Goal: Task Accomplishment & Management: Manage account settings

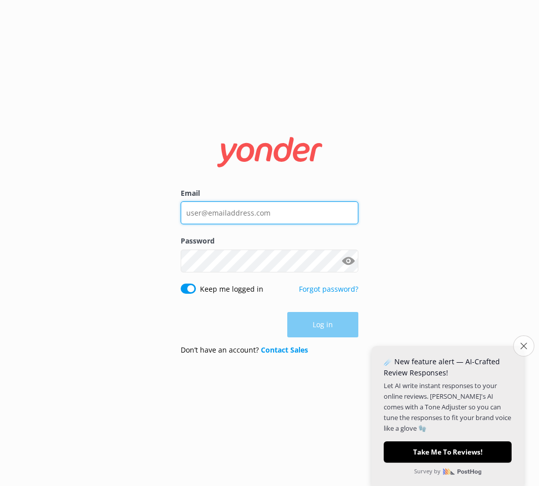
type input "info@expresswatersports.com"
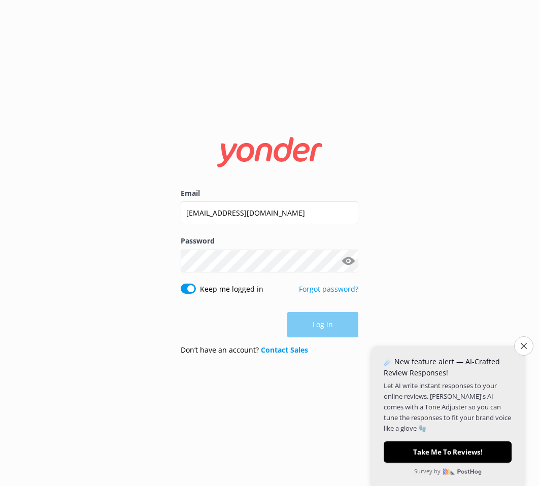
click at [521, 347] on icon "Close survey" at bounding box center [524, 346] width 6 height 6
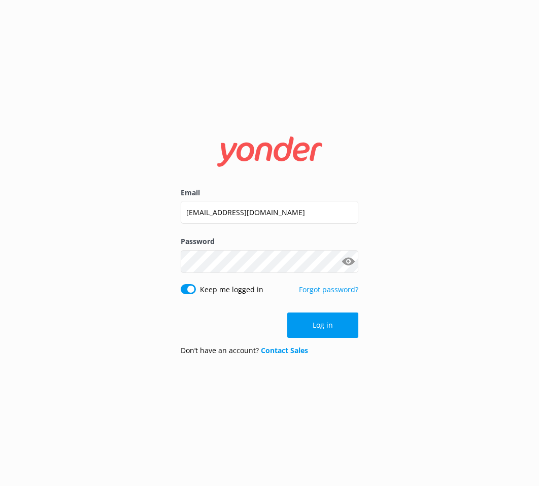
click at [312, 321] on button "Log in" at bounding box center [322, 325] width 71 height 25
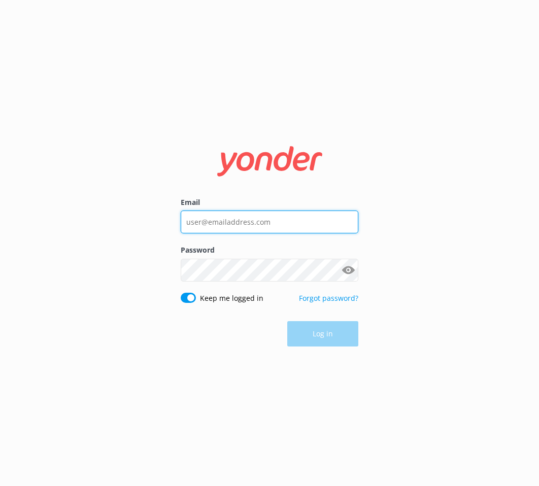
type input "[EMAIL_ADDRESS][DOMAIN_NAME]"
click at [339, 345] on div "Log in" at bounding box center [270, 333] width 178 height 25
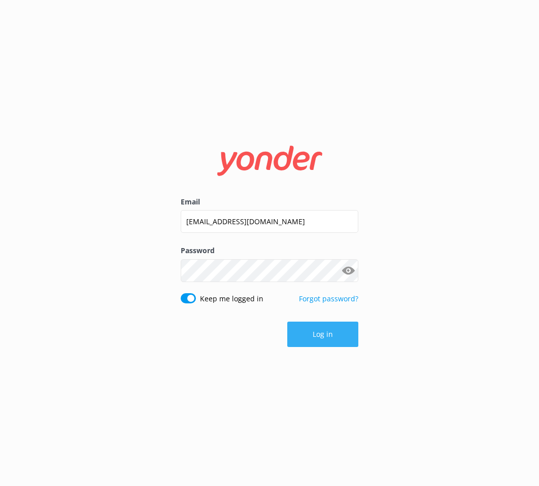
click at [336, 339] on button "Log in" at bounding box center [322, 334] width 71 height 25
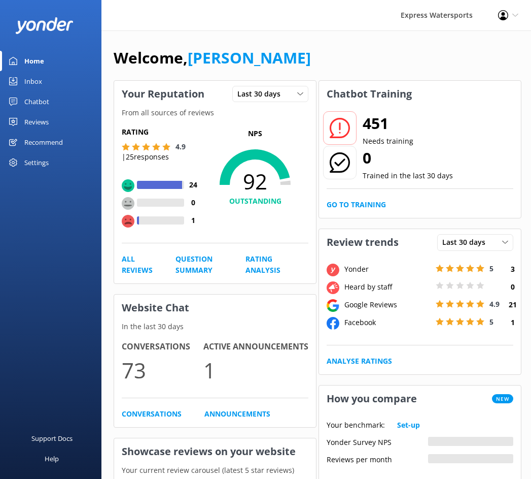
click at [45, 128] on div "Reviews" at bounding box center [36, 122] width 24 height 20
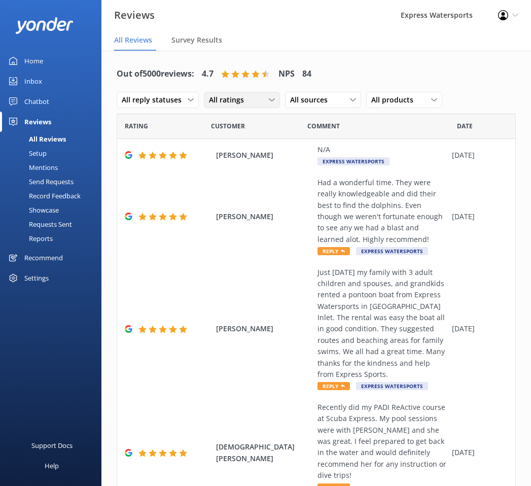
click at [226, 103] on span "All ratings" at bounding box center [229, 99] width 41 height 11
click at [218, 100] on span "All ratings" at bounding box center [229, 99] width 41 height 11
click at [174, 93] on div "All reply statuses All reply statuses Needs a reply Does not need reply" at bounding box center [158, 100] width 82 height 16
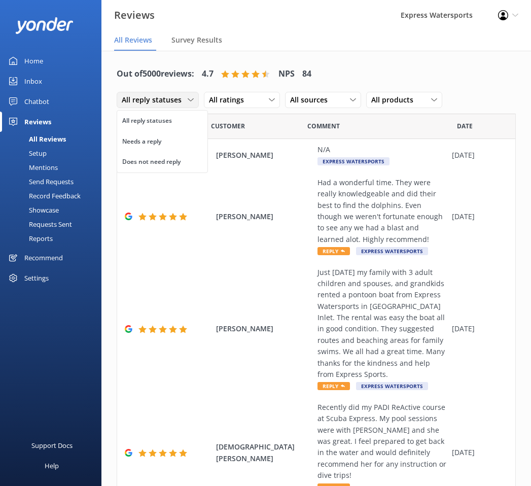
click at [174, 93] on div "All reply statuses All reply statuses Needs a reply Does not need reply" at bounding box center [158, 100] width 82 height 16
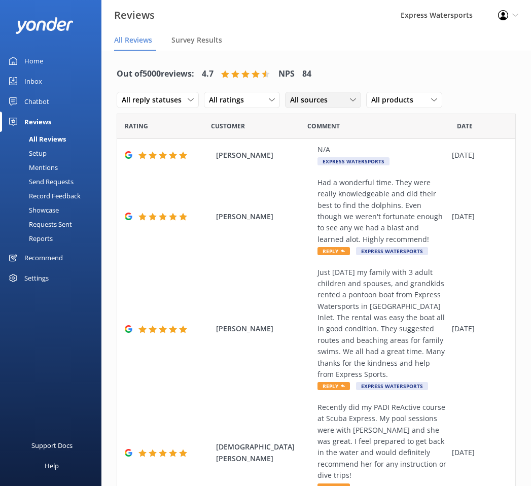
click at [330, 96] on span "All sources" at bounding box center [312, 99] width 44 height 11
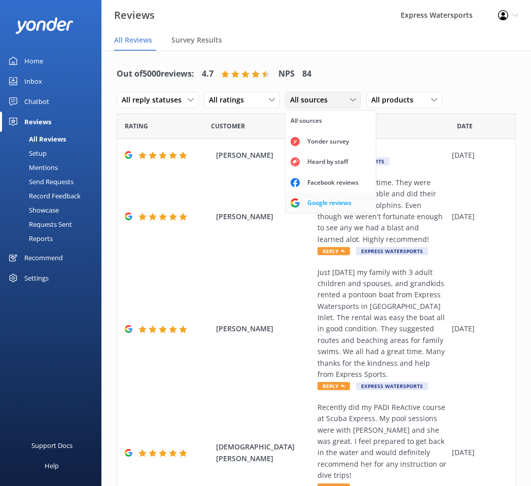
click at [326, 199] on div "Google reviews" at bounding box center [329, 203] width 59 height 10
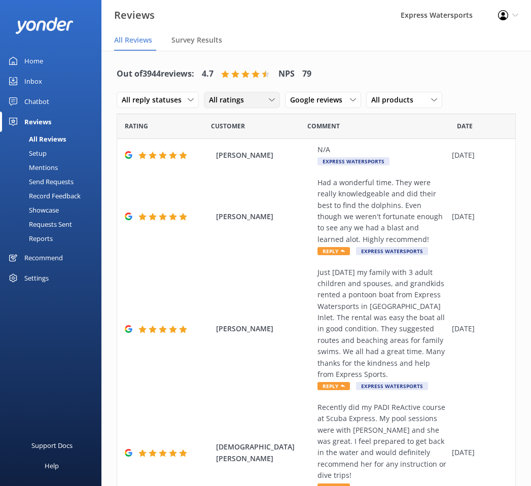
click at [236, 101] on span "All ratings" at bounding box center [229, 99] width 41 height 11
click at [247, 180] on div "Detractors" at bounding box center [242, 183] width 47 height 10
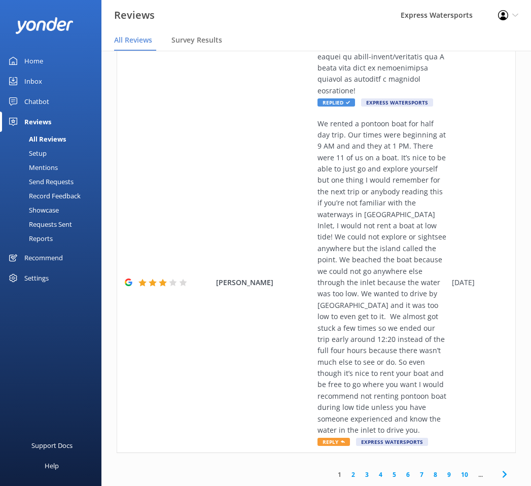
scroll to position [2742, 0]
click at [502, 473] on use at bounding box center [504, 474] width 4 height 7
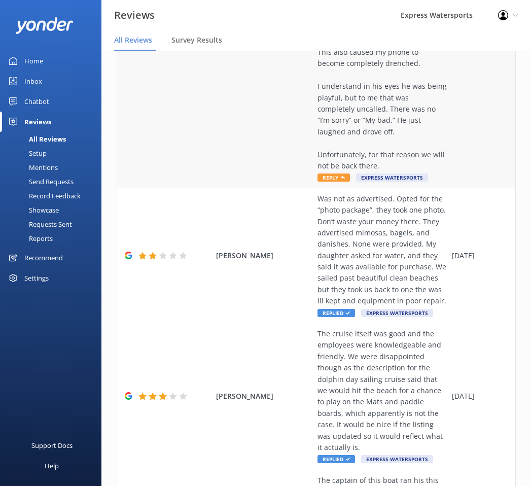
scroll to position [355, 0]
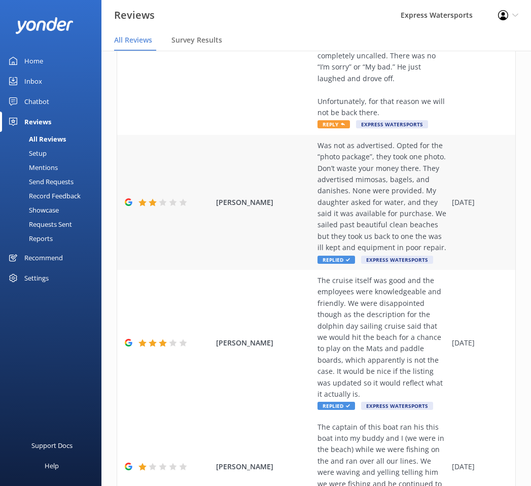
click at [460, 236] on div "[PERSON_NAME] Was not as advertised. Opted for the “photo package”, they took o…" at bounding box center [316, 202] width 398 height 135
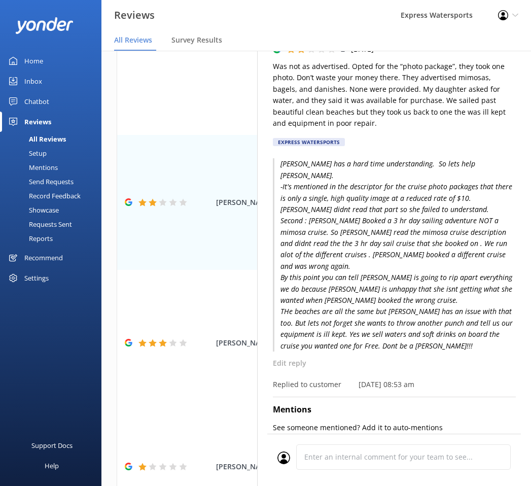
scroll to position [0, 0]
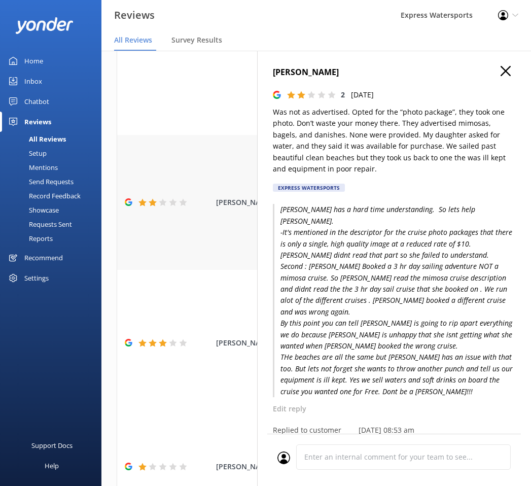
click at [199, 250] on div "[PERSON_NAME] Was not as advertised. Opted for the “photo package”, they took o…" at bounding box center [316, 202] width 398 height 135
click at [501, 70] on icon "button" at bounding box center [506, 71] width 10 height 10
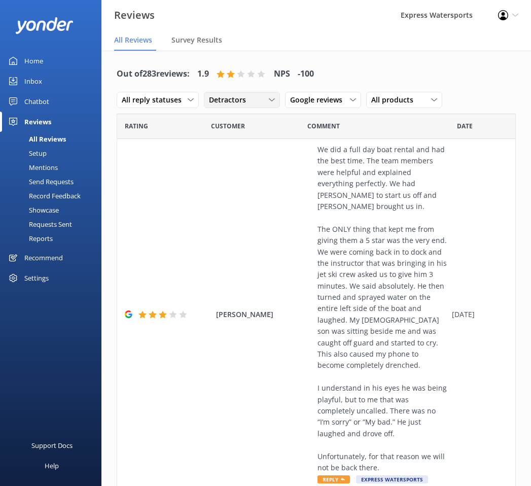
click at [222, 106] on span "Detractors" at bounding box center [230, 99] width 43 height 11
click at [230, 122] on div "All ratings" at bounding box center [224, 121] width 29 height 10
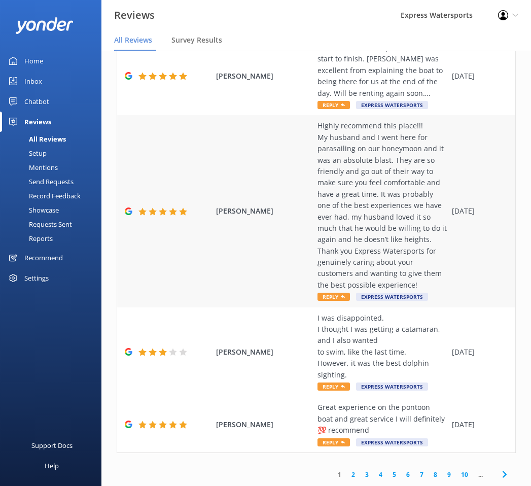
scroll to position [867, 0]
click at [403, 473] on link "6" at bounding box center [408, 475] width 14 height 10
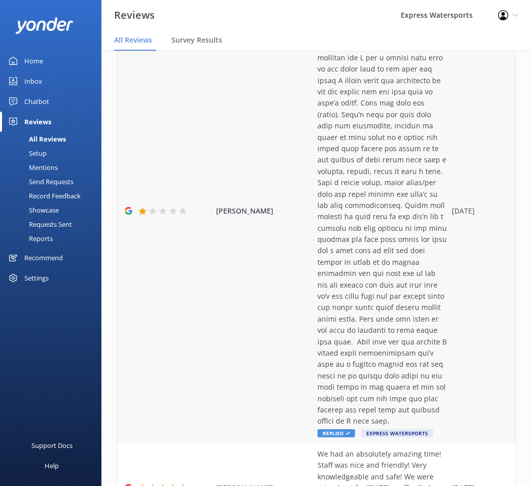
scroll to position [1208, 0]
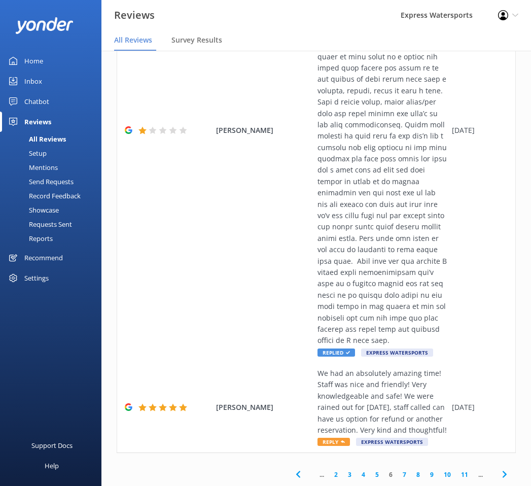
click at [499, 476] on icon at bounding box center [505, 474] width 12 height 12
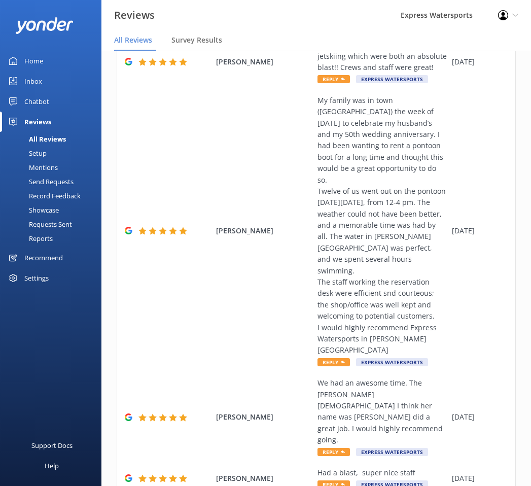
scroll to position [618, 0]
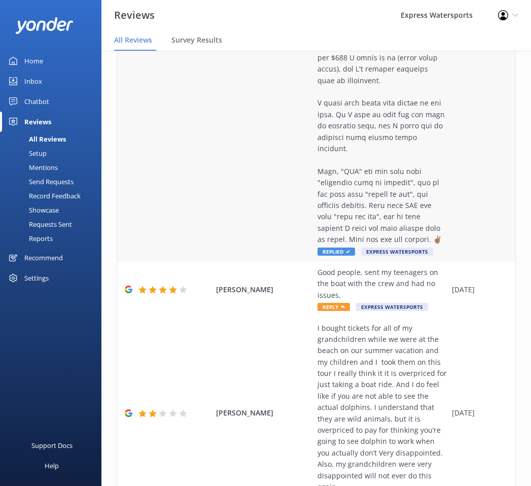
scroll to position [1549, 0]
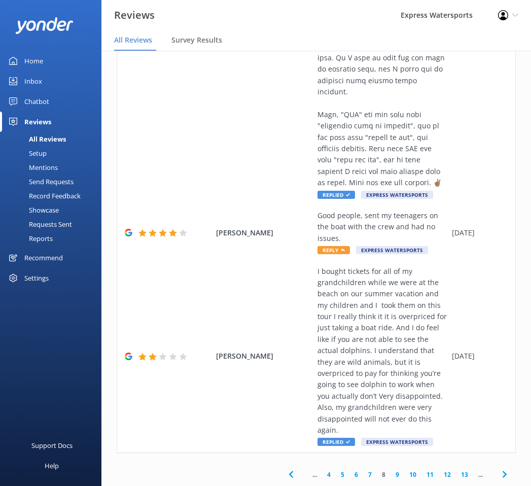
click at [501, 471] on icon at bounding box center [505, 474] width 12 height 12
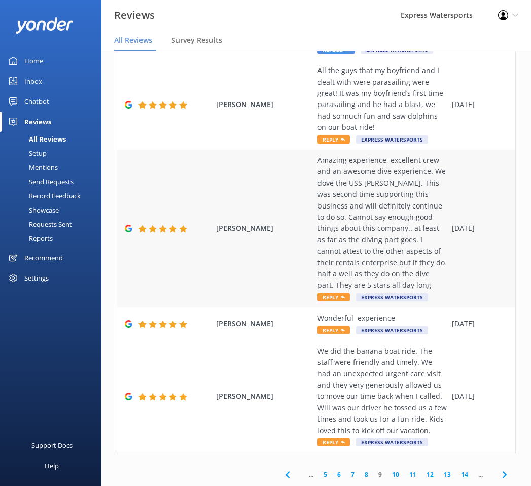
scroll to position [765, 0]
click at [500, 473] on icon at bounding box center [505, 475] width 12 height 12
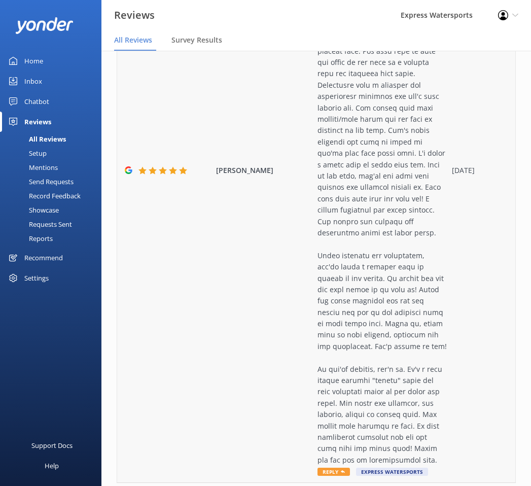
scroll to position [1106, 0]
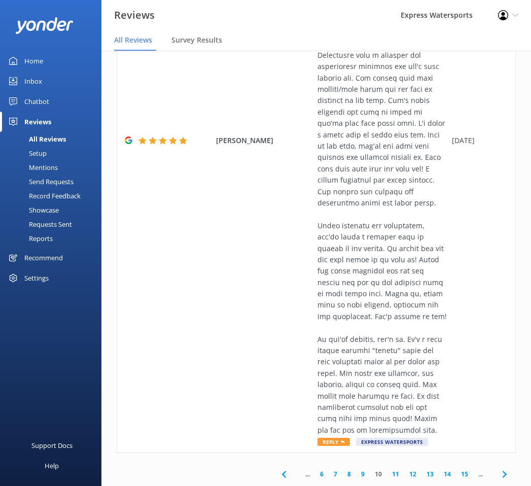
click at [343, 475] on link "8" at bounding box center [350, 474] width 14 height 10
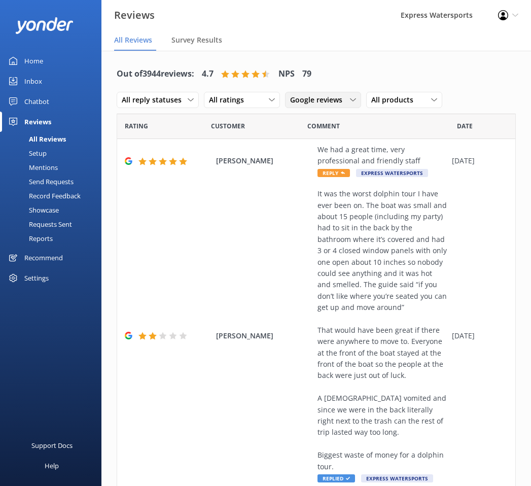
click at [310, 103] on span "Google reviews" at bounding box center [319, 99] width 58 height 11
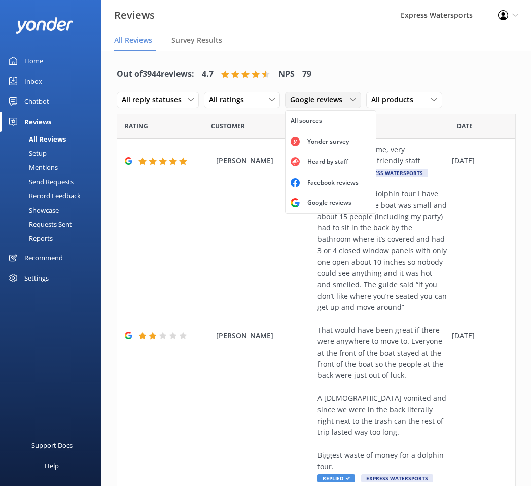
click at [310, 103] on span "Google reviews" at bounding box center [319, 99] width 58 height 11
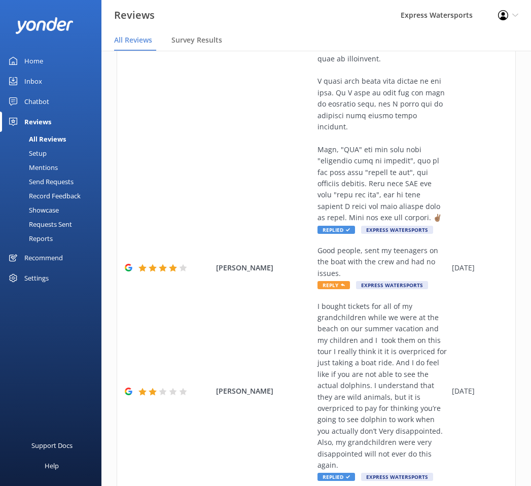
scroll to position [1549, 0]
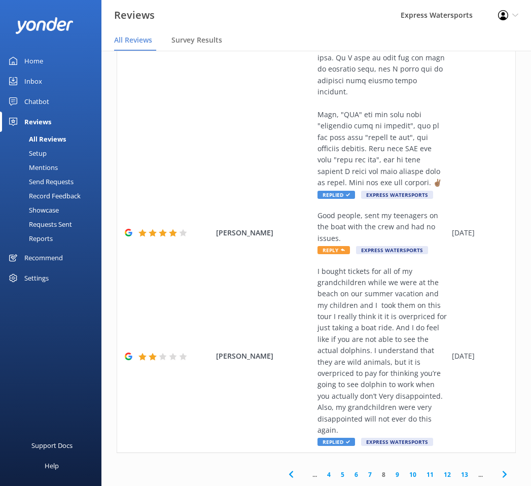
click at [285, 473] on icon at bounding box center [291, 474] width 12 height 12
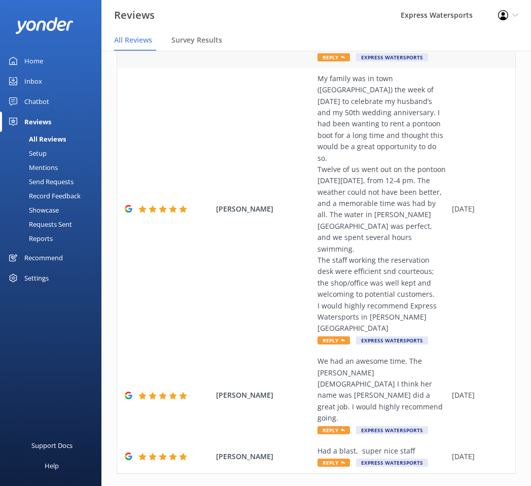
scroll to position [20, 0]
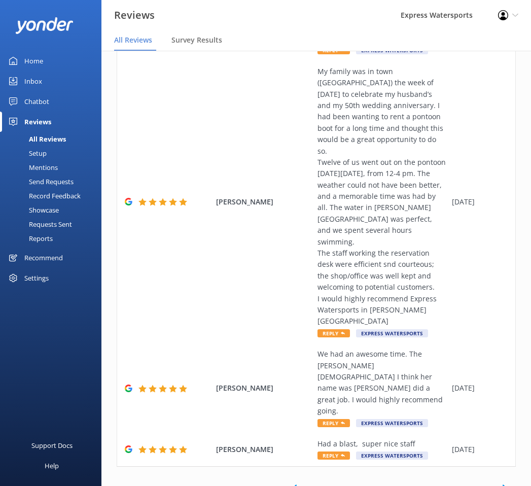
click at [289, 482] on icon at bounding box center [295, 488] width 12 height 12
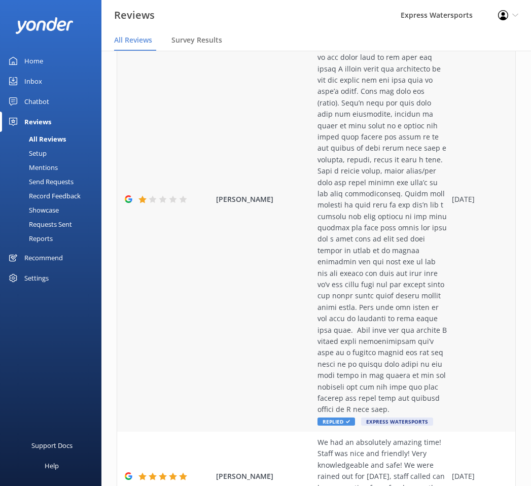
scroll to position [1208, 0]
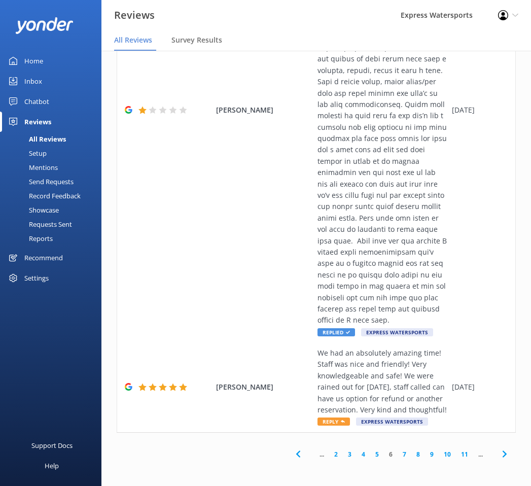
click at [296, 457] on use at bounding box center [298, 454] width 4 height 7
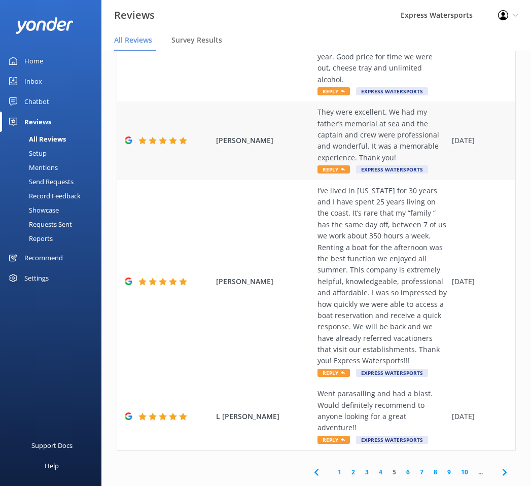
scroll to position [504, 0]
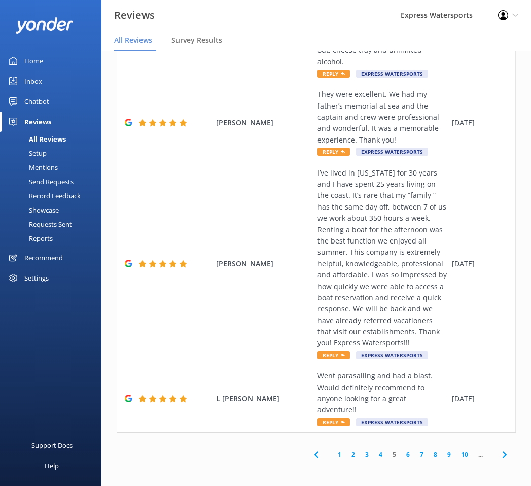
click at [374, 455] on link "4" at bounding box center [381, 455] width 14 height 10
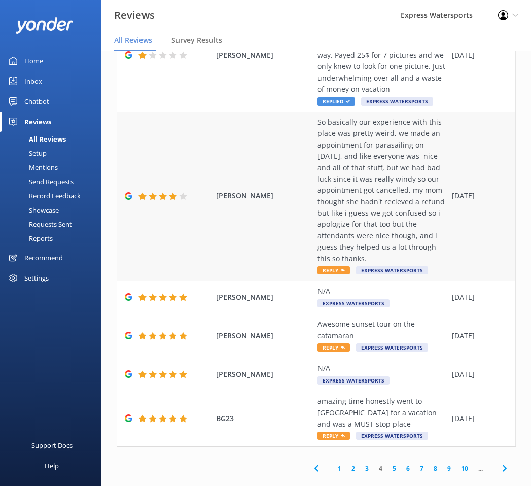
scroll to position [856, 0]
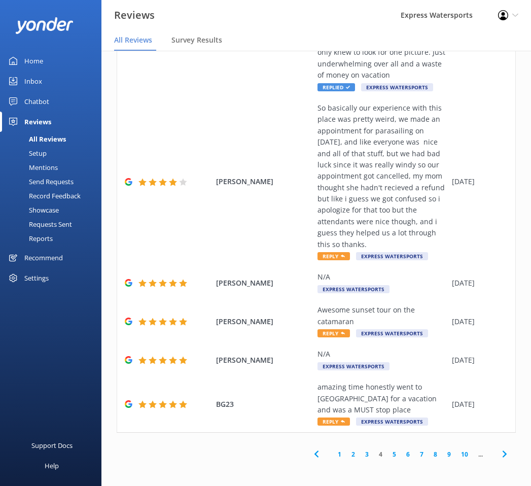
click at [314, 454] on use at bounding box center [316, 454] width 4 height 7
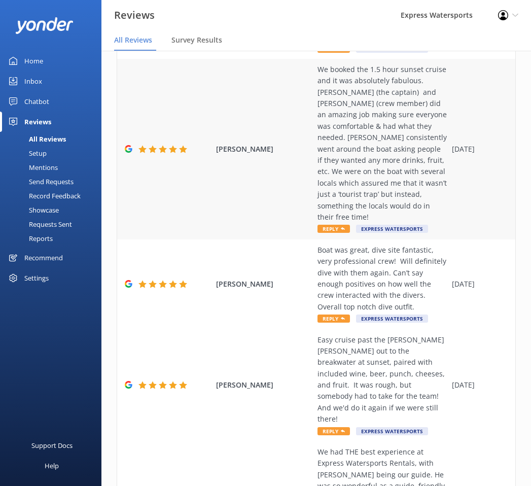
scroll to position [856, 0]
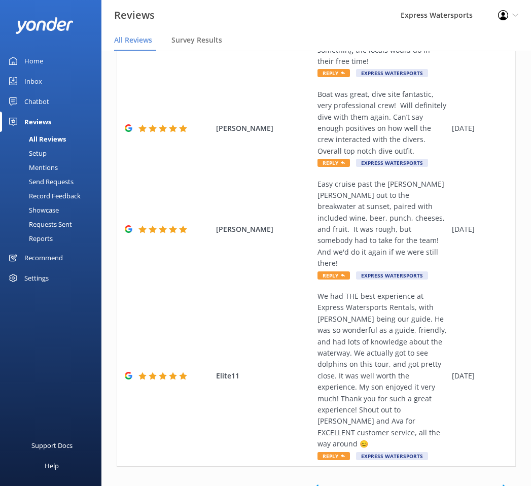
click at [312, 482] on icon at bounding box center [317, 488] width 12 height 12
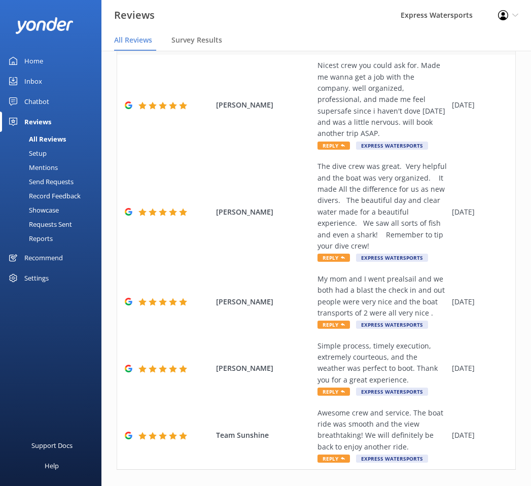
scroll to position [504, 0]
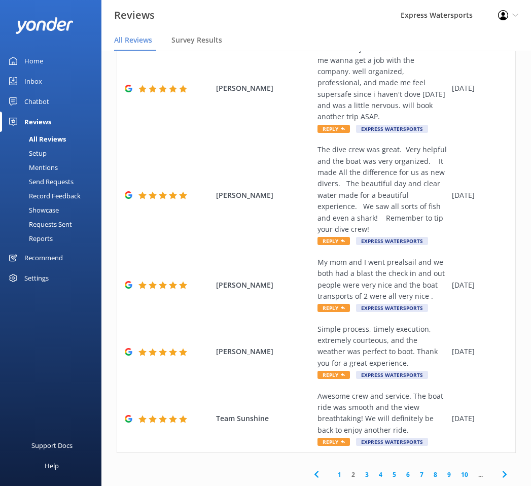
click at [311, 470] on icon at bounding box center [317, 474] width 12 height 12
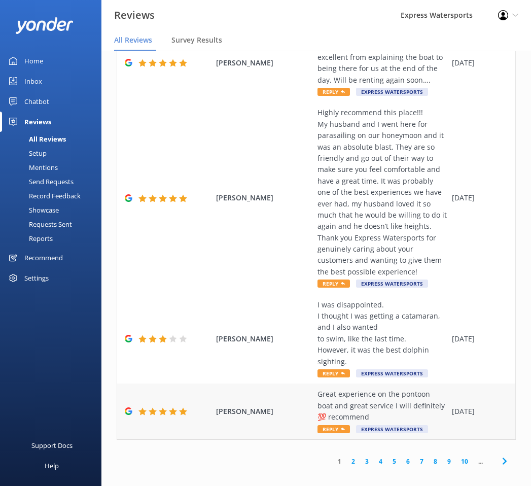
scroll to position [20, 0]
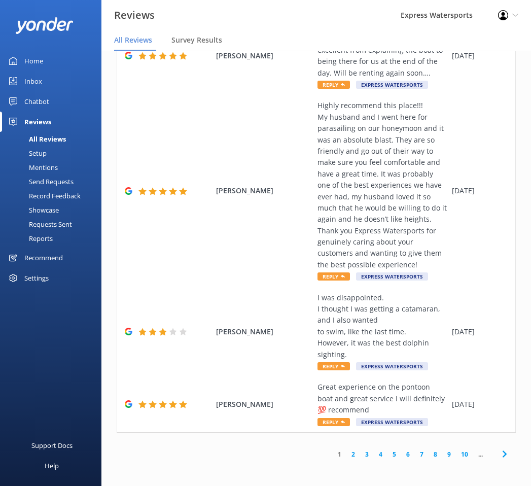
click at [416, 455] on link "7" at bounding box center [422, 455] width 14 height 10
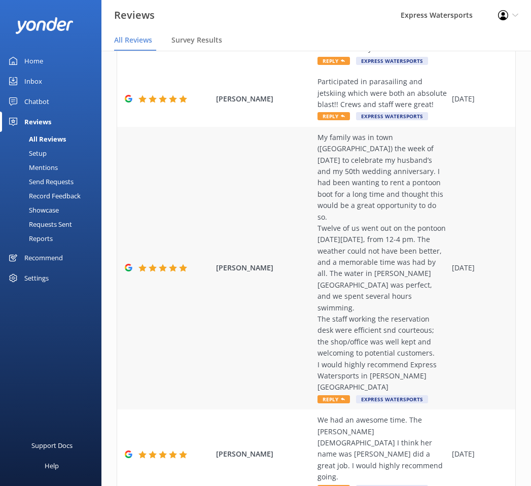
scroll to position [618, 0]
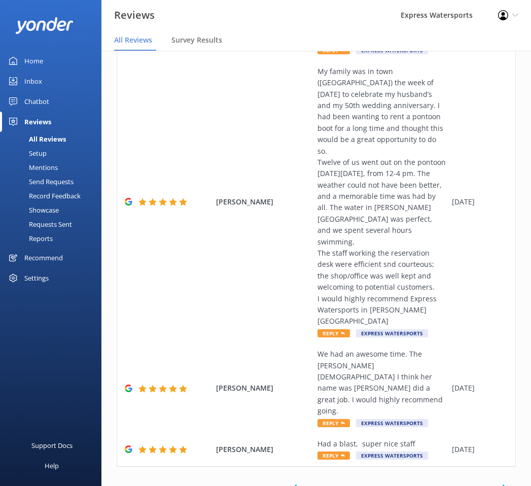
click at [289, 482] on icon at bounding box center [295, 488] width 12 height 12
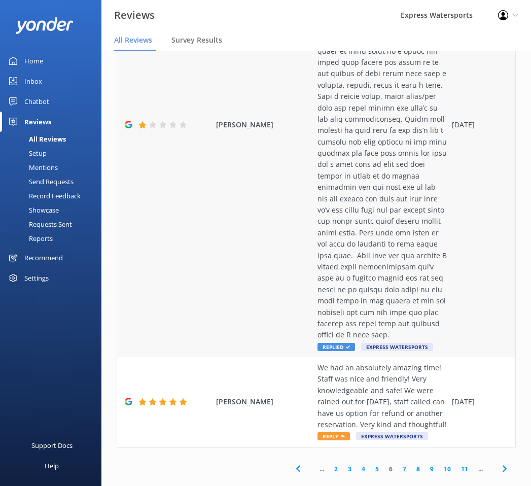
scroll to position [1208, 0]
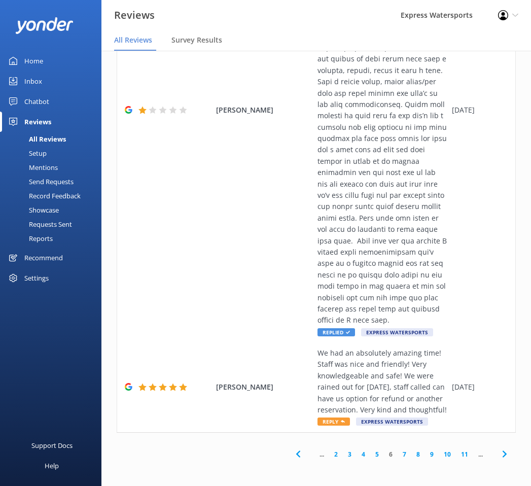
click at [412, 455] on link "8" at bounding box center [419, 455] width 14 height 10
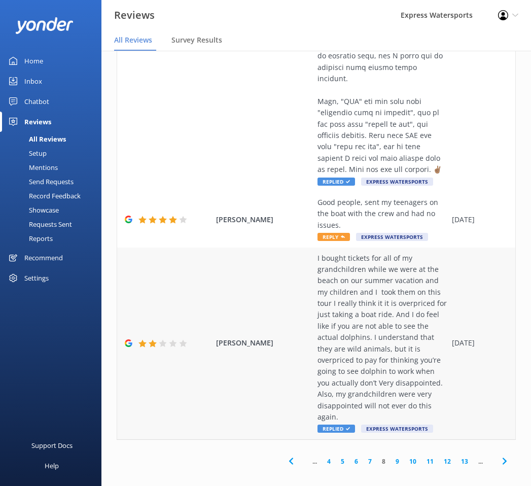
scroll to position [20, 0]
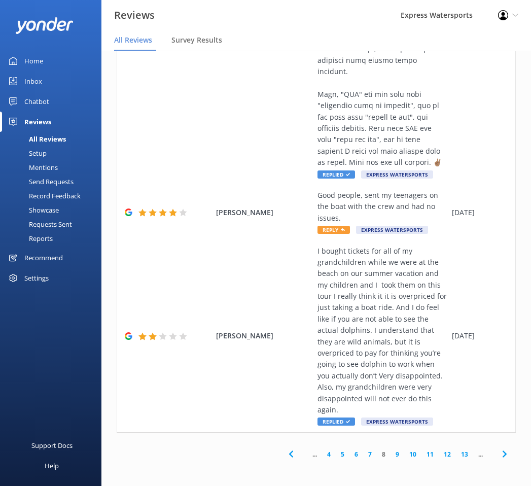
click at [473, 457] on span "..." at bounding box center [480, 455] width 15 height 10
click at [457, 450] on link "13" at bounding box center [464, 455] width 17 height 10
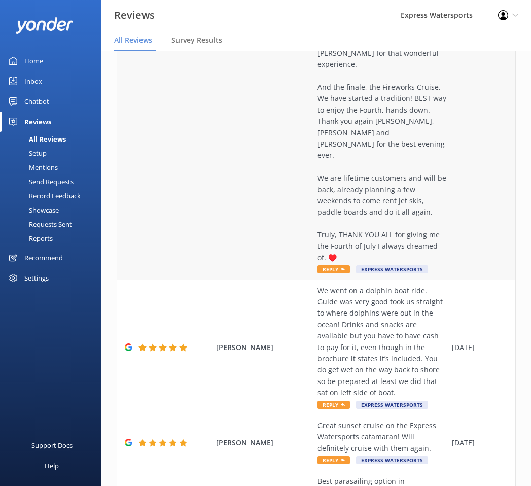
scroll to position [867, 0]
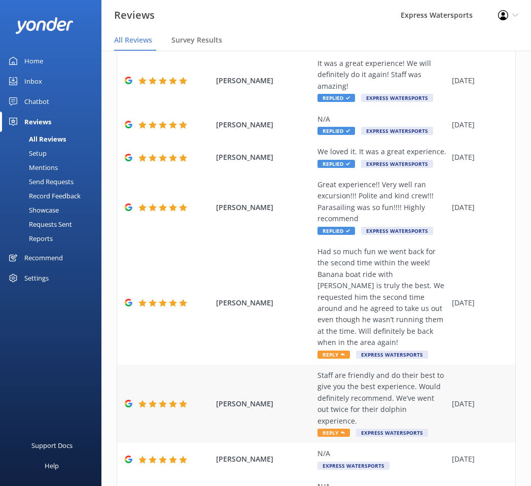
scroll to position [254, 0]
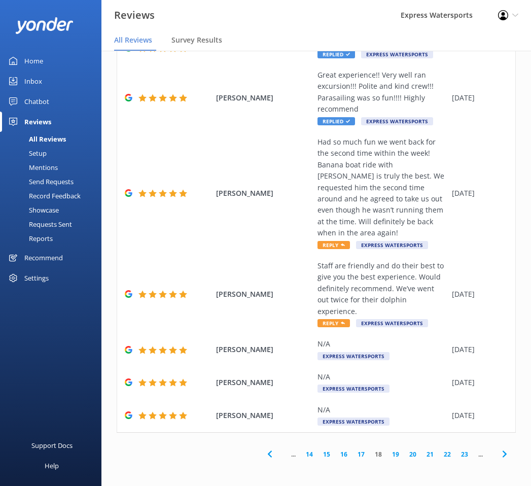
click at [456, 457] on link "23" at bounding box center [464, 455] width 17 height 10
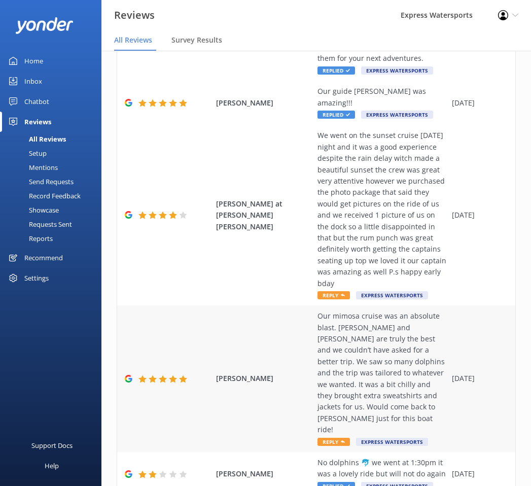
scroll to position [424, 0]
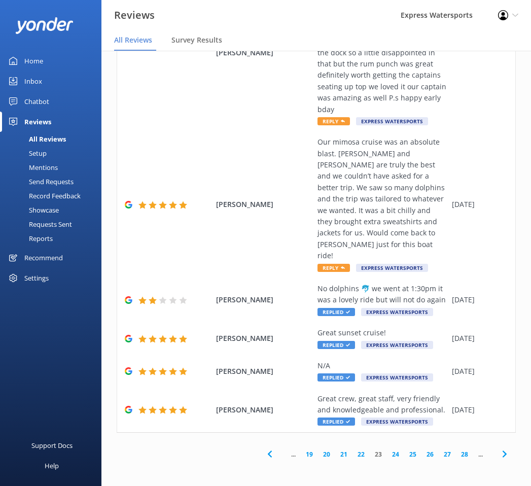
click at [456, 452] on link "28" at bounding box center [464, 455] width 17 height 10
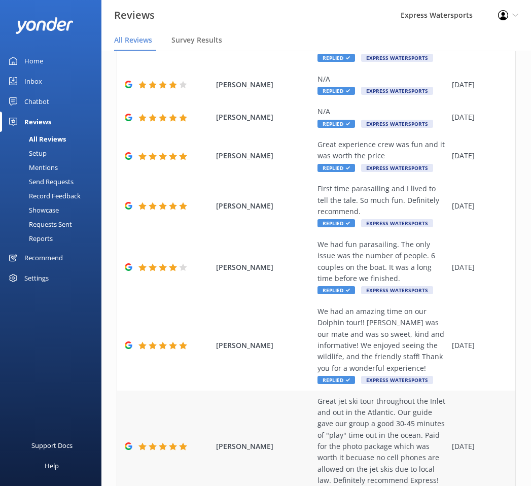
scroll to position [345, 0]
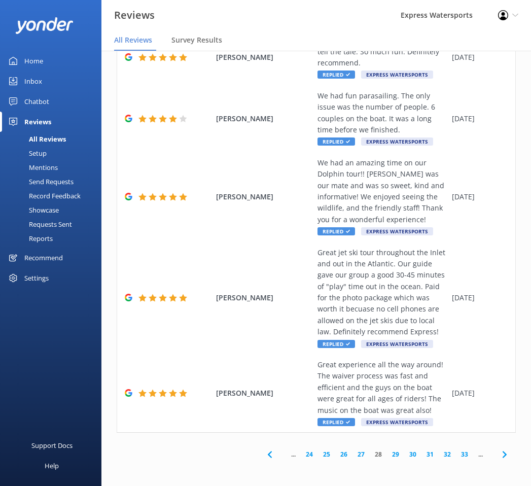
click at [456, 453] on link "33" at bounding box center [464, 455] width 17 height 10
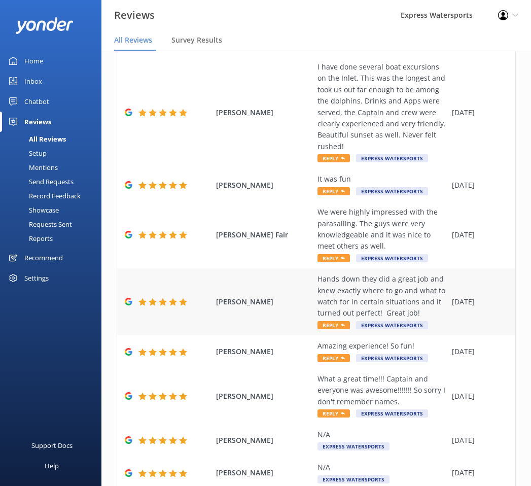
scroll to position [208, 0]
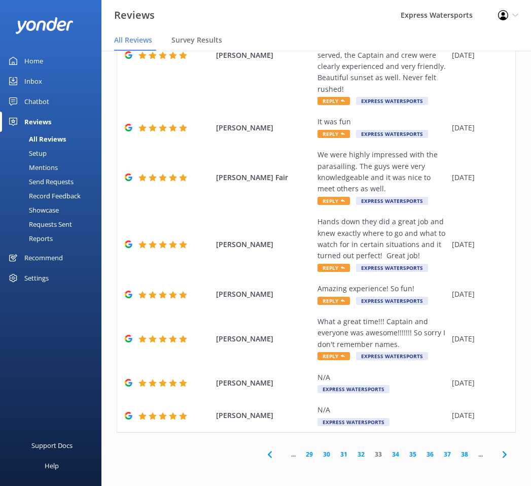
click at [459, 455] on link "38" at bounding box center [464, 455] width 17 height 10
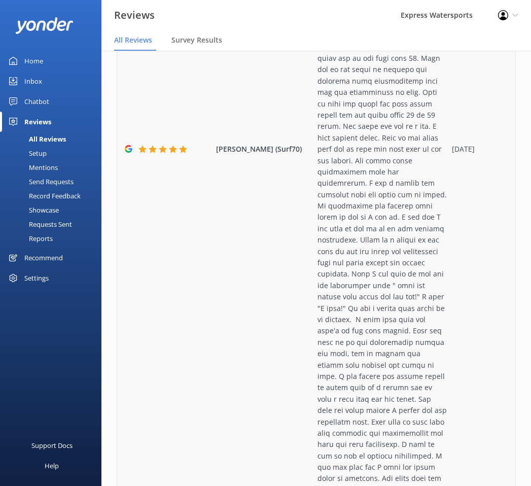
scroll to position [1583, 0]
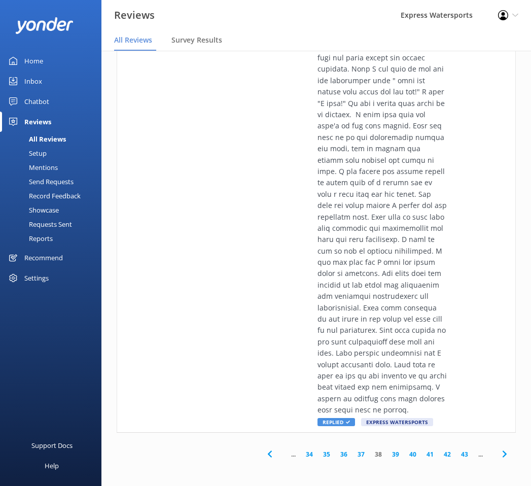
click at [457, 455] on link "43" at bounding box center [464, 455] width 17 height 10
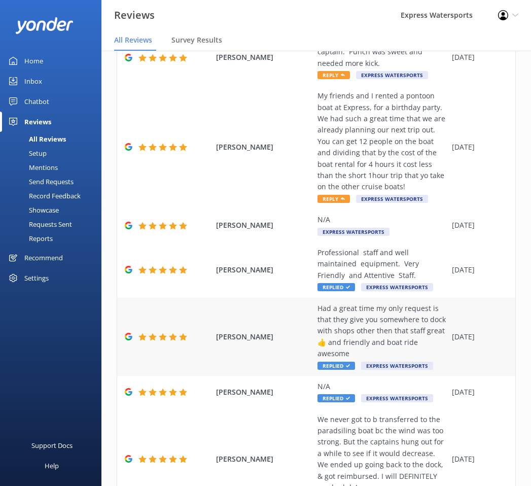
scroll to position [288, 0]
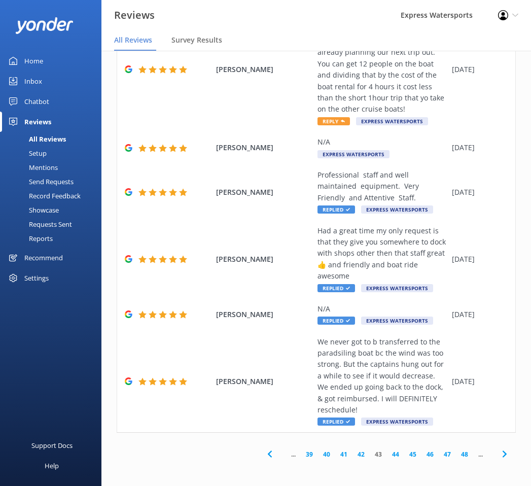
click at [456, 453] on link "48" at bounding box center [464, 455] width 17 height 10
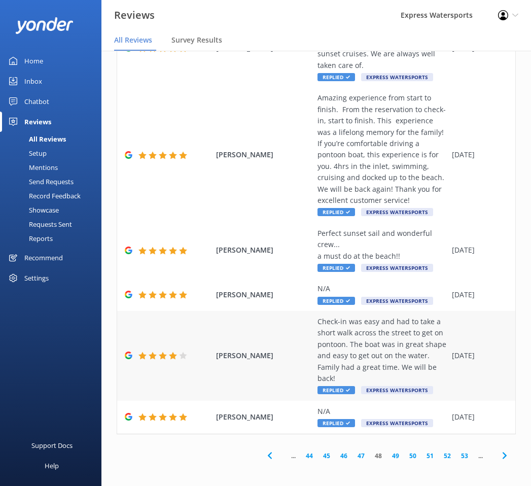
scroll to position [526, 0]
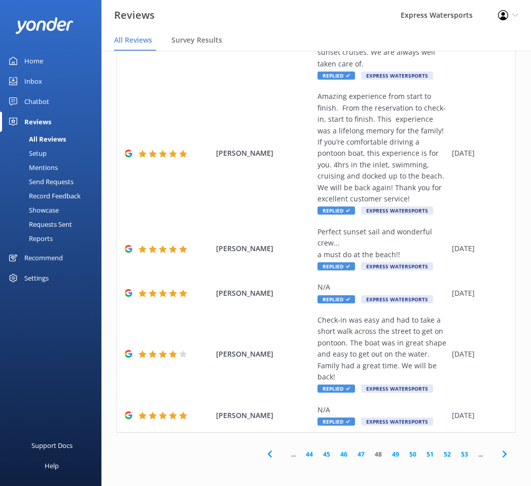
click at [456, 453] on link "53" at bounding box center [464, 455] width 17 height 10
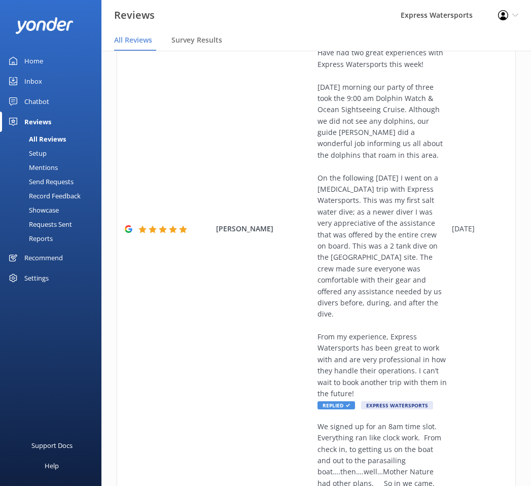
scroll to position [720, 0]
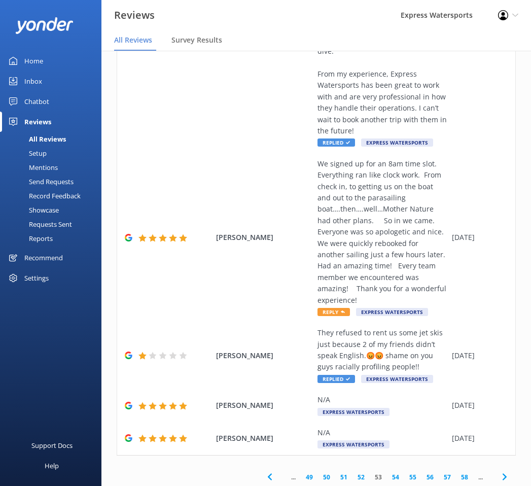
click at [457, 472] on link "58" at bounding box center [464, 477] width 17 height 10
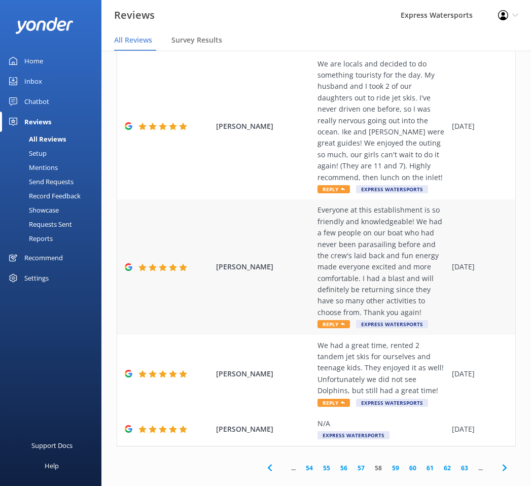
scroll to position [561, 0]
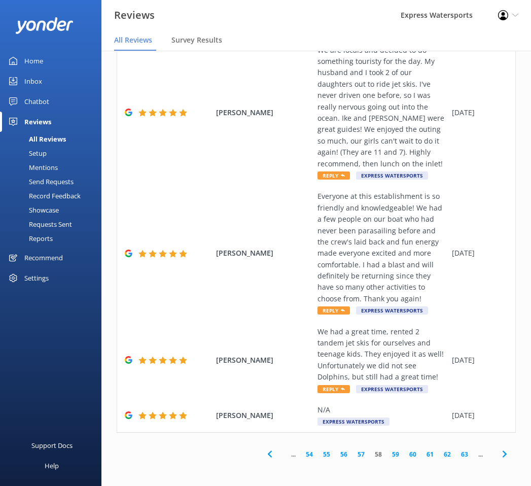
click at [456, 455] on link "63" at bounding box center [464, 455] width 17 height 10
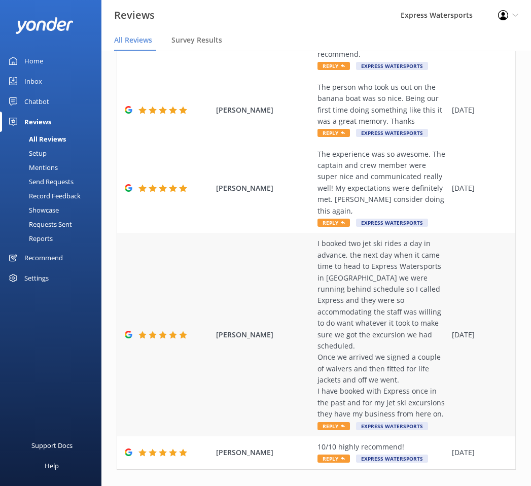
scroll to position [481, 0]
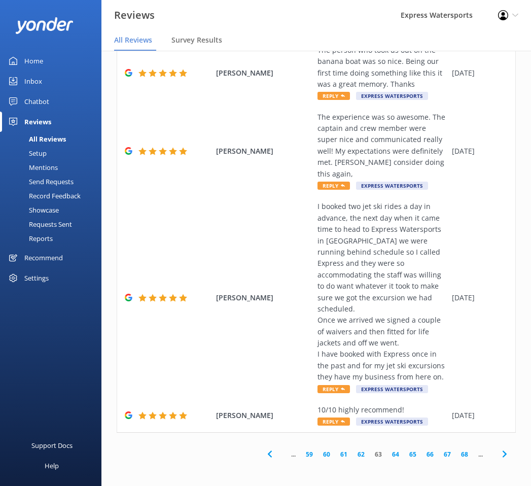
click at [459, 452] on link "68" at bounding box center [464, 455] width 17 height 10
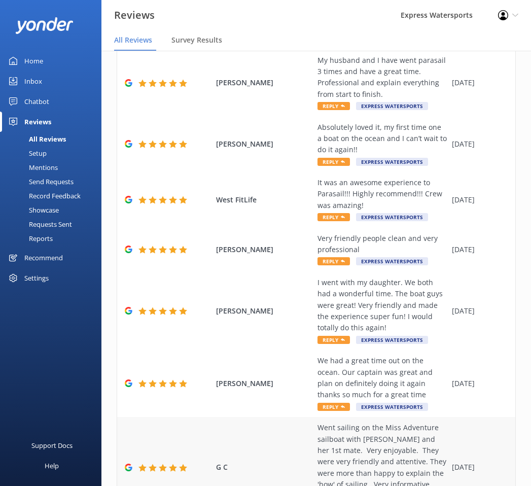
scroll to position [265, 0]
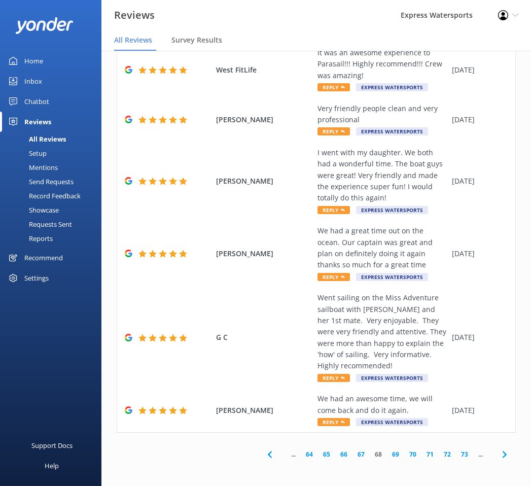
click at [459, 453] on link "73" at bounding box center [464, 455] width 17 height 10
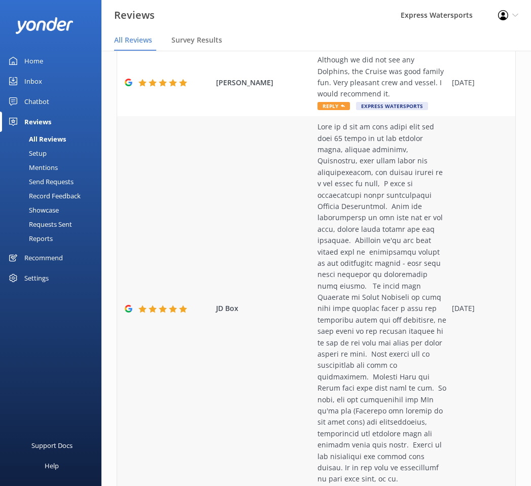
scroll to position [867, 0]
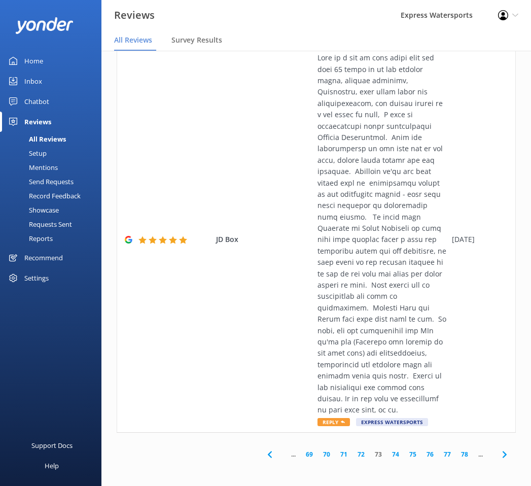
click at [456, 452] on link "78" at bounding box center [464, 455] width 17 height 10
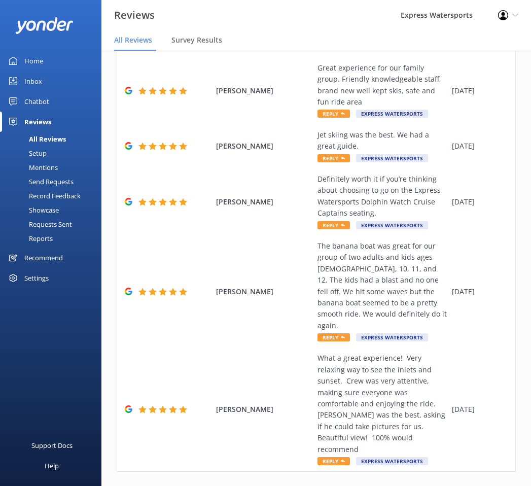
scroll to position [504, 0]
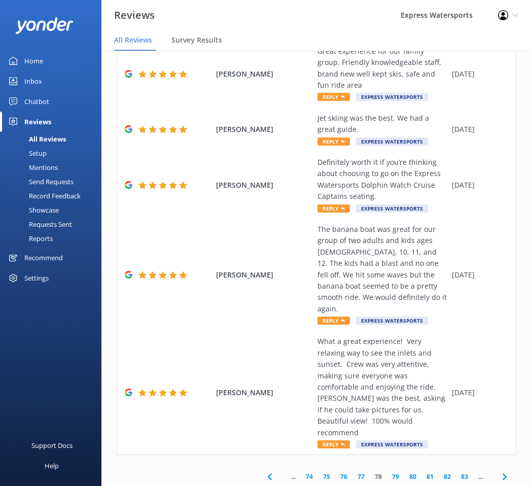
click at [456, 472] on link "83" at bounding box center [464, 477] width 17 height 10
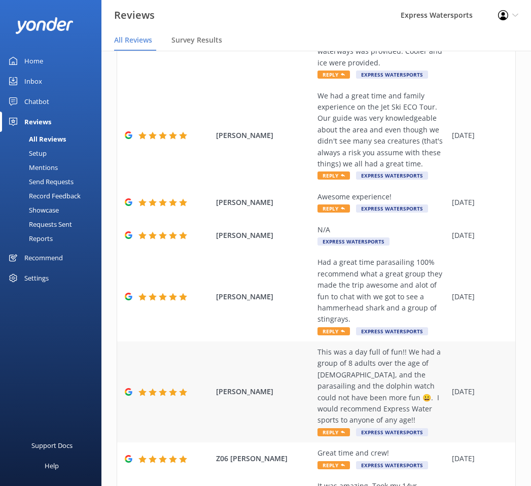
scroll to position [333, 0]
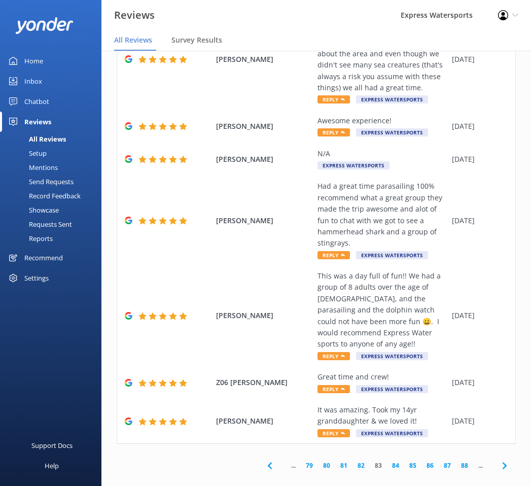
click at [456, 461] on link "88" at bounding box center [464, 466] width 17 height 10
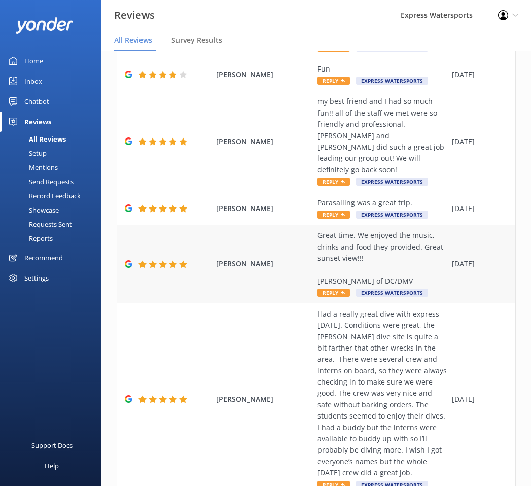
scroll to position [367, 0]
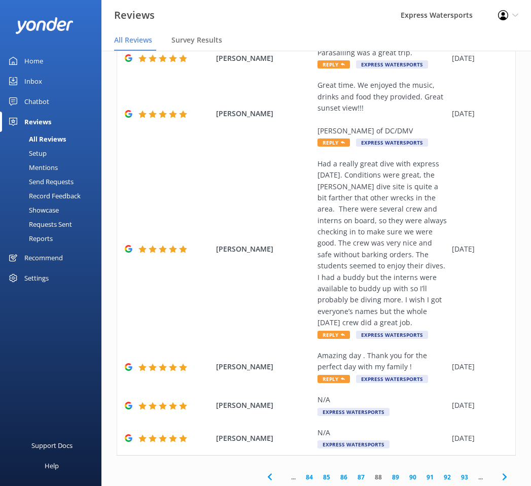
click at [460, 472] on link "93" at bounding box center [464, 477] width 17 height 10
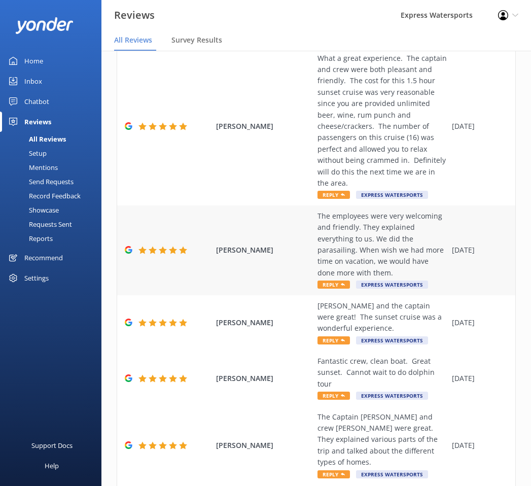
scroll to position [333, 0]
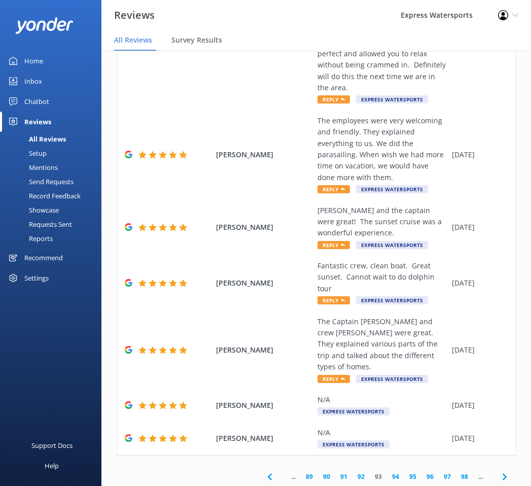
click at [456, 472] on link "98" at bounding box center [464, 477] width 17 height 10
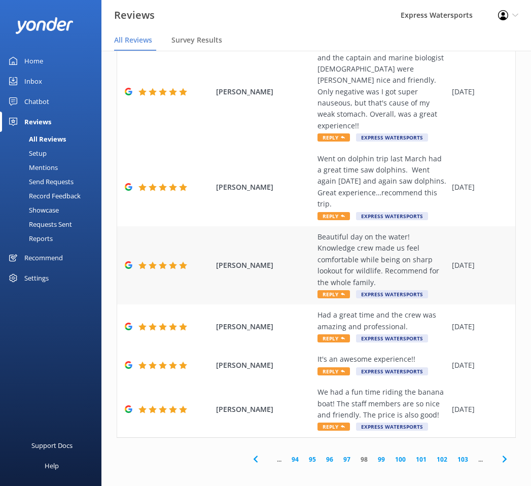
scroll to position [481, 0]
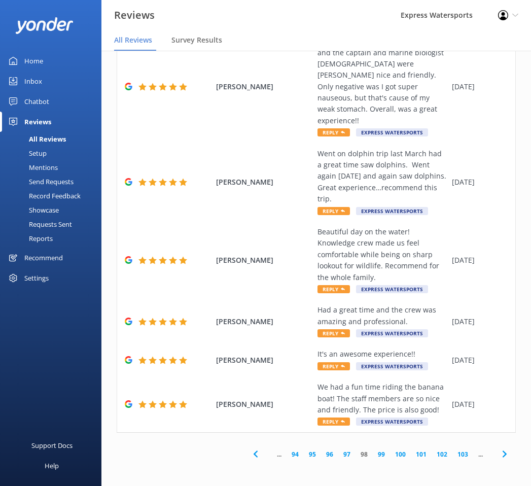
click at [457, 454] on link "103" at bounding box center [463, 455] width 21 height 10
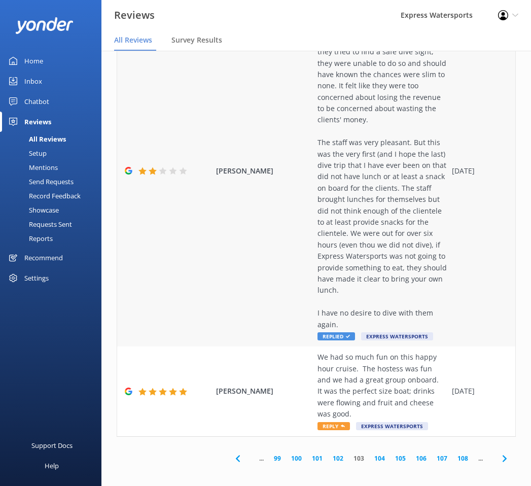
scroll to position [981, 0]
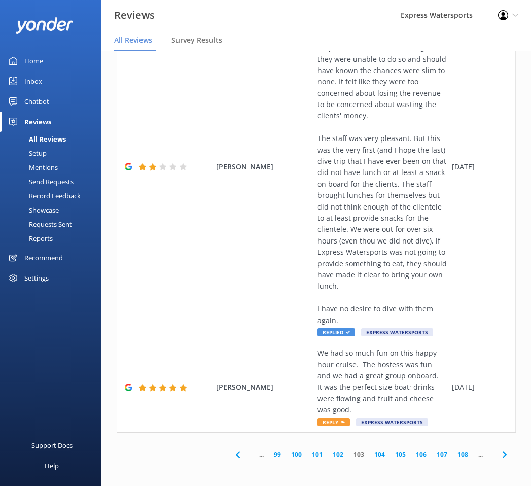
click at [454, 450] on link "108" at bounding box center [463, 455] width 21 height 10
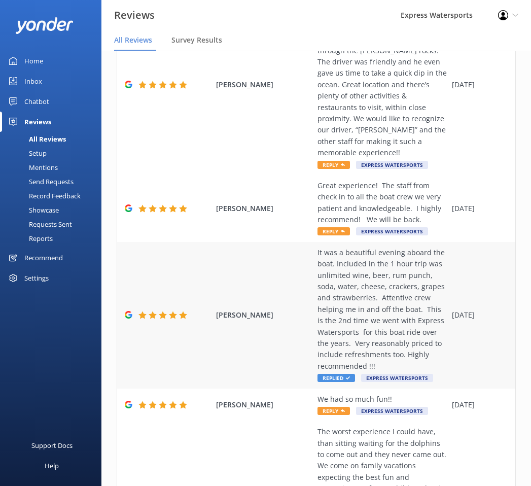
scroll to position [629, 0]
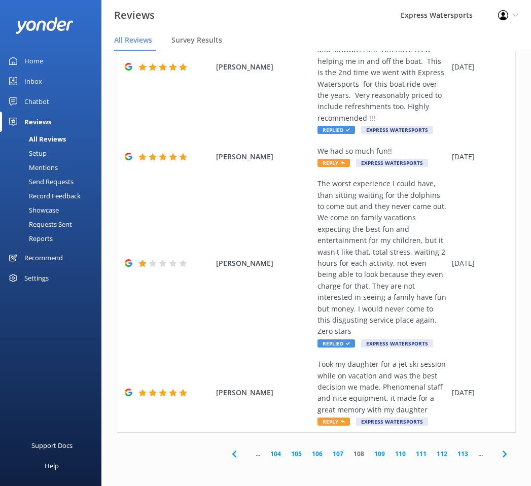
click at [455, 454] on link "113" at bounding box center [463, 454] width 21 height 10
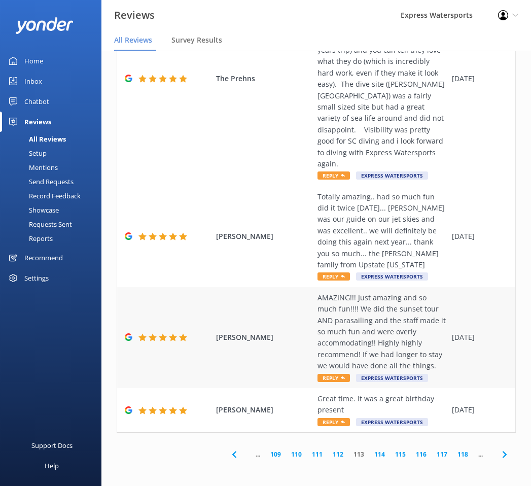
scroll to position [1140, 0]
click at [453, 454] on link "118" at bounding box center [463, 455] width 21 height 10
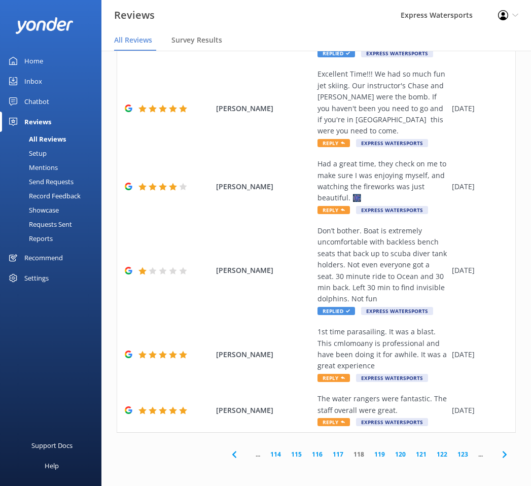
click at [499, 457] on icon at bounding box center [505, 455] width 12 height 12
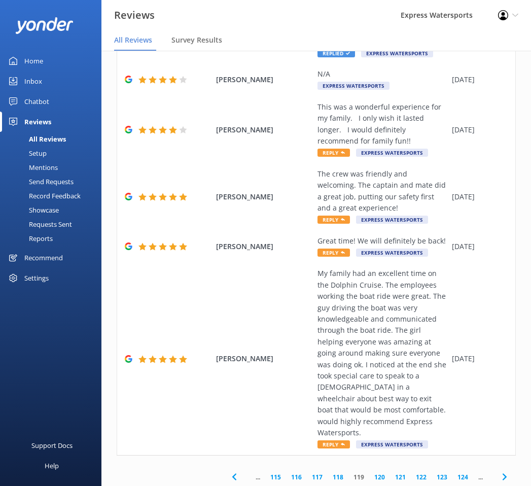
scroll to position [583, 0]
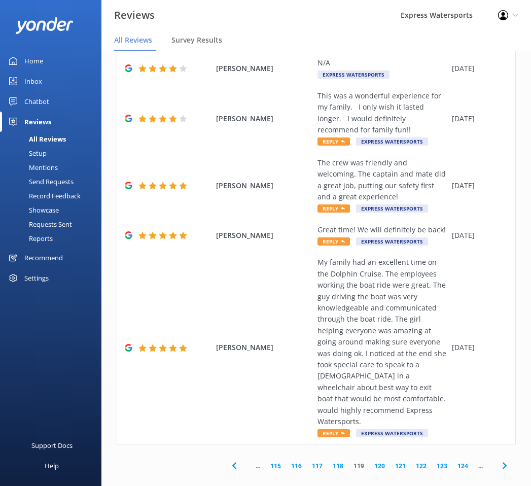
click at [499, 460] on icon at bounding box center [505, 466] width 12 height 12
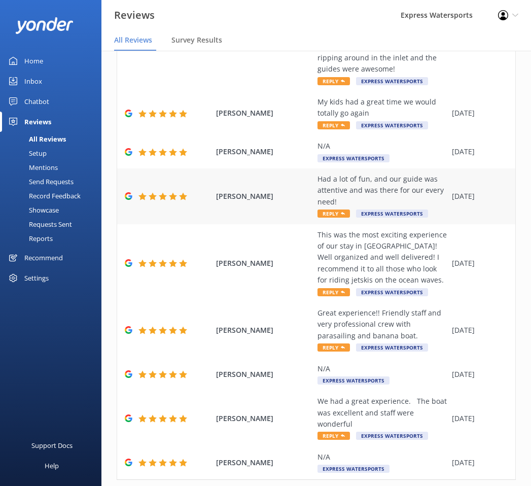
scroll to position [254, 0]
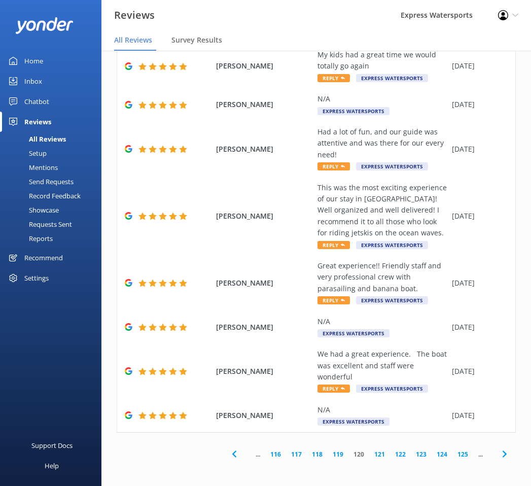
click at [499, 455] on icon at bounding box center [505, 454] width 12 height 12
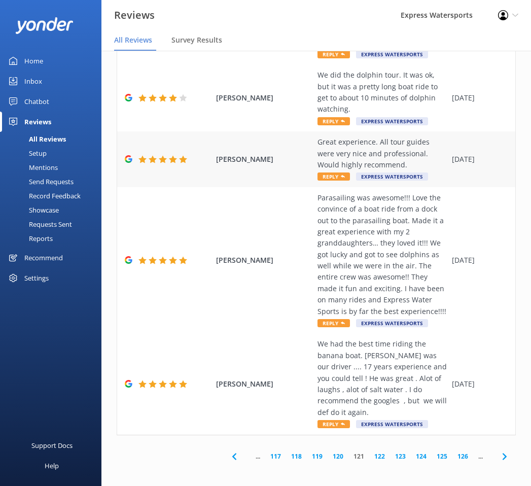
scroll to position [572, 0]
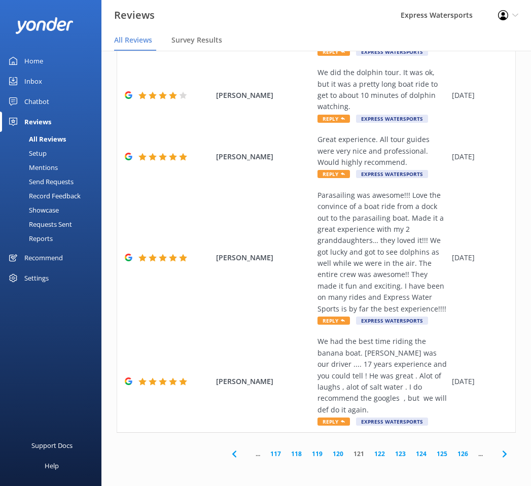
click at [499, 452] on icon at bounding box center [505, 454] width 12 height 12
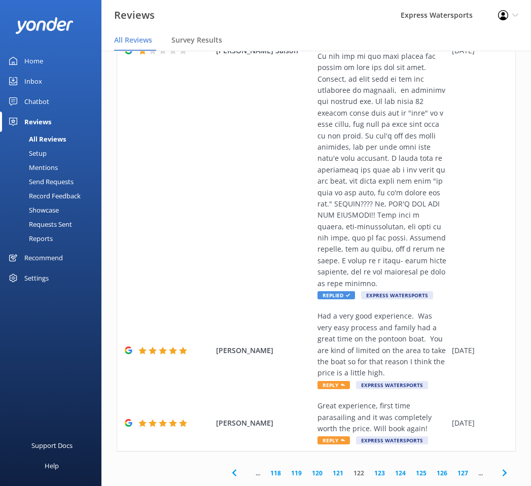
scroll to position [844, 0]
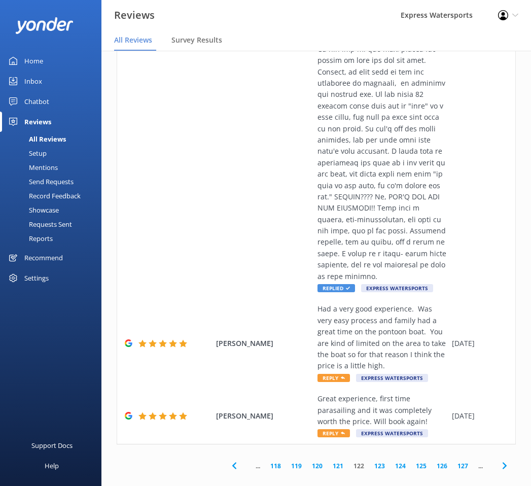
click at [499, 460] on icon at bounding box center [505, 466] width 12 height 12
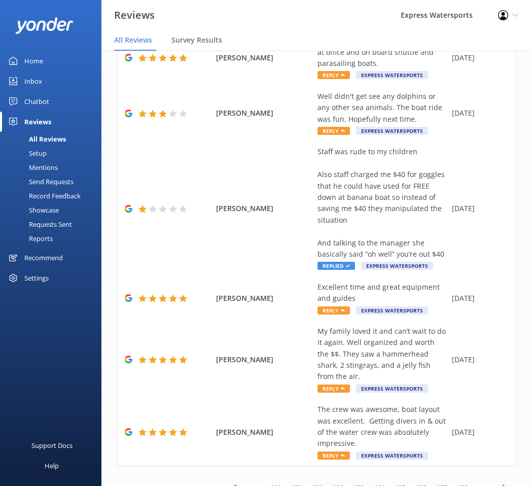
scroll to position [311, 0]
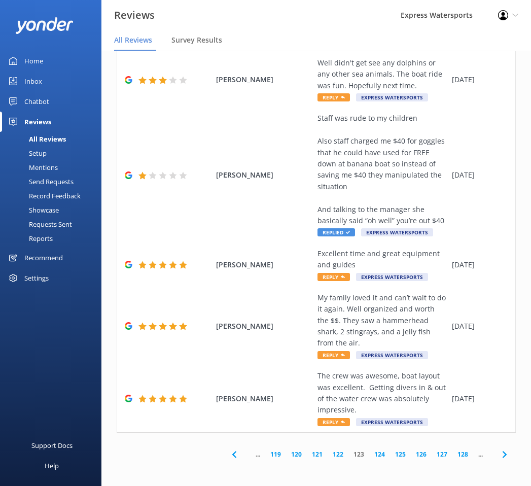
click at [454, 454] on link "128" at bounding box center [463, 455] width 21 height 10
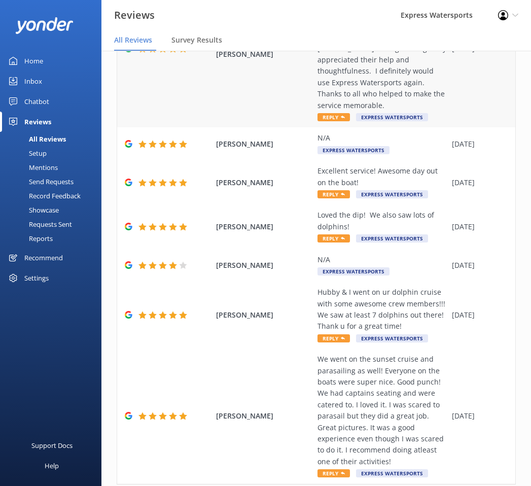
scroll to position [356, 0]
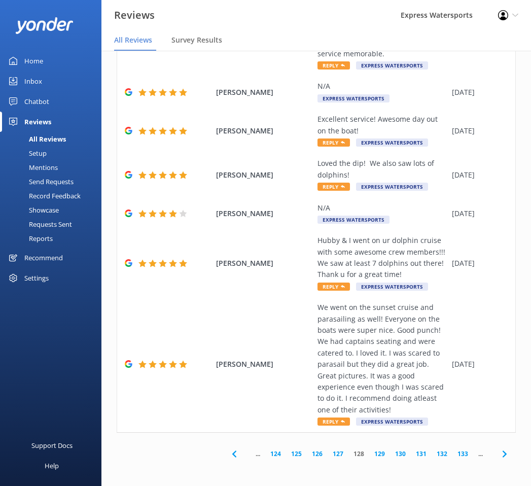
click at [228, 459] on icon at bounding box center [234, 454] width 12 height 12
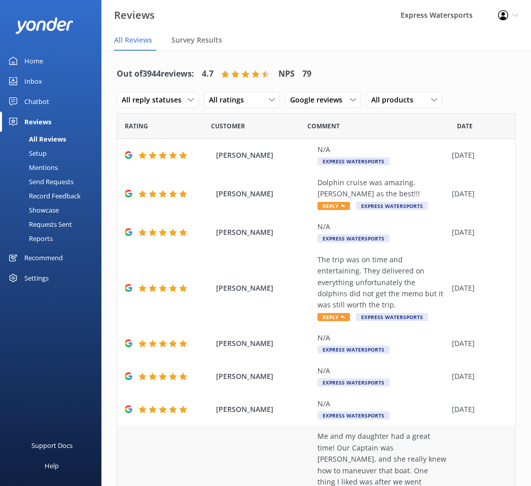
scroll to position [299, 0]
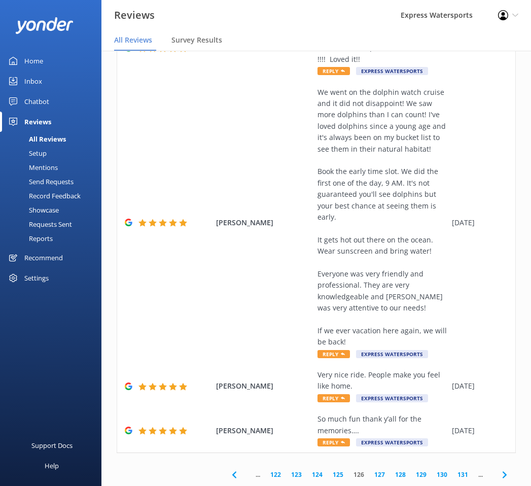
scroll to position [390, 0]
click at [228, 470] on icon at bounding box center [234, 475] width 12 height 12
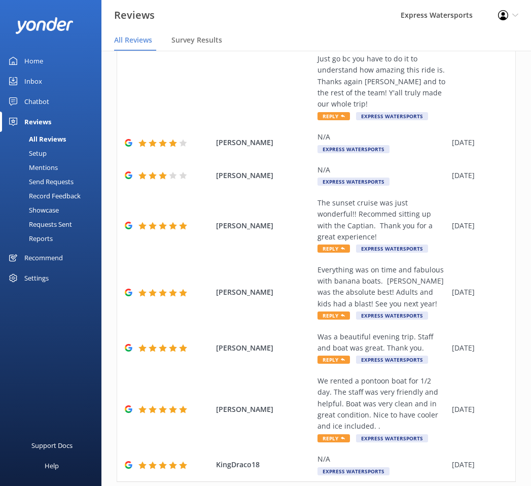
scroll to position [356, 0]
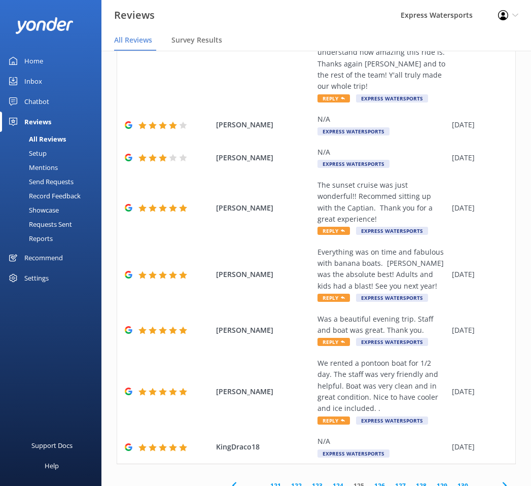
click at [499, 480] on icon at bounding box center [505, 486] width 12 height 12
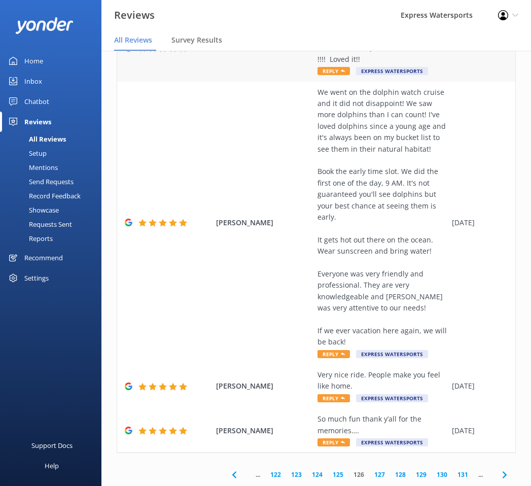
scroll to position [390, 0]
click at [502, 474] on use at bounding box center [504, 474] width 4 height 7
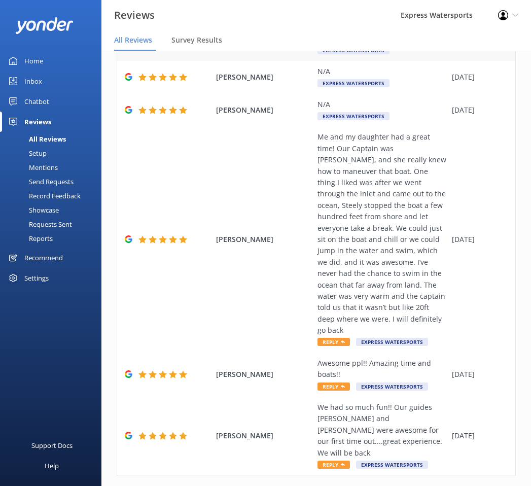
scroll to position [20, 0]
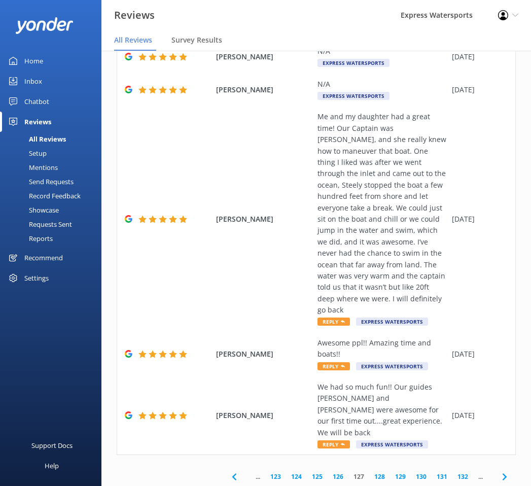
click at [501, 471] on icon at bounding box center [505, 477] width 12 height 12
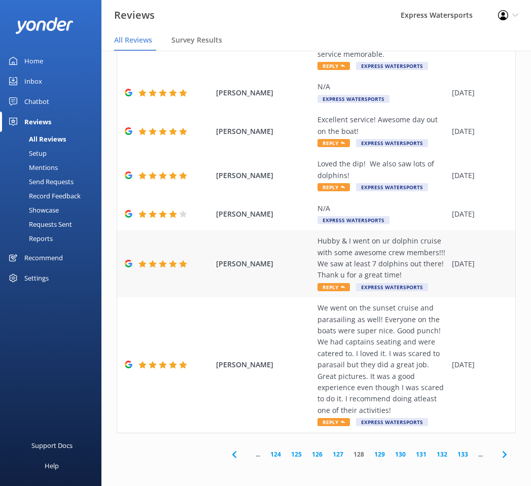
scroll to position [356, 0]
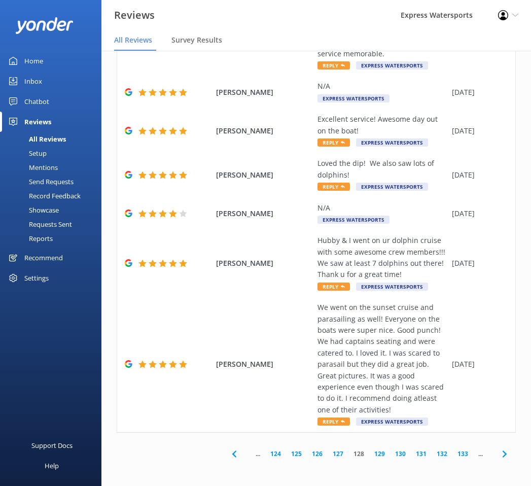
click at [499, 449] on icon at bounding box center [505, 454] width 12 height 12
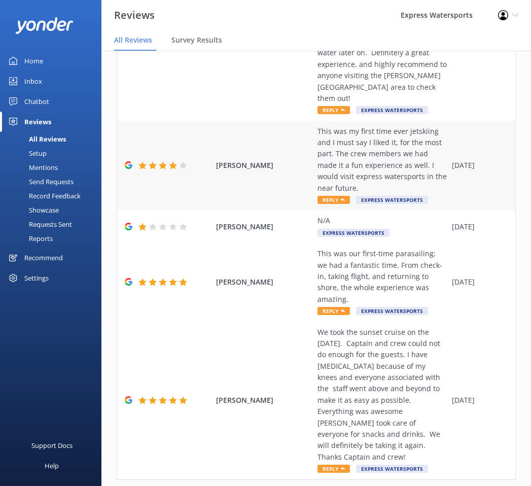
scroll to position [492, 0]
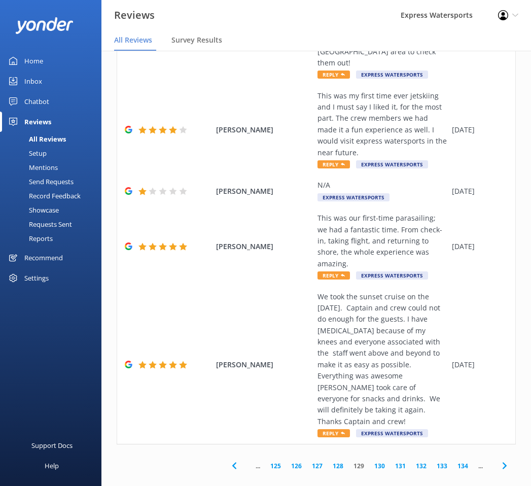
click at [499, 460] on icon at bounding box center [505, 466] width 12 height 12
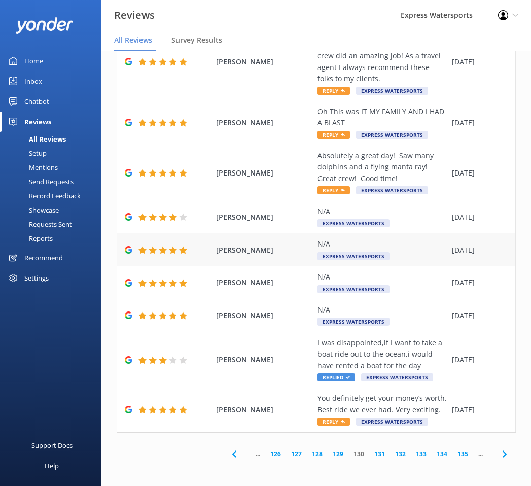
scroll to position [163, 0]
click at [228, 451] on icon at bounding box center [234, 454] width 12 height 12
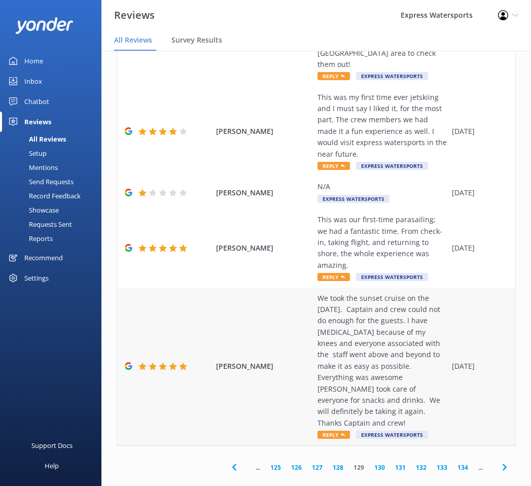
scroll to position [492, 0]
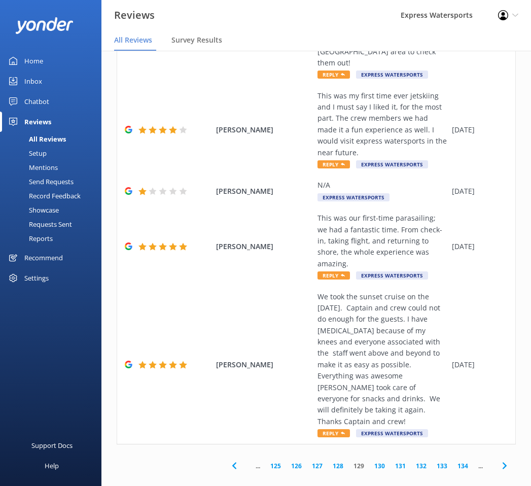
click at [228, 460] on icon at bounding box center [234, 466] width 12 height 12
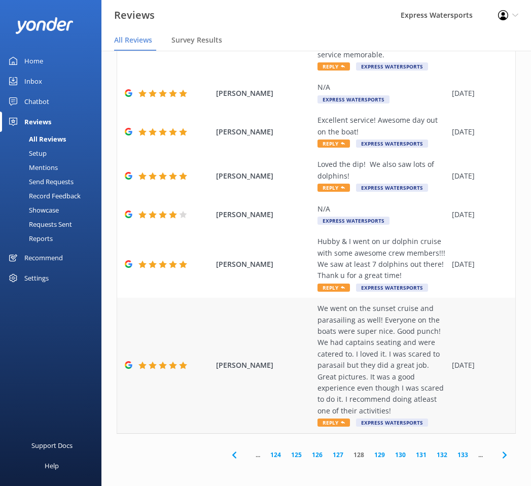
scroll to position [356, 0]
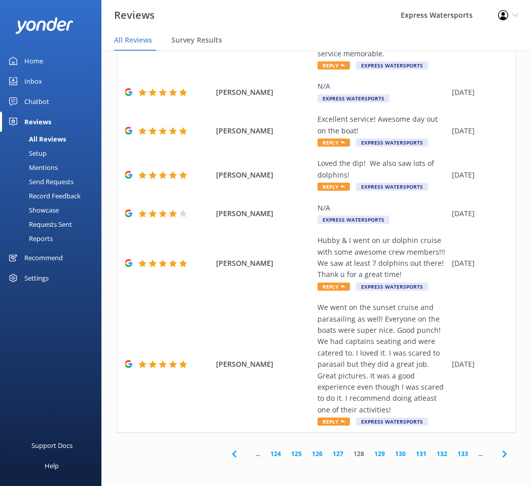
click at [228, 455] on icon at bounding box center [234, 454] width 12 height 12
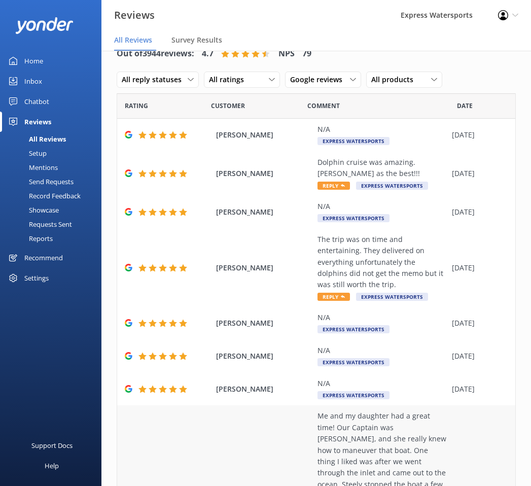
scroll to position [299, 0]
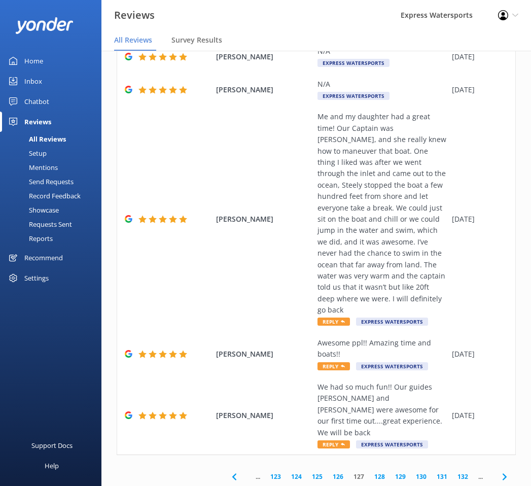
click at [232, 473] on use at bounding box center [234, 476] width 4 height 7
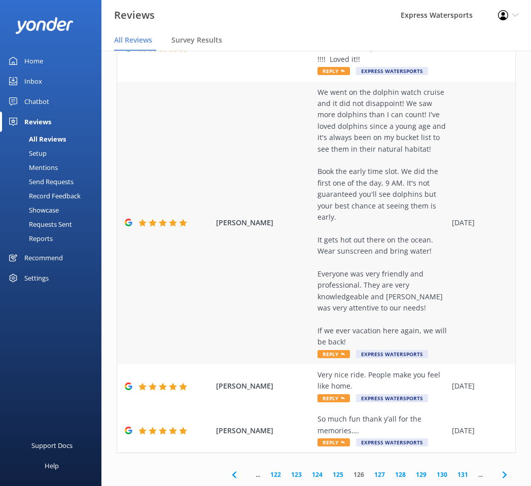
scroll to position [390, 0]
click at [231, 471] on icon at bounding box center [234, 475] width 12 height 12
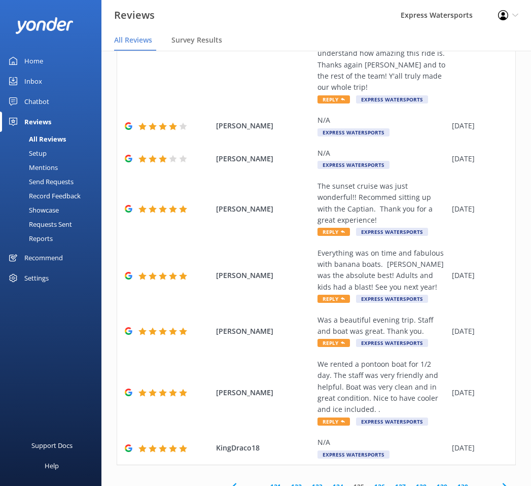
scroll to position [356, 0]
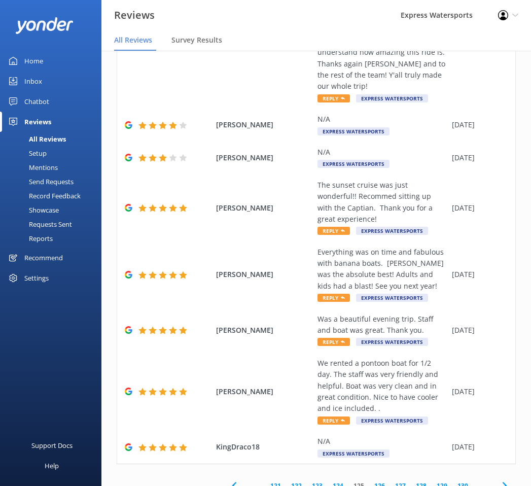
click at [228, 480] on icon at bounding box center [234, 486] width 12 height 12
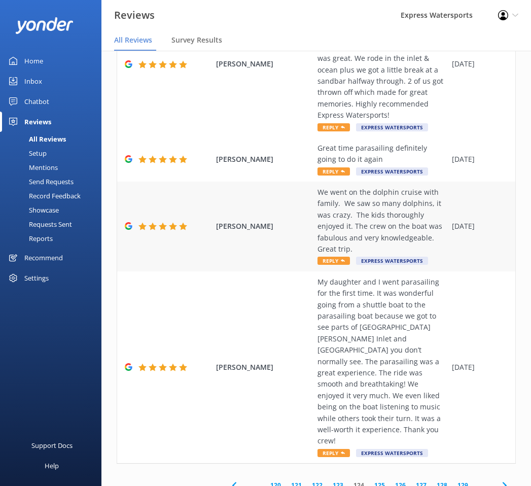
scroll to position [924, 0]
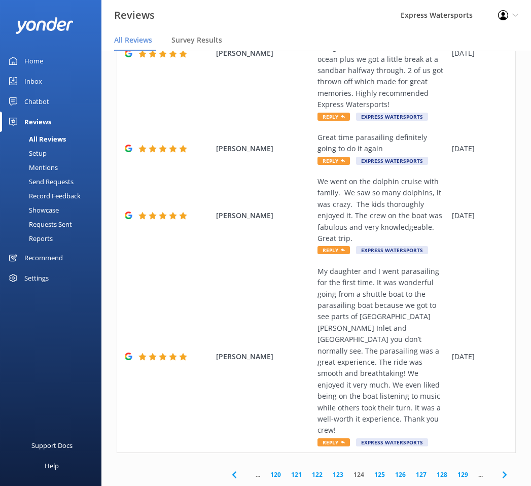
click at [228, 472] on icon at bounding box center [234, 475] width 12 height 12
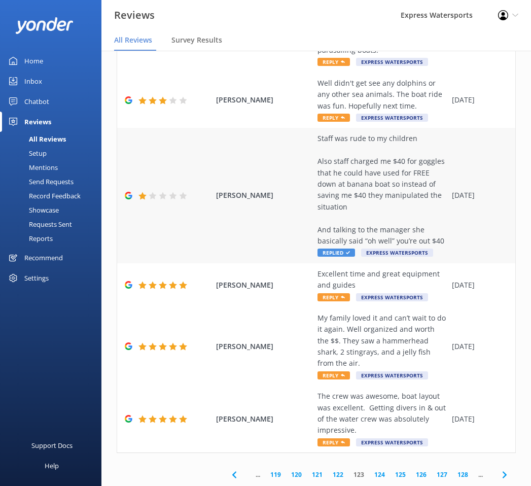
scroll to position [311, 0]
click at [228, 471] on icon at bounding box center [234, 475] width 12 height 12
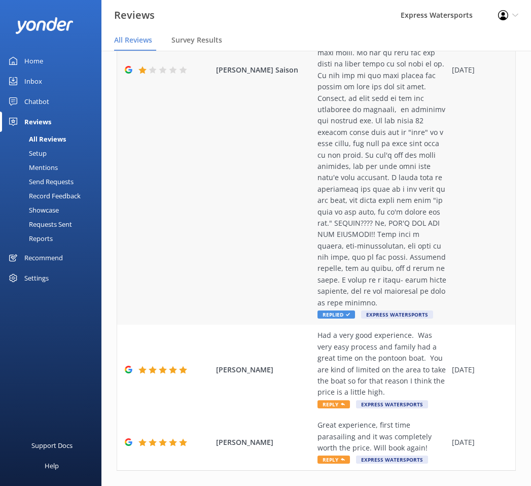
scroll to position [844, 0]
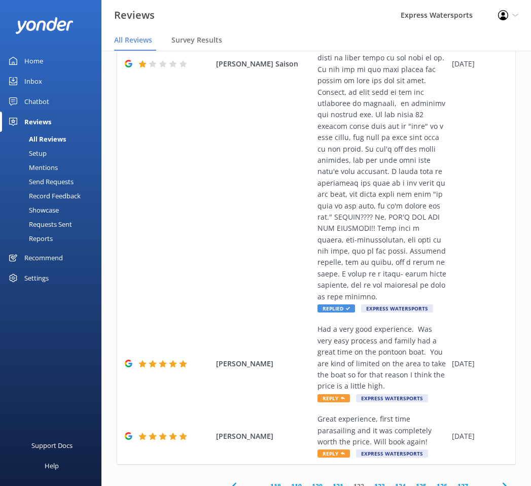
click at [230, 480] on icon at bounding box center [234, 486] width 12 height 12
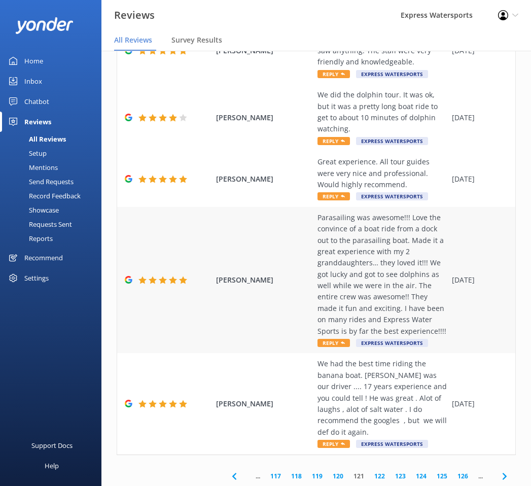
scroll to position [572, 0]
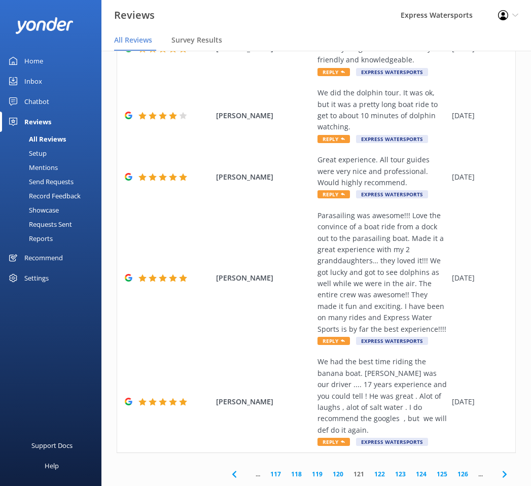
click at [502, 472] on use at bounding box center [504, 474] width 4 height 7
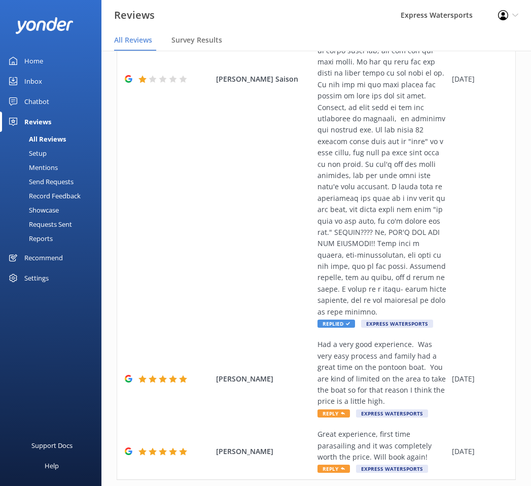
scroll to position [844, 0]
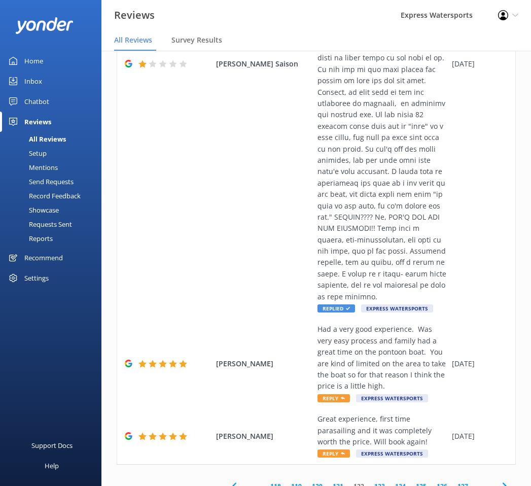
click at [499, 480] on icon at bounding box center [505, 486] width 12 height 12
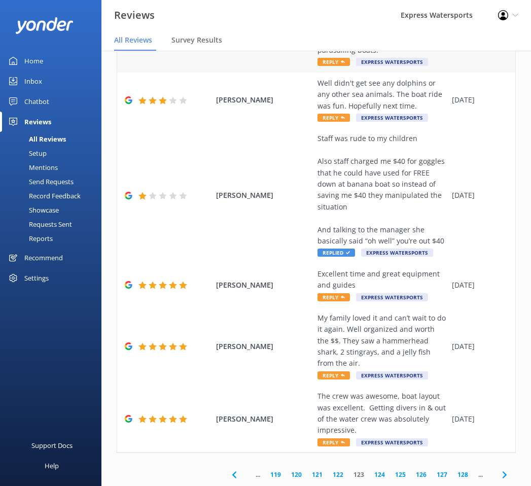
scroll to position [311, 0]
click at [499, 475] on icon at bounding box center [505, 475] width 12 height 12
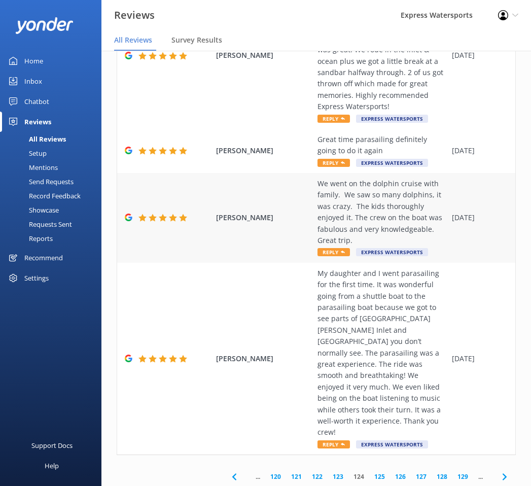
scroll to position [924, 0]
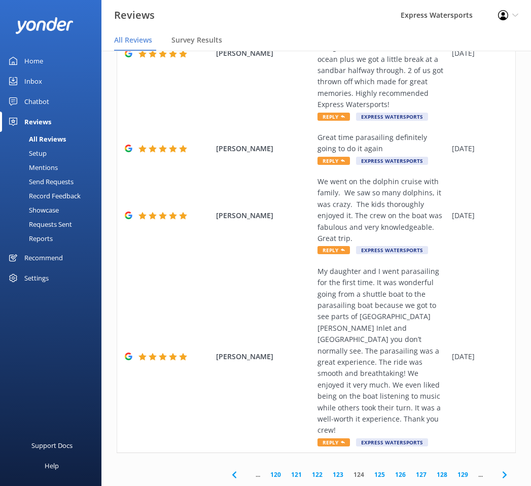
click at [504, 478] on span at bounding box center [504, 474] width 23 height 23
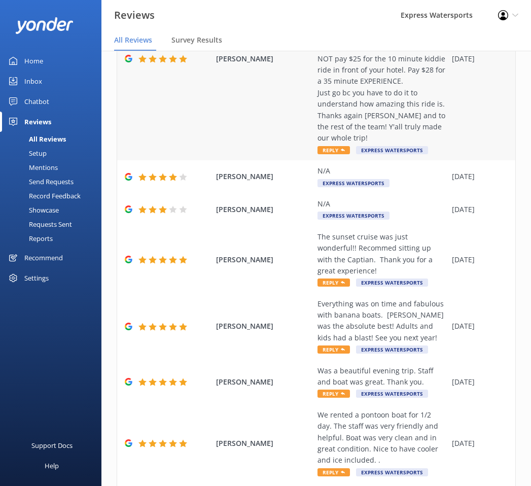
scroll to position [356, 0]
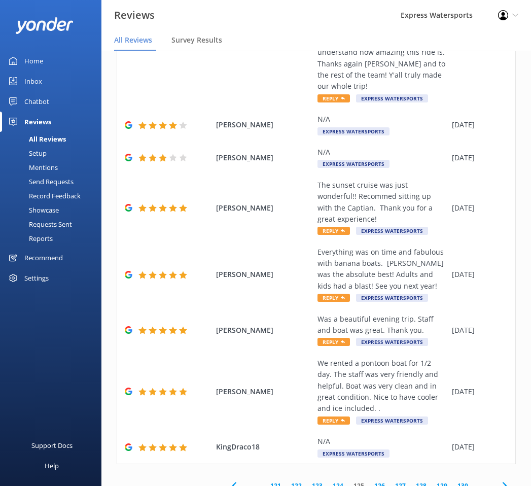
click at [502, 483] on use at bounding box center [504, 486] width 4 height 7
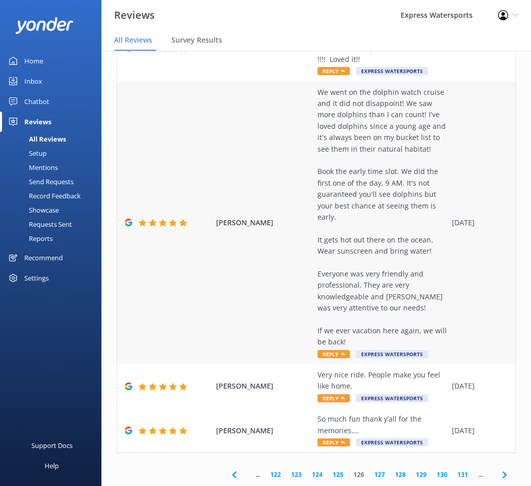
scroll to position [390, 0]
click at [499, 475] on icon at bounding box center [505, 475] width 12 height 12
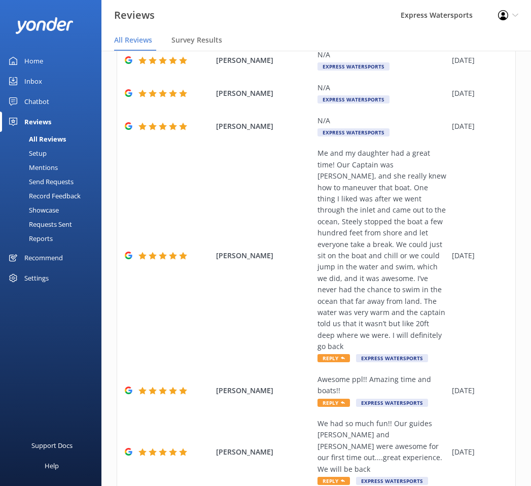
scroll to position [299, 0]
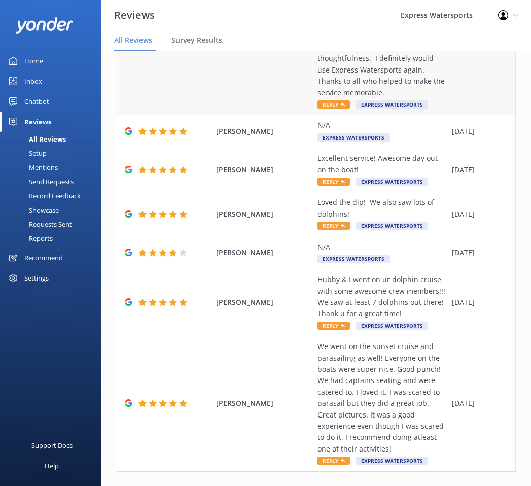
scroll to position [356, 0]
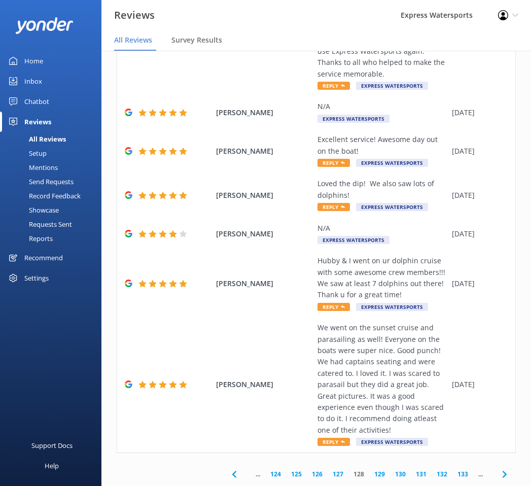
click at [501, 473] on icon at bounding box center [505, 474] width 12 height 12
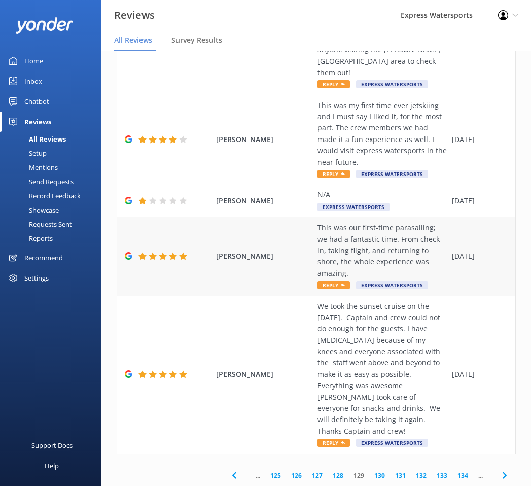
scroll to position [20, 0]
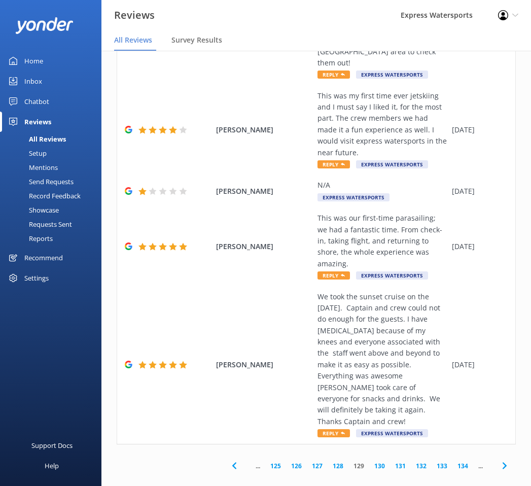
click at [502, 462] on use at bounding box center [504, 465] width 4 height 7
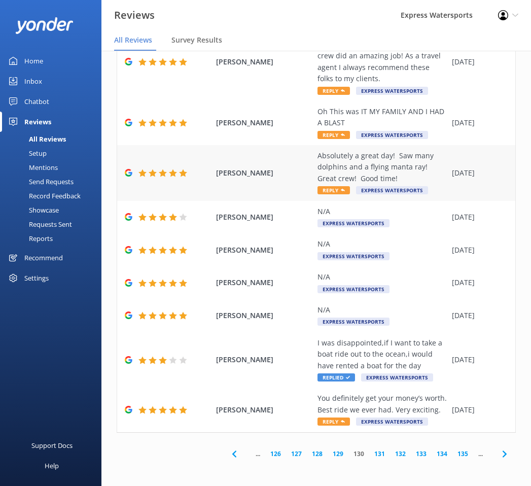
scroll to position [163, 0]
click at [44, 165] on div "Mentions" at bounding box center [32, 167] width 52 height 14
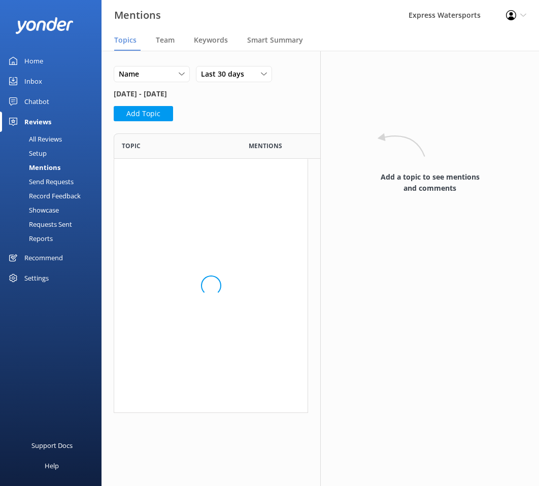
scroll to position [384, 179]
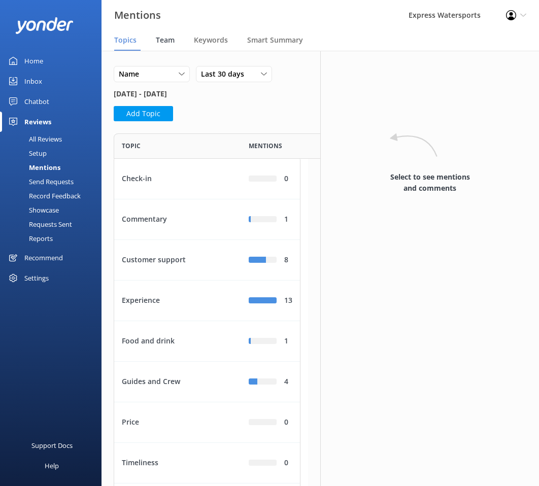
click at [165, 33] on div "Team" at bounding box center [167, 40] width 23 height 20
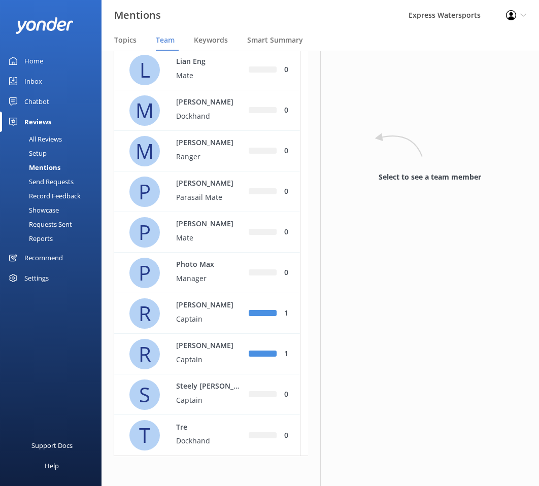
scroll to position [719, 0]
click at [215, 362] on p "Captain" at bounding box center [209, 358] width 66 height 11
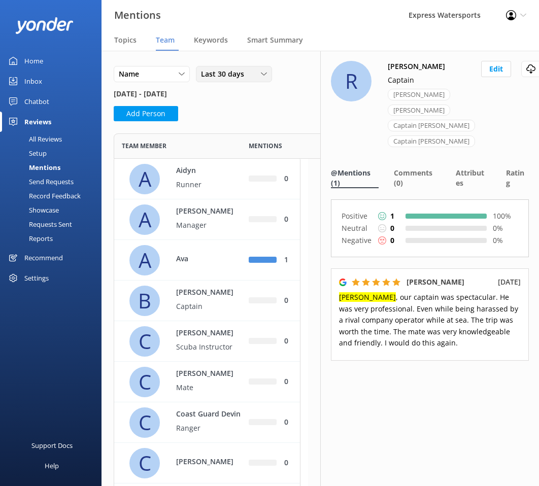
click at [233, 78] on span "Last 30 days" at bounding box center [225, 74] width 49 height 11
click at [235, 173] on link "Custom" at bounding box center [241, 177] width 90 height 20
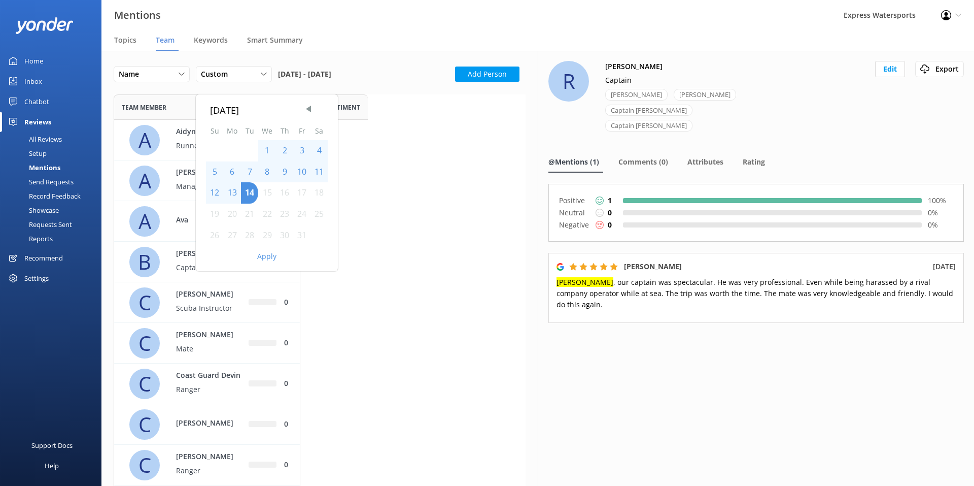
scroll to position [1033, 397]
click at [306, 111] on span "Previous Month" at bounding box center [308, 109] width 10 height 10
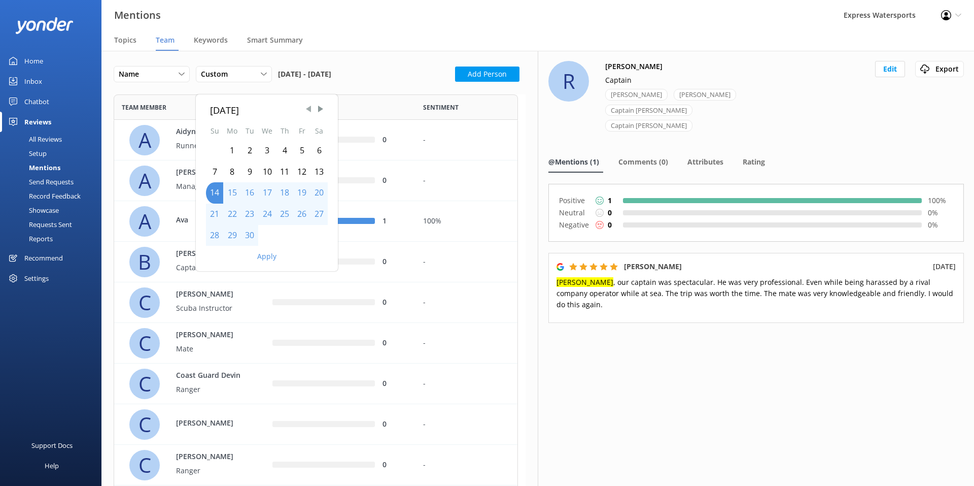
click at [306, 111] on span "Previous Month" at bounding box center [308, 109] width 10 height 10
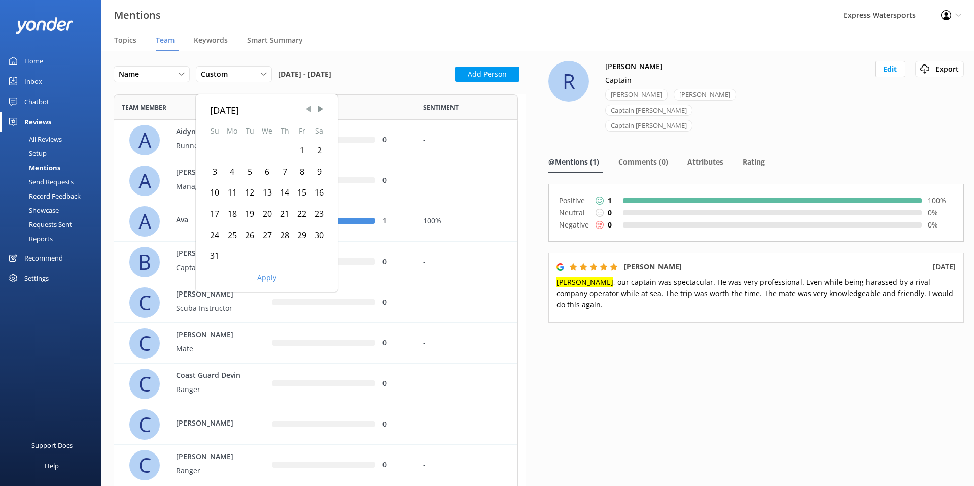
click at [306, 111] on span "Previous Month" at bounding box center [308, 109] width 10 height 10
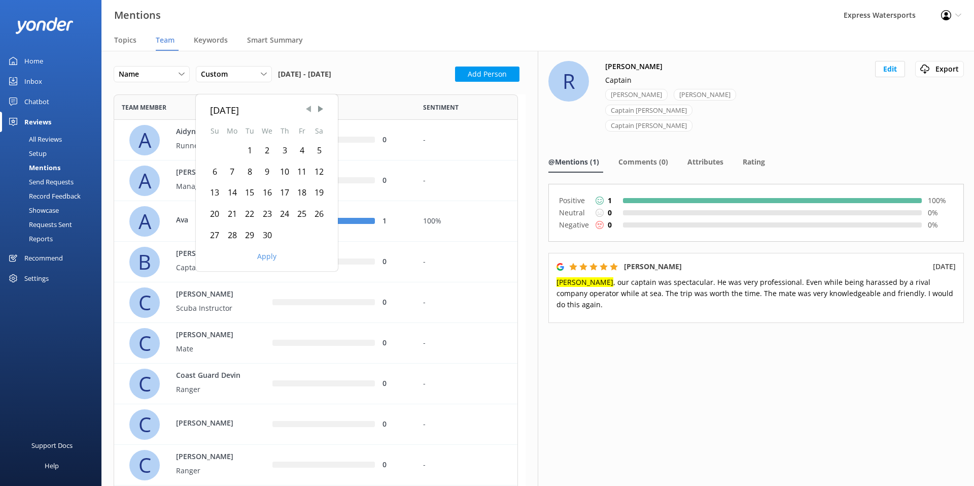
click at [306, 111] on span "Previous Month" at bounding box center [308, 109] width 10 height 10
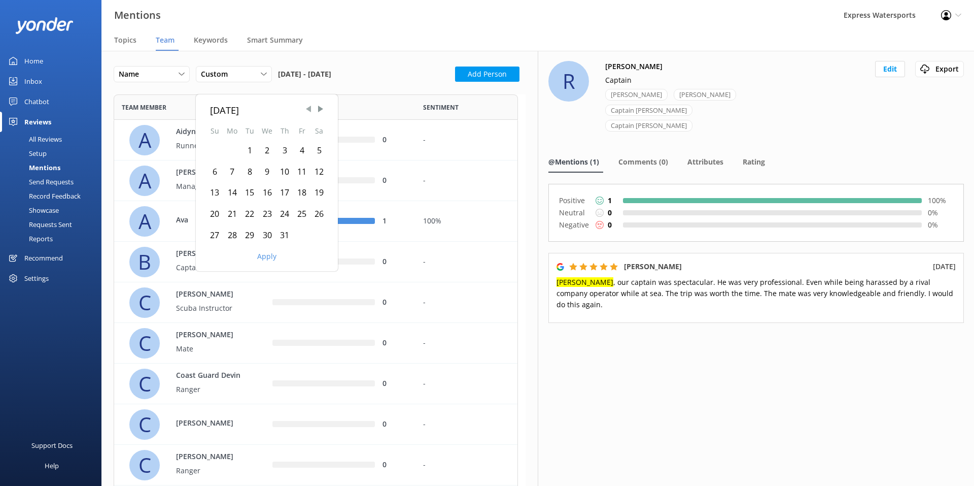
click at [306, 111] on span "Previous Month" at bounding box center [308, 109] width 10 height 10
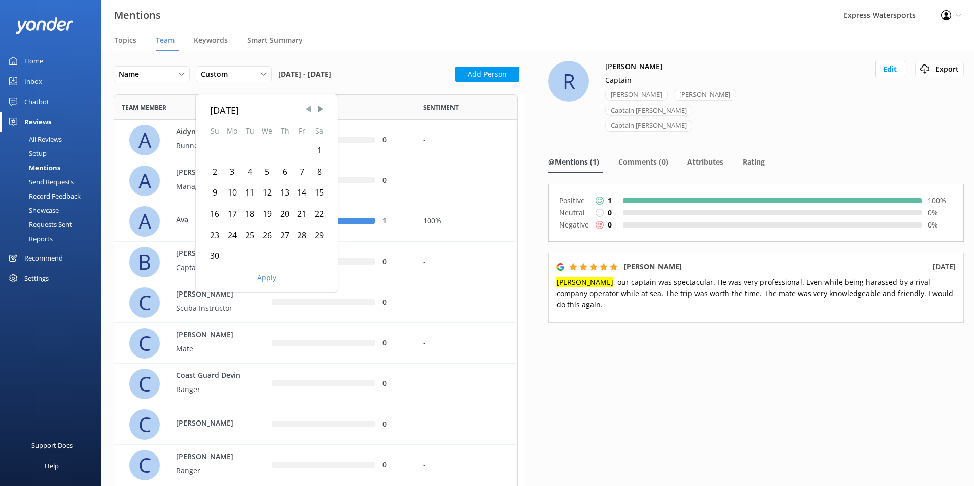
click at [306, 111] on span "Previous Month" at bounding box center [308, 109] width 10 height 10
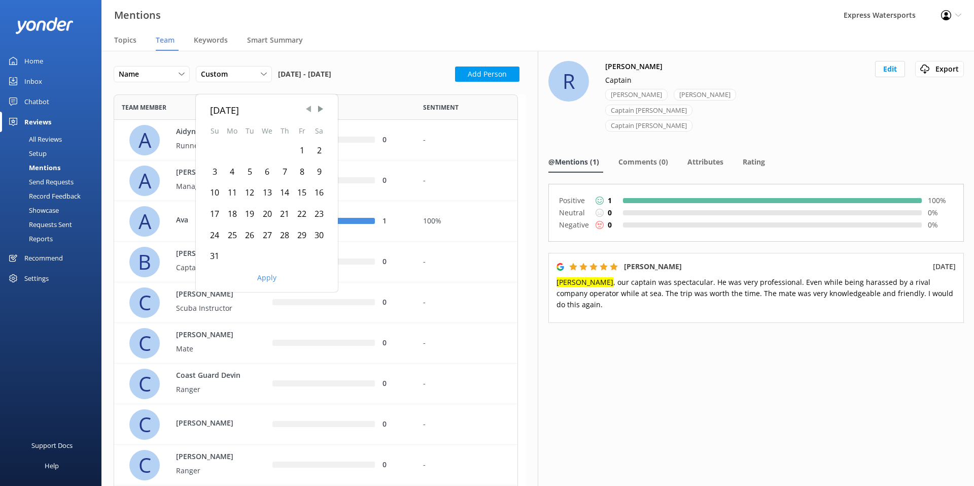
click at [306, 111] on span "Previous Month" at bounding box center [308, 109] width 10 height 10
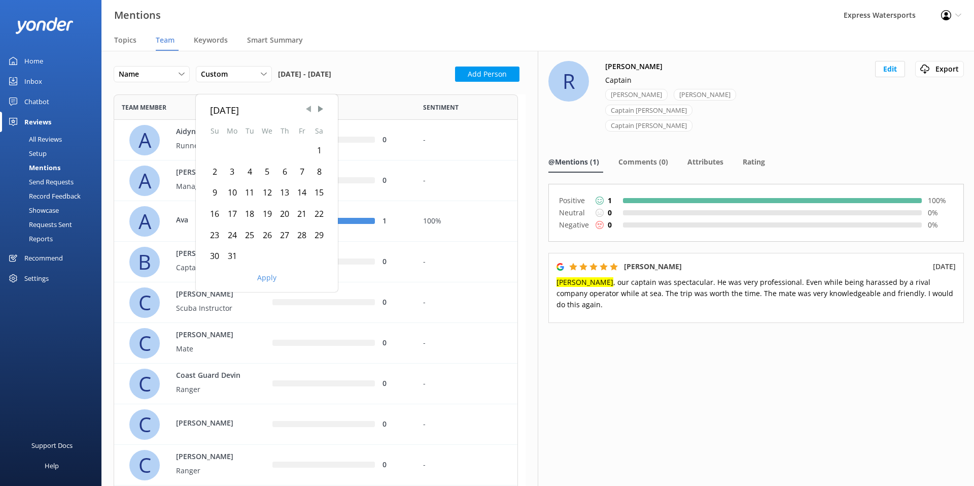
click at [306, 111] on span "Previous Month" at bounding box center [308, 109] width 10 height 10
click at [307, 111] on span "Previous Month" at bounding box center [308, 109] width 10 height 10
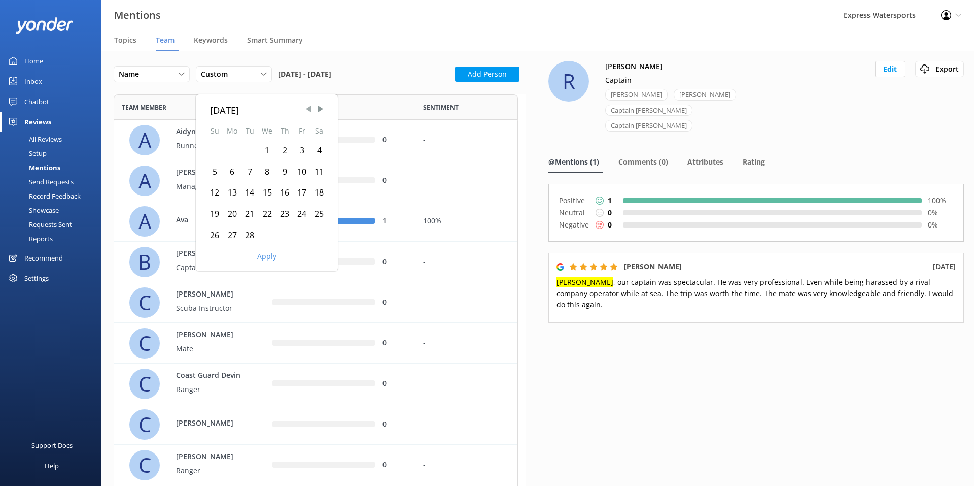
click at [307, 111] on span "Previous Month" at bounding box center [308, 109] width 10 height 10
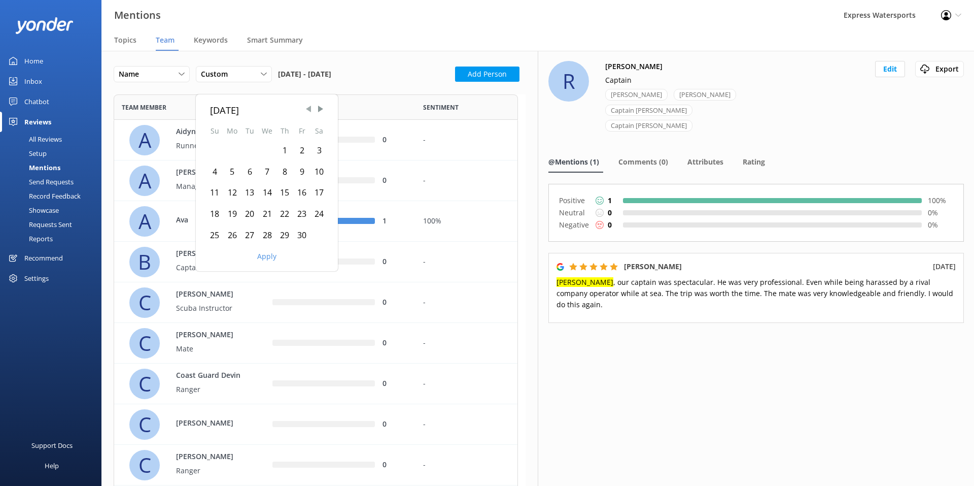
click at [307, 111] on span "Previous Month" at bounding box center [308, 109] width 10 height 10
click at [307, 112] on span "Previous Month" at bounding box center [308, 109] width 10 height 10
click at [307, 111] on span "Previous Month" at bounding box center [308, 109] width 10 height 10
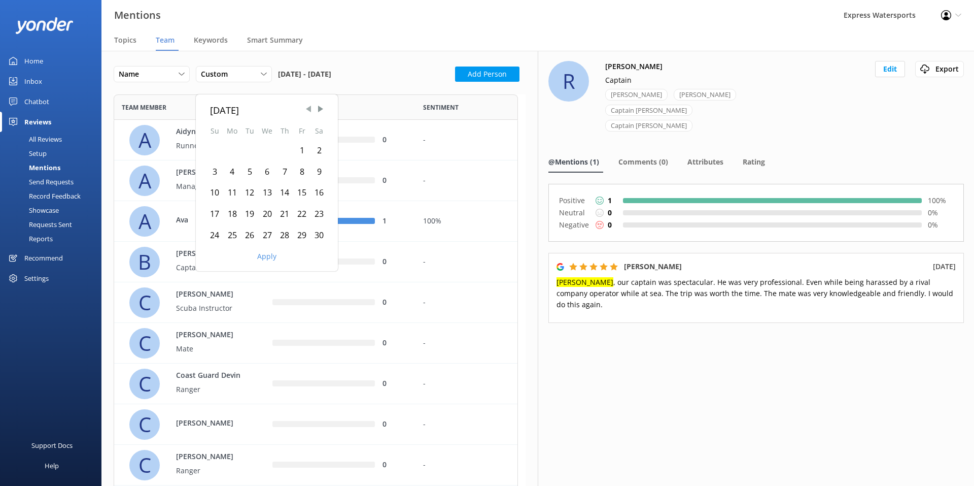
click at [307, 111] on span "Previous Month" at bounding box center [308, 109] width 10 height 10
click at [305, 111] on span "Previous Month" at bounding box center [308, 109] width 10 height 10
click at [306, 112] on span "Previous Month" at bounding box center [308, 109] width 10 height 10
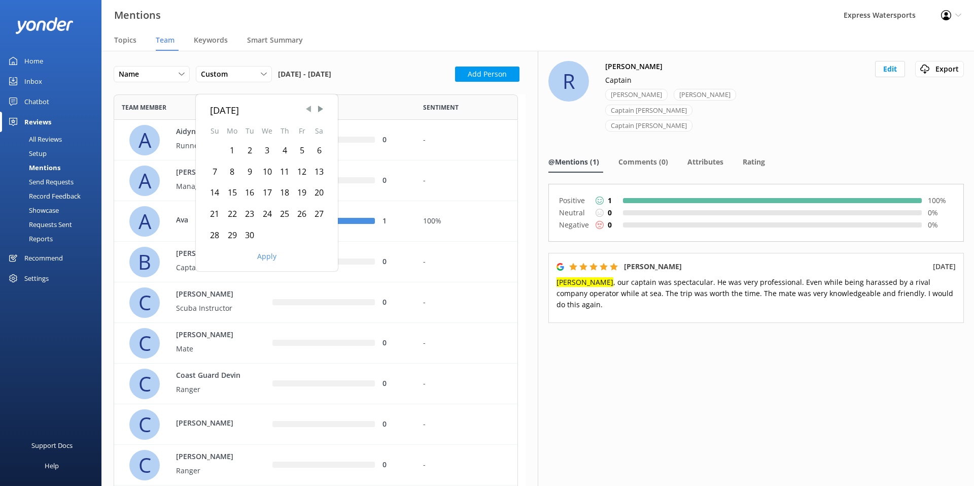
click at [306, 112] on span "Previous Month" at bounding box center [308, 109] width 10 height 10
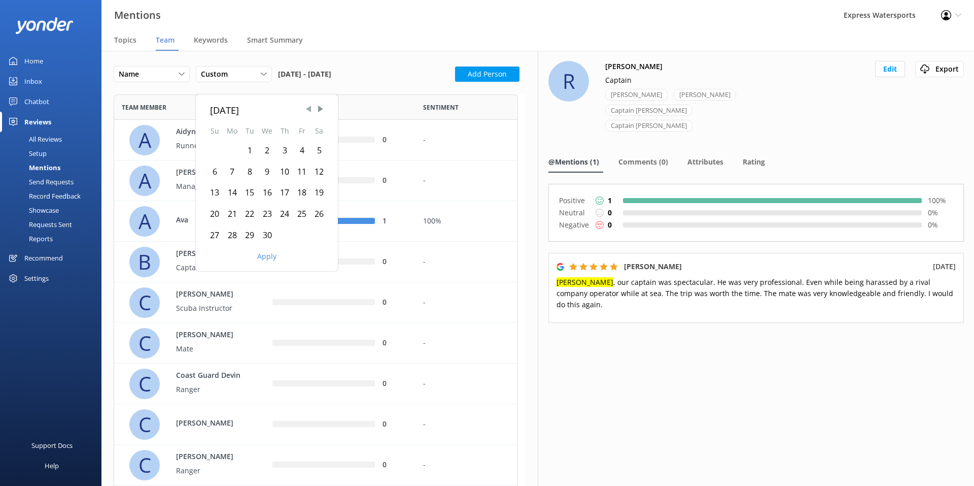
click at [306, 112] on span "Previous Month" at bounding box center [308, 109] width 10 height 10
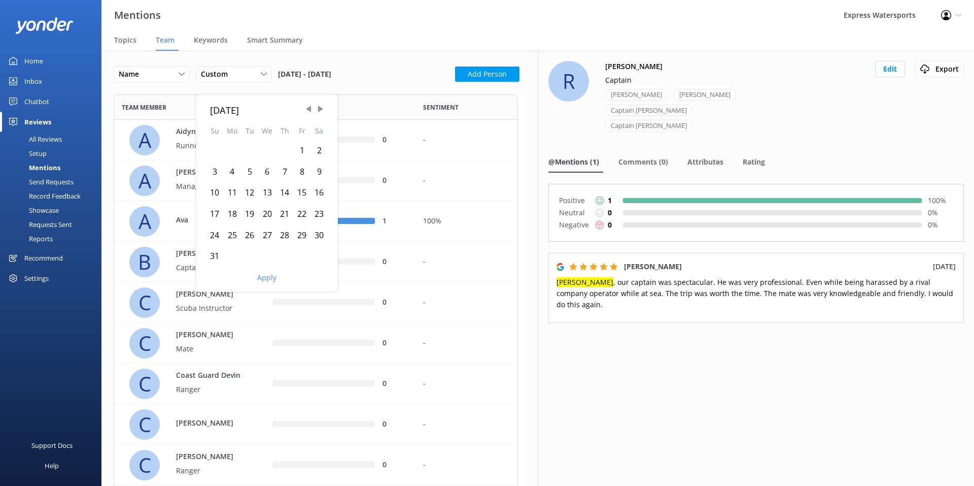
click at [297, 149] on div "1" at bounding box center [301, 150] width 17 height 21
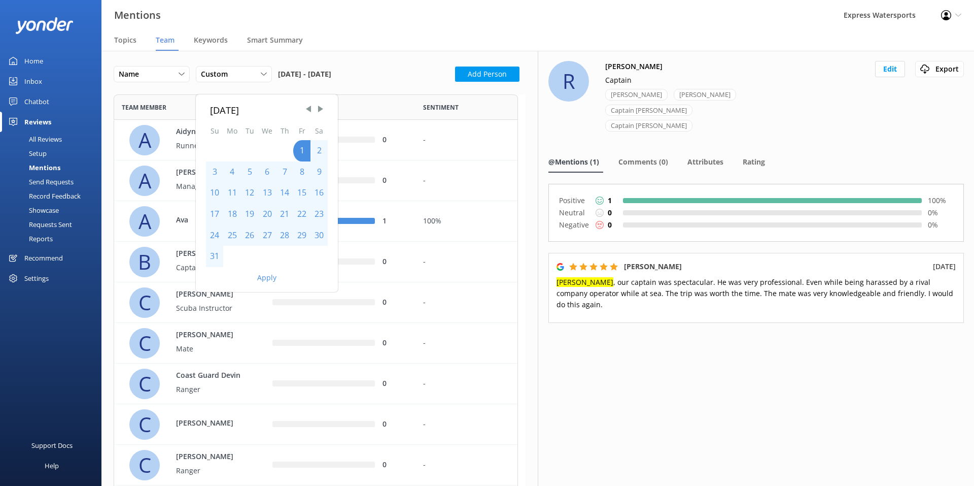
click at [269, 276] on button "Apply" at bounding box center [266, 277] width 19 height 7
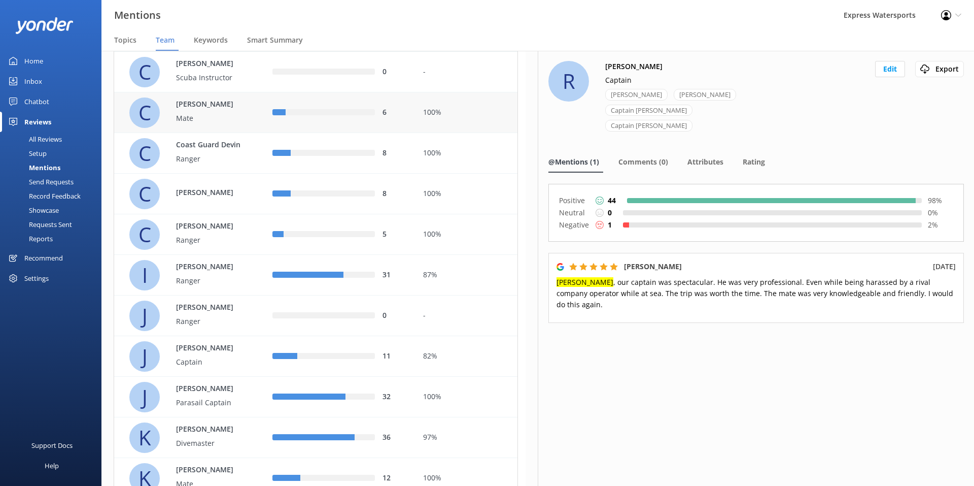
scroll to position [254, 0]
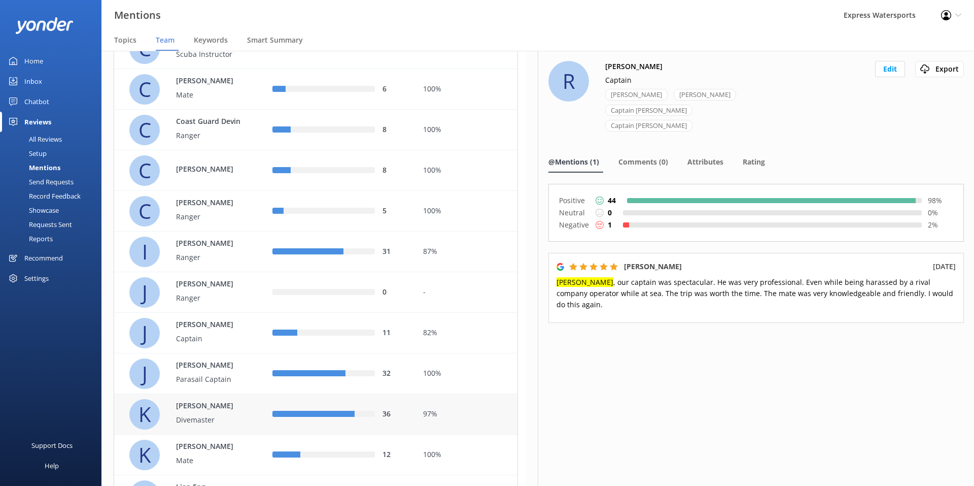
click at [321, 410] on div "36" at bounding box center [340, 414] width 135 height 11
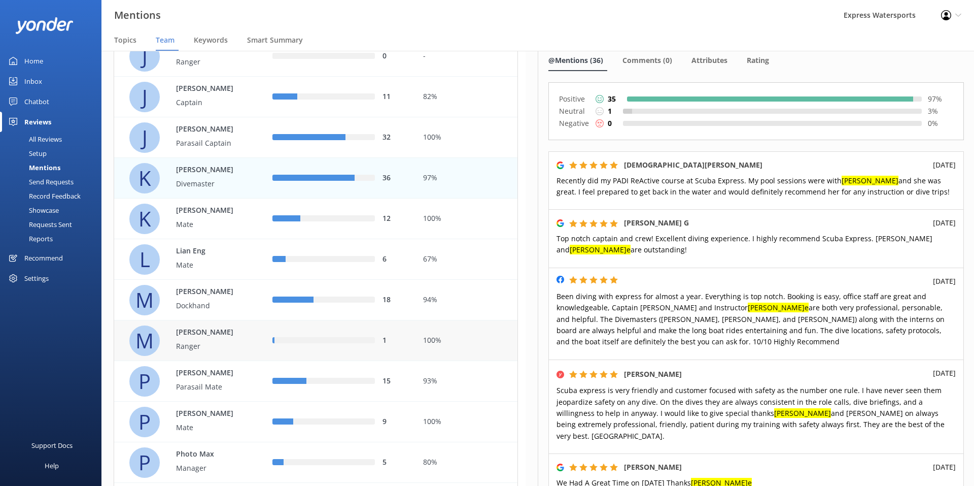
scroll to position [507, 0]
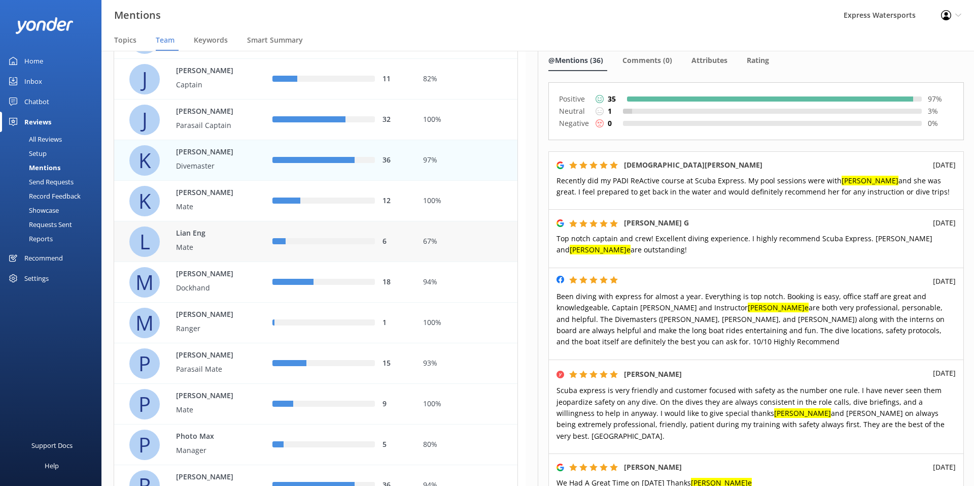
click at [302, 252] on div "6" at bounding box center [340, 241] width 151 height 41
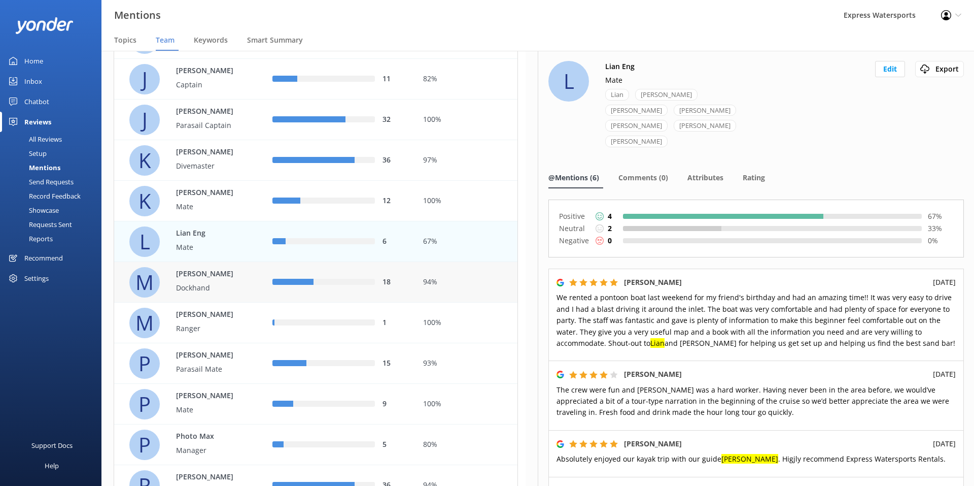
scroll to position [457, 0]
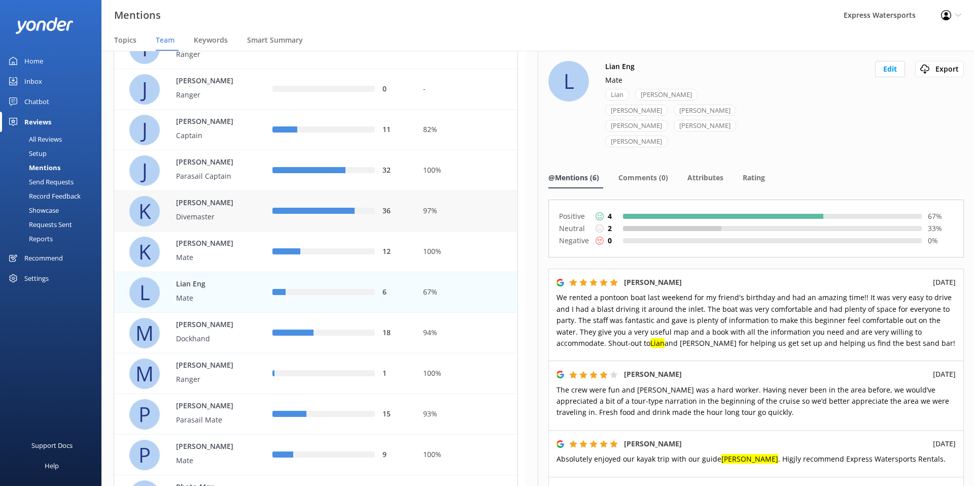
click at [296, 216] on div "36" at bounding box center [340, 211] width 135 height 11
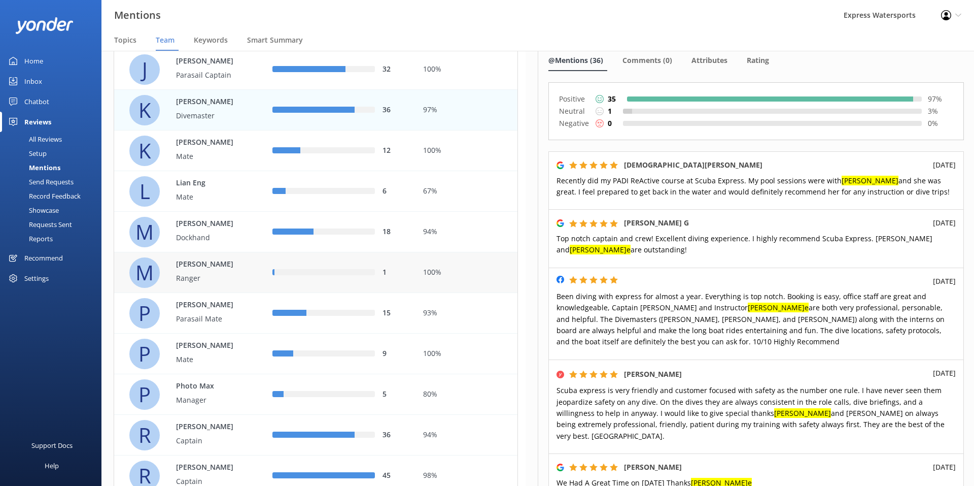
scroll to position [558, 0]
click at [254, 392] on div "P Photo Max Manager" at bounding box center [193, 394] width 128 height 30
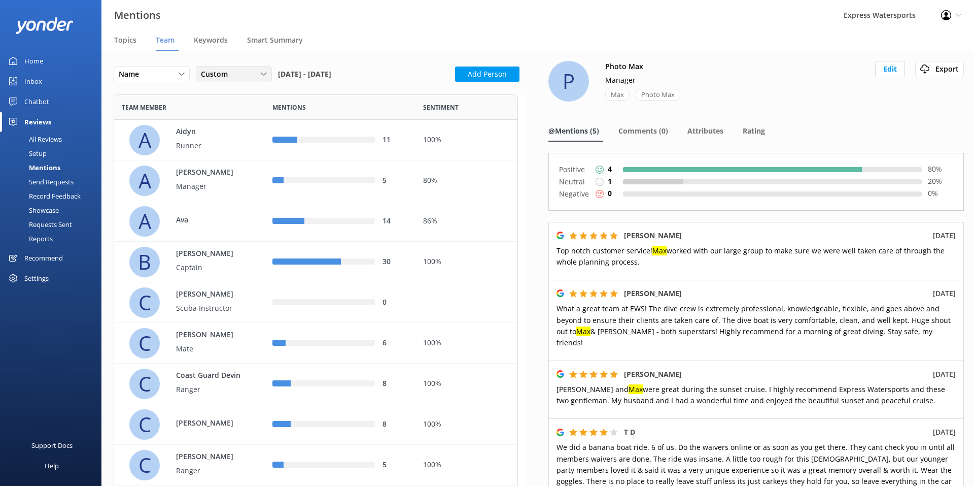
click at [255, 79] on div "Custom" at bounding box center [233, 74] width 71 height 11
click at [239, 175] on link "Custom" at bounding box center [241, 177] width 90 height 20
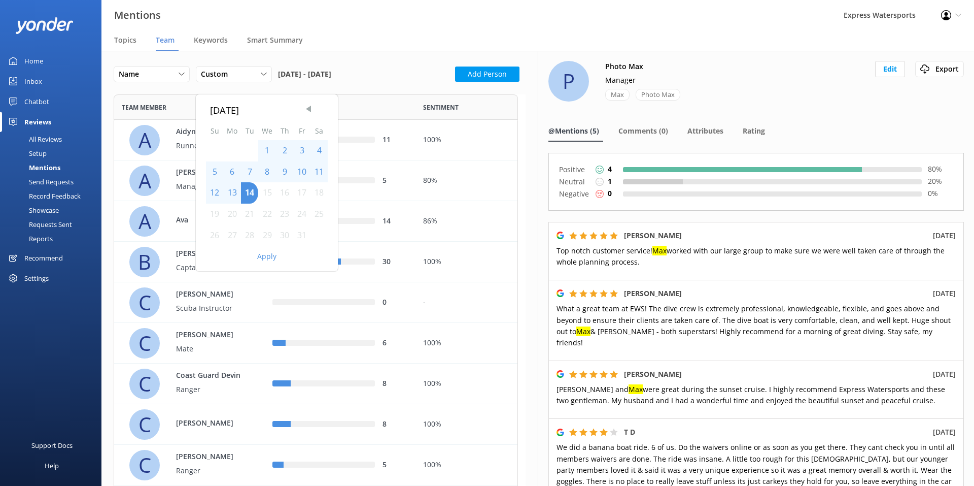
click at [308, 106] on span "Previous Month" at bounding box center [308, 109] width 10 height 10
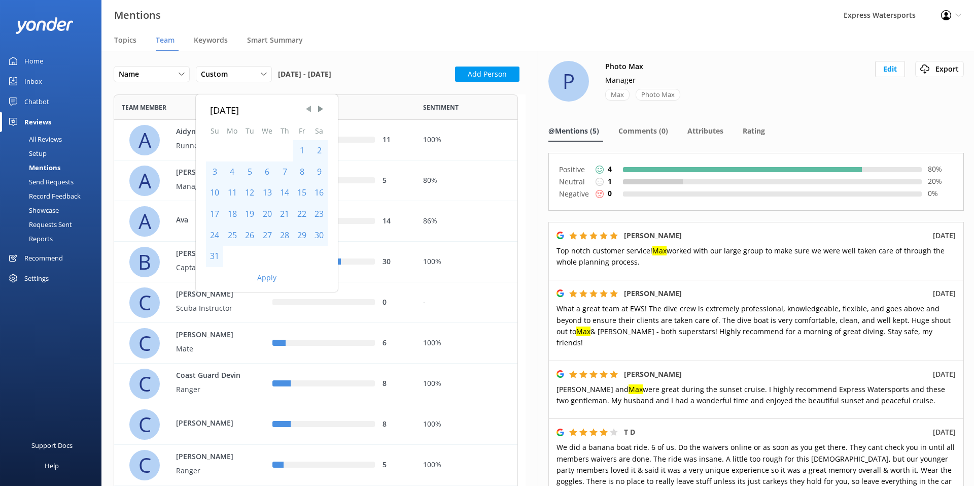
click at [308, 106] on span "Previous Month" at bounding box center [308, 109] width 10 height 10
click at [308, 108] on span "Previous Month" at bounding box center [308, 109] width 10 height 10
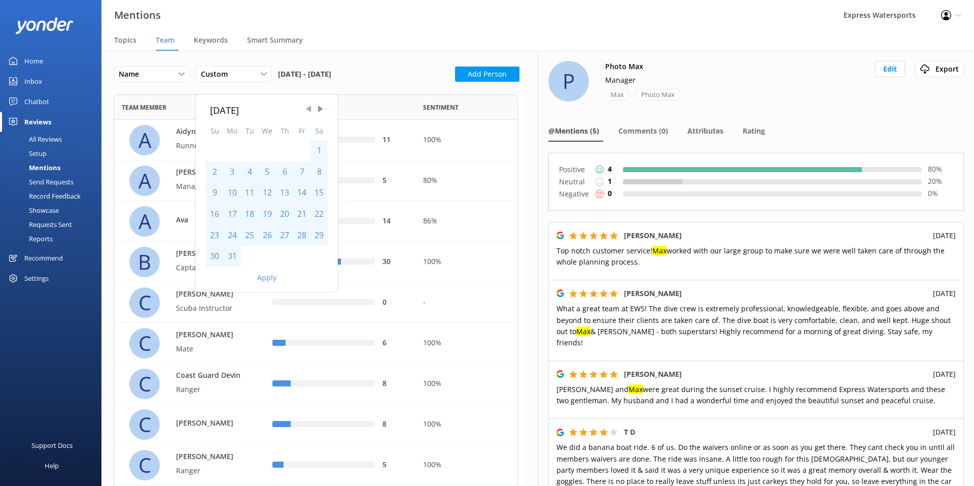
click at [308, 109] on span "Previous Month" at bounding box center [308, 109] width 10 height 10
click at [308, 108] on span "Previous Month" at bounding box center [308, 109] width 10 height 10
click at [307, 107] on span "Previous Month" at bounding box center [308, 109] width 10 height 10
click at [305, 105] on span "Previous Month" at bounding box center [308, 109] width 10 height 10
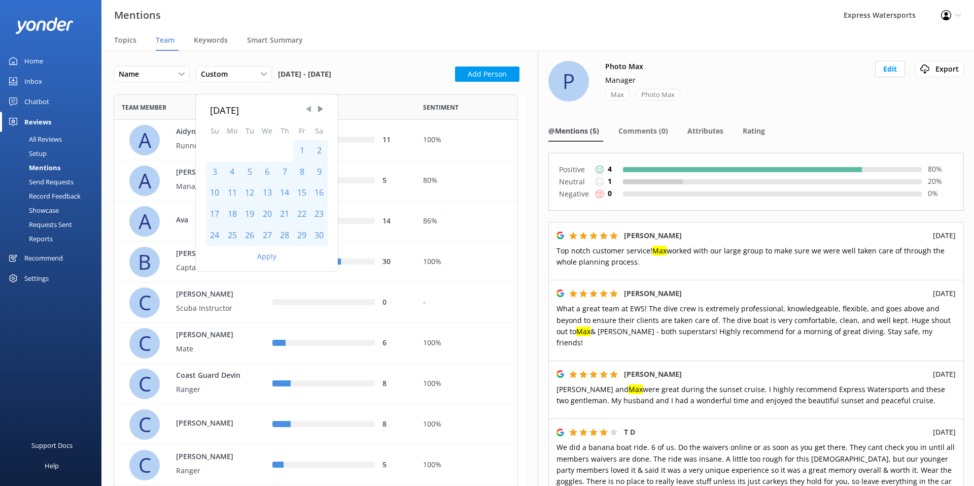
click at [305, 105] on span "Previous Month" at bounding box center [308, 109] width 10 height 10
click at [305, 104] on span "Previous Month" at bounding box center [308, 109] width 10 height 10
click at [304, 106] on span "Previous Month" at bounding box center [308, 109] width 10 height 10
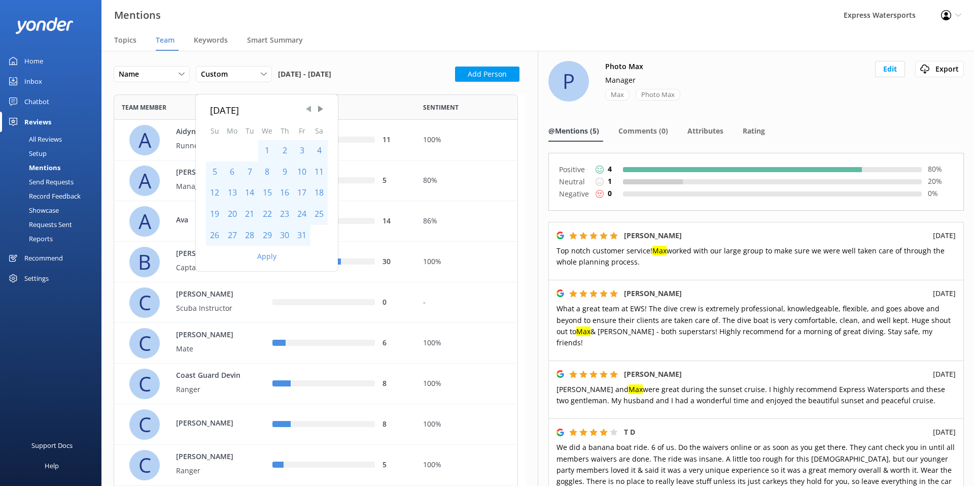
click at [305, 104] on span "Previous Month" at bounding box center [308, 109] width 10 height 10
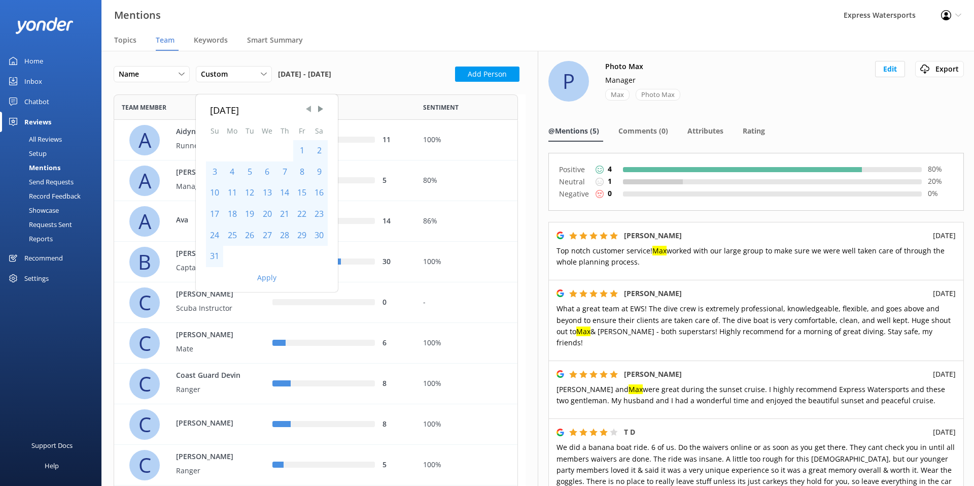
click at [305, 105] on span "Previous Month" at bounding box center [308, 109] width 10 height 10
click at [306, 105] on span "Previous Month" at bounding box center [308, 109] width 10 height 10
click at [306, 104] on span "Previous Month" at bounding box center [308, 109] width 10 height 10
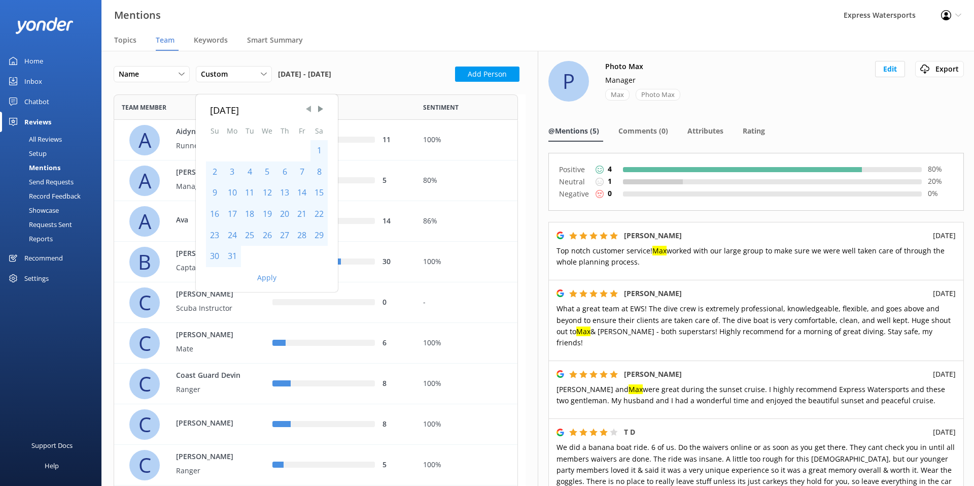
click at [306, 104] on span "Previous Month" at bounding box center [308, 109] width 10 height 10
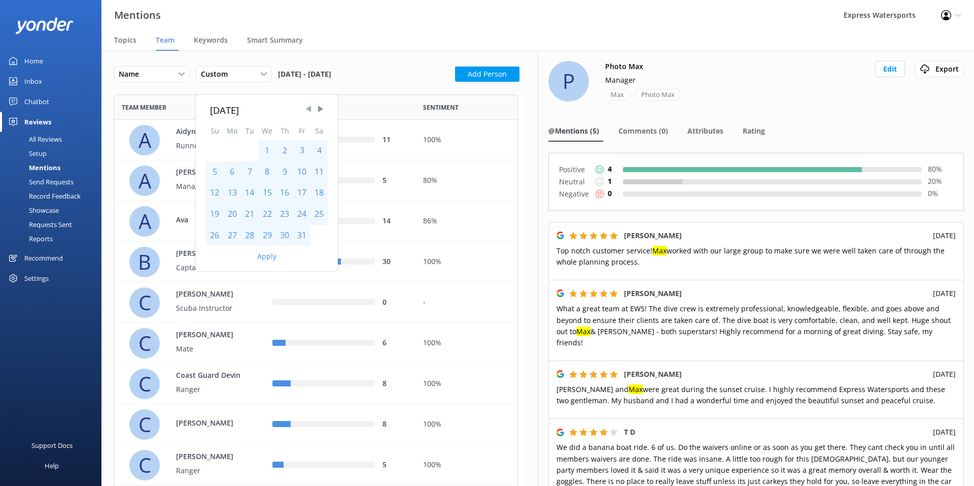
click at [306, 104] on span "Previous Month" at bounding box center [308, 109] width 10 height 10
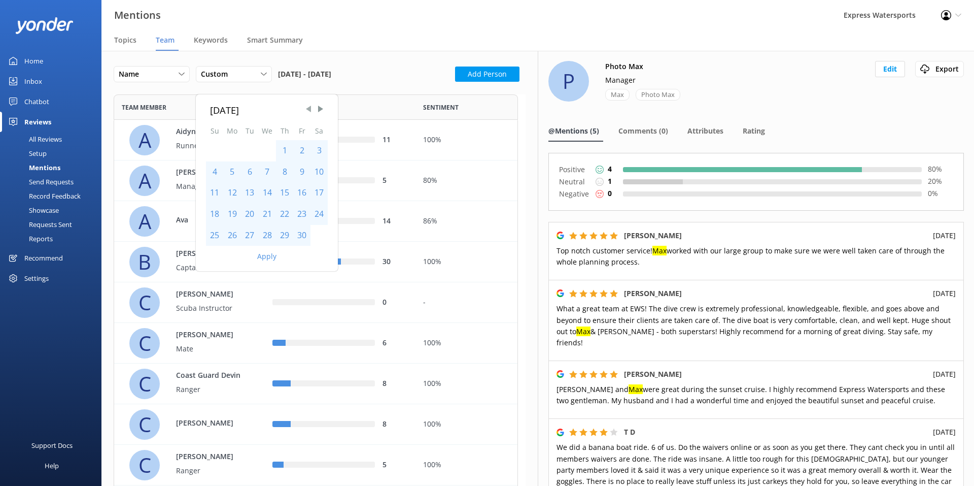
click at [306, 104] on span "Previous Month" at bounding box center [308, 109] width 10 height 10
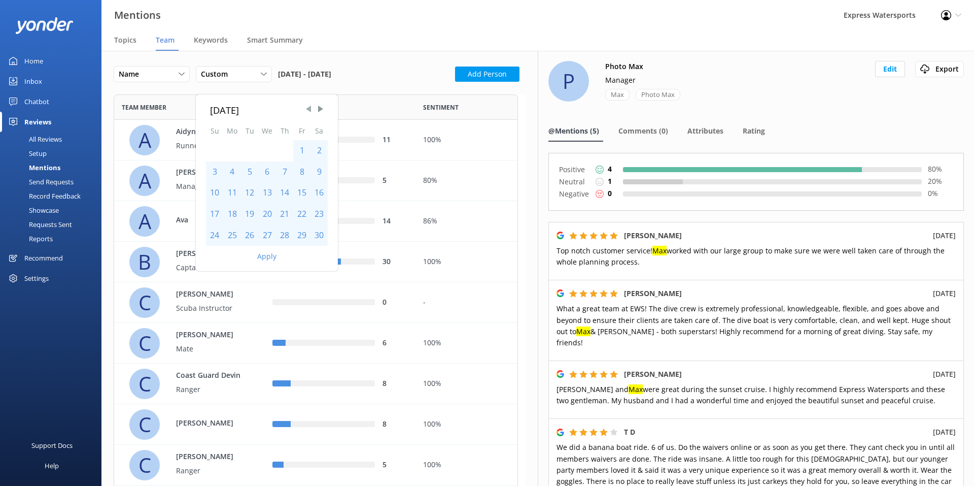
click at [306, 104] on span "Previous Month" at bounding box center [308, 109] width 10 height 10
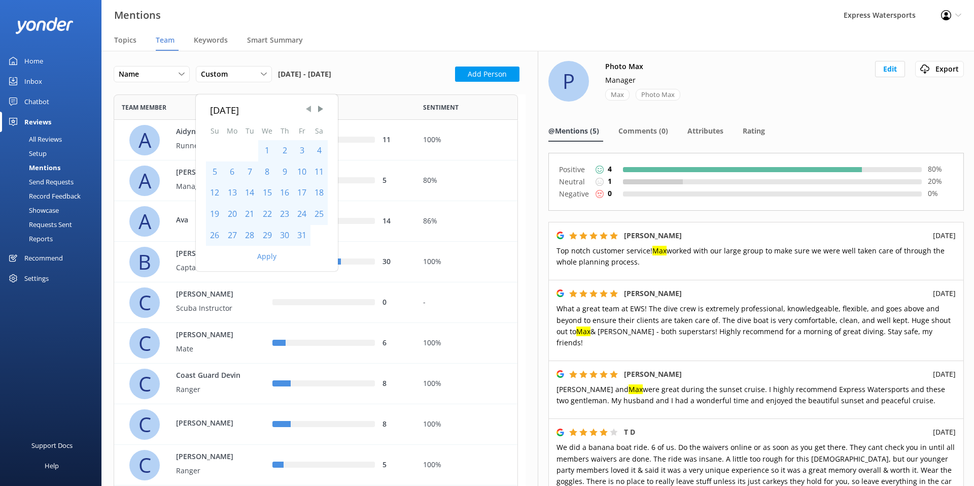
click at [306, 104] on span "Previous Month" at bounding box center [308, 109] width 10 height 10
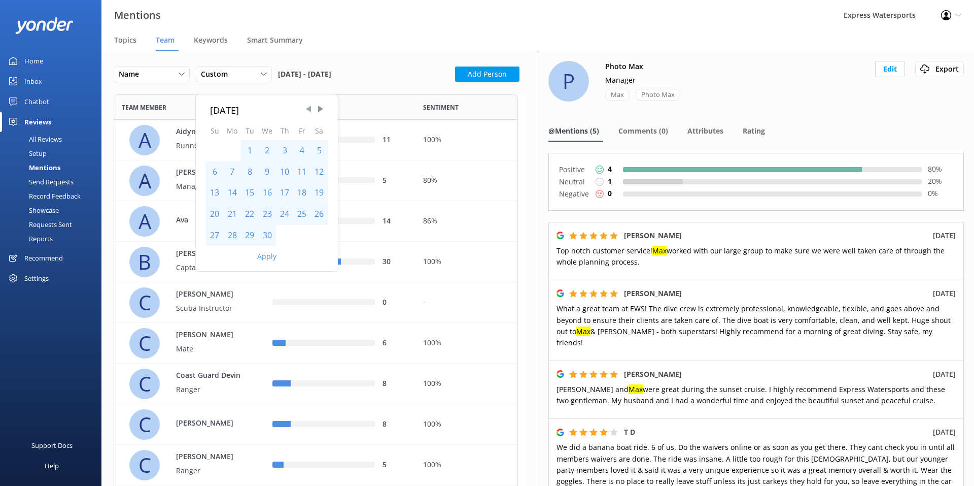
click at [306, 104] on span "Previous Month" at bounding box center [308, 109] width 10 height 10
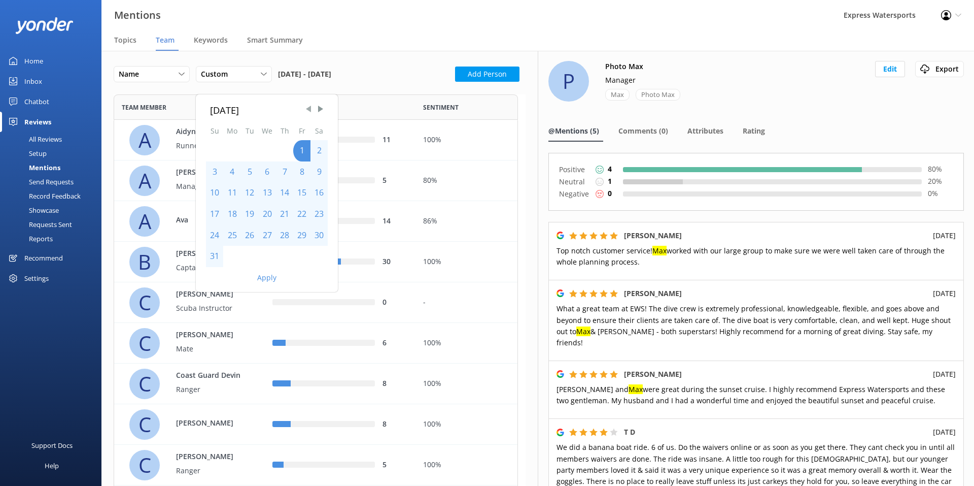
click at [306, 104] on span "Previous Month" at bounding box center [308, 109] width 10 height 10
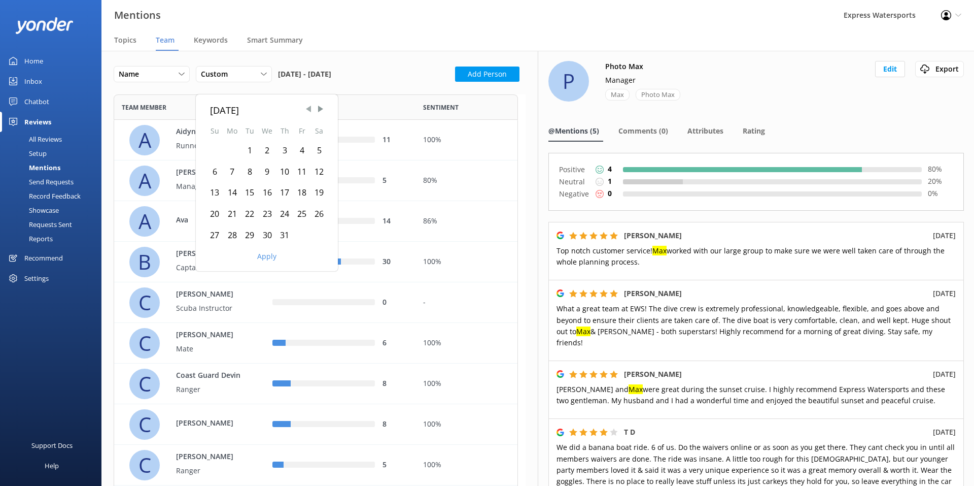
click at [306, 104] on span "Previous Month" at bounding box center [308, 109] width 10 height 10
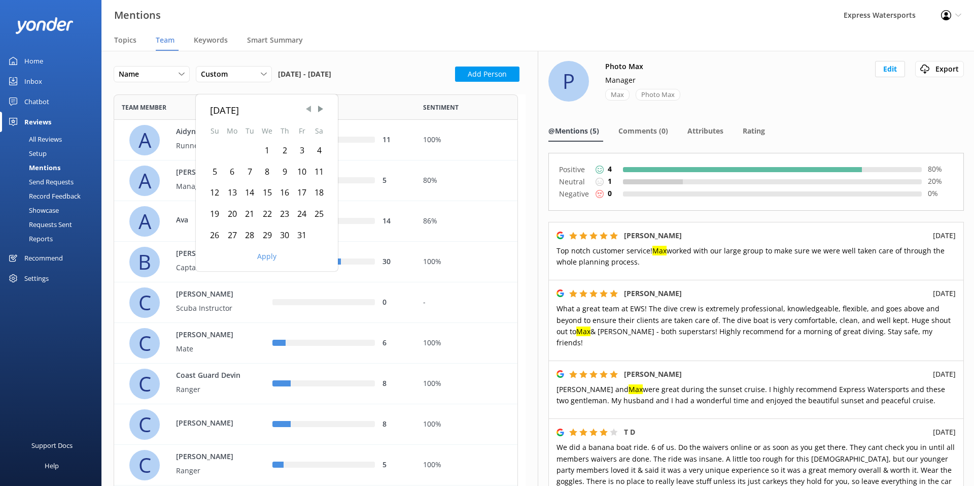
click at [306, 104] on span "Previous Month" at bounding box center [308, 109] width 10 height 10
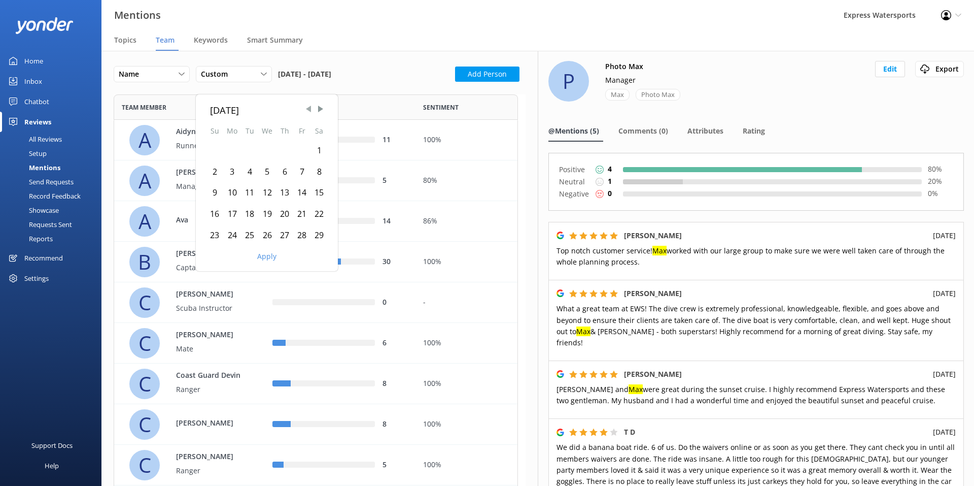
click at [306, 104] on span "Previous Month" at bounding box center [308, 109] width 10 height 10
click at [306, 105] on span "Previous Month" at bounding box center [308, 109] width 10 height 10
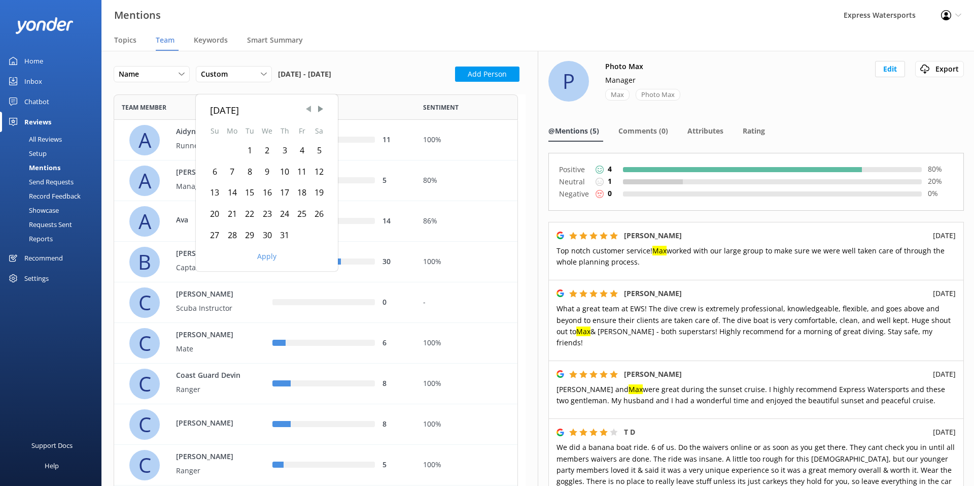
click at [306, 105] on span "Previous Month" at bounding box center [308, 109] width 10 height 10
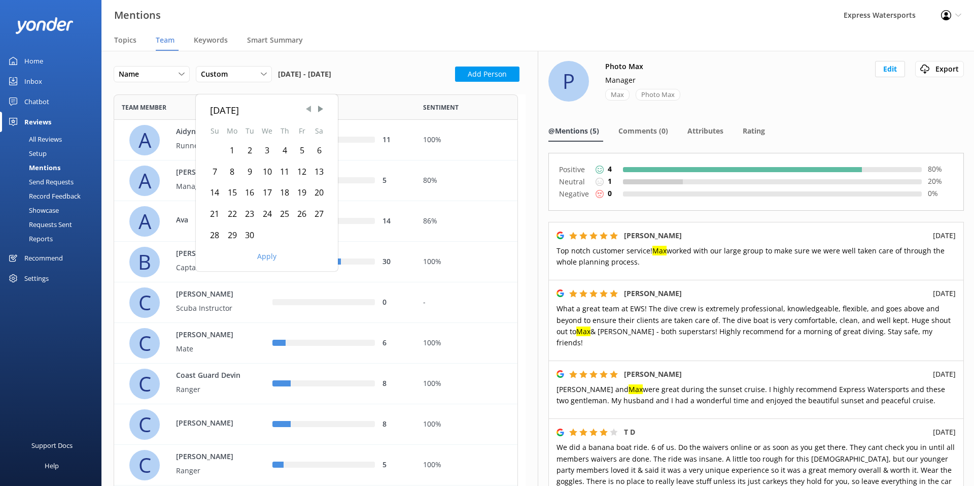
click at [306, 105] on span "Previous Month" at bounding box center [308, 109] width 10 height 10
click at [306, 106] on span "Previous Month" at bounding box center [308, 109] width 10 height 10
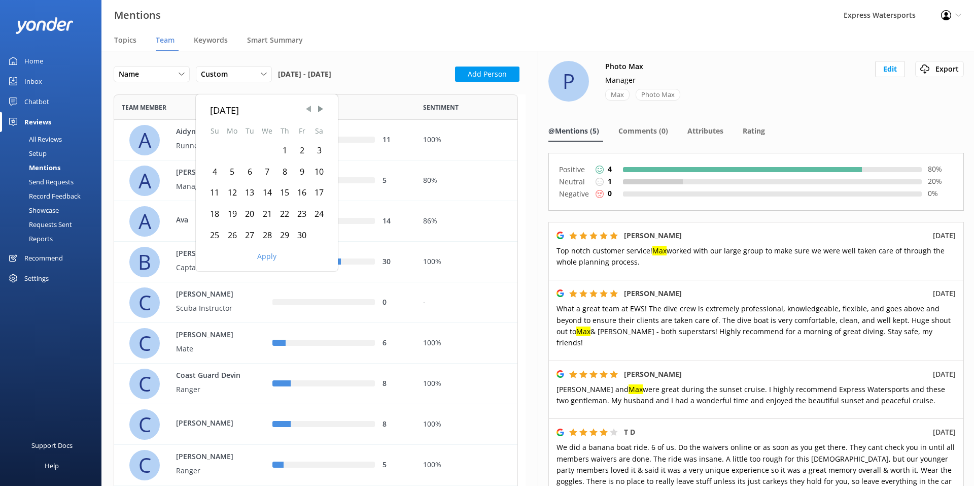
click at [306, 106] on span "Previous Month" at bounding box center [308, 109] width 10 height 10
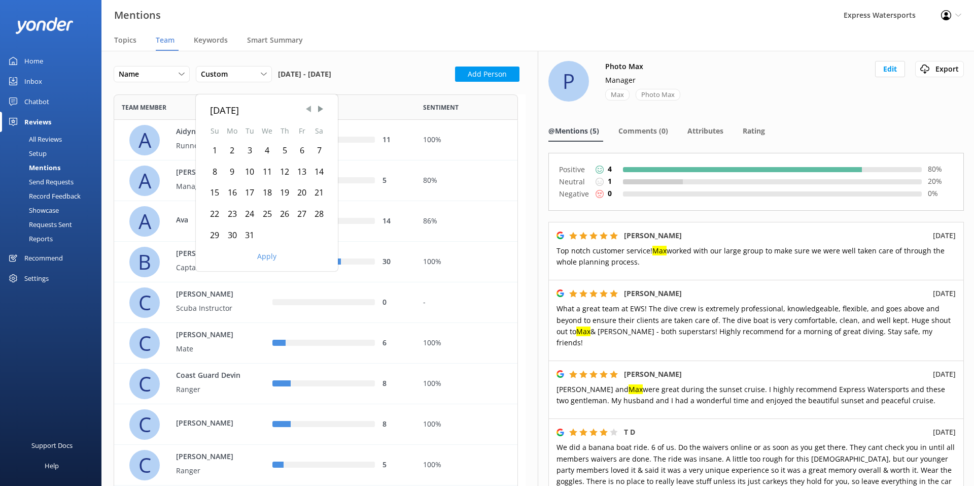
click at [306, 106] on span "Previous Month" at bounding box center [308, 109] width 10 height 10
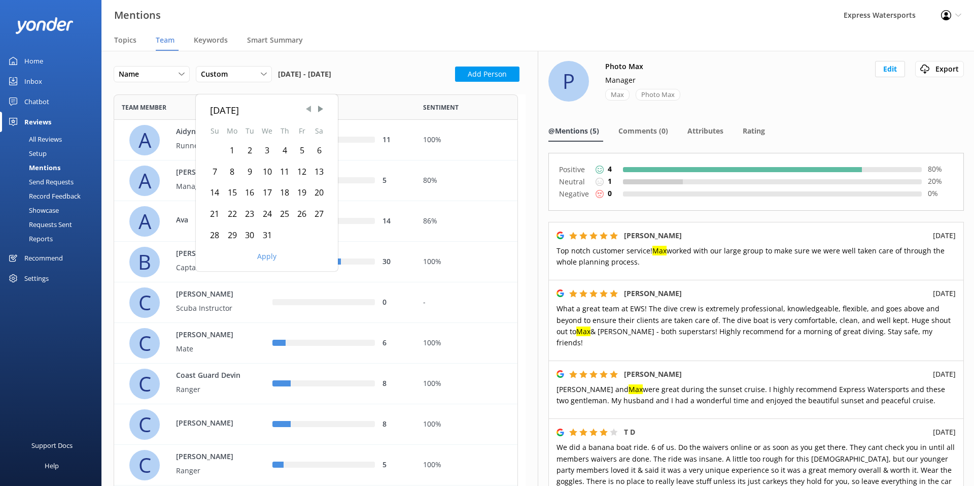
click at [306, 106] on span "Previous Month" at bounding box center [308, 109] width 10 height 10
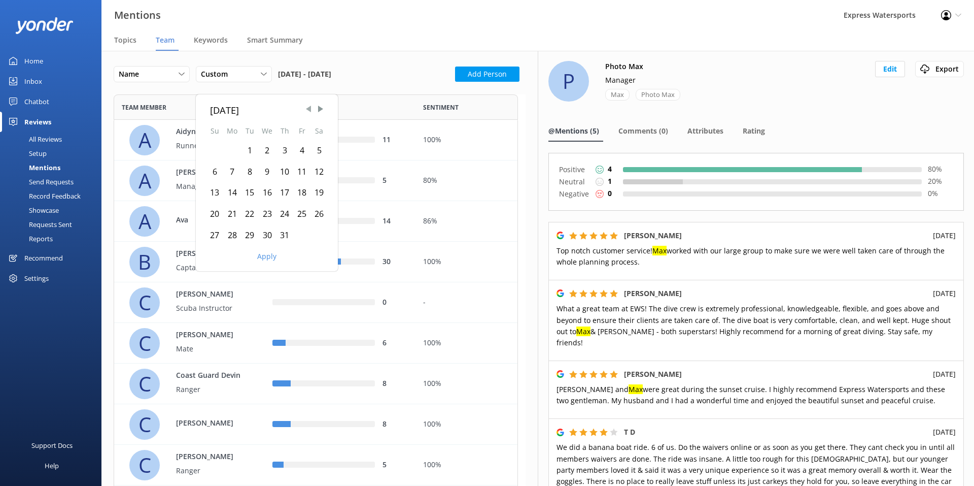
click at [306, 106] on span "Previous Month" at bounding box center [308, 109] width 10 height 10
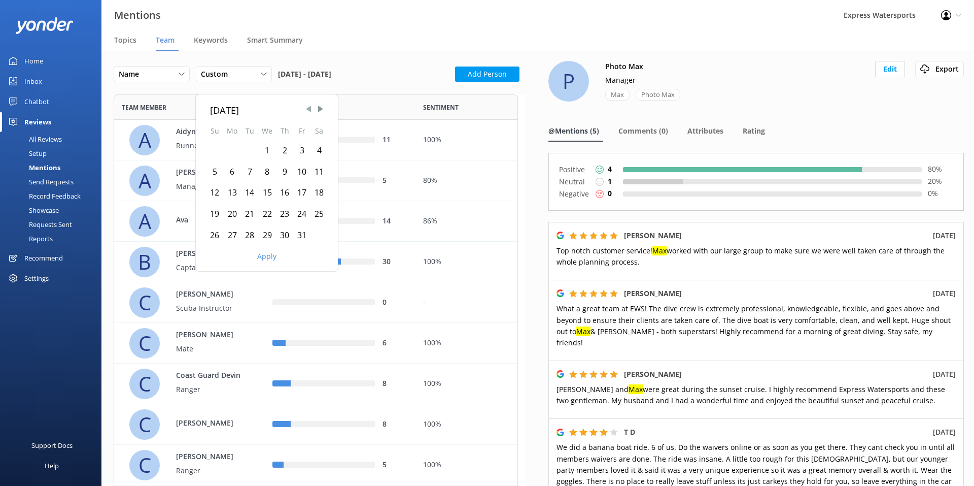
click at [306, 106] on span "Previous Month" at bounding box center [308, 109] width 10 height 10
click at [305, 105] on span "Previous Month" at bounding box center [308, 109] width 10 height 10
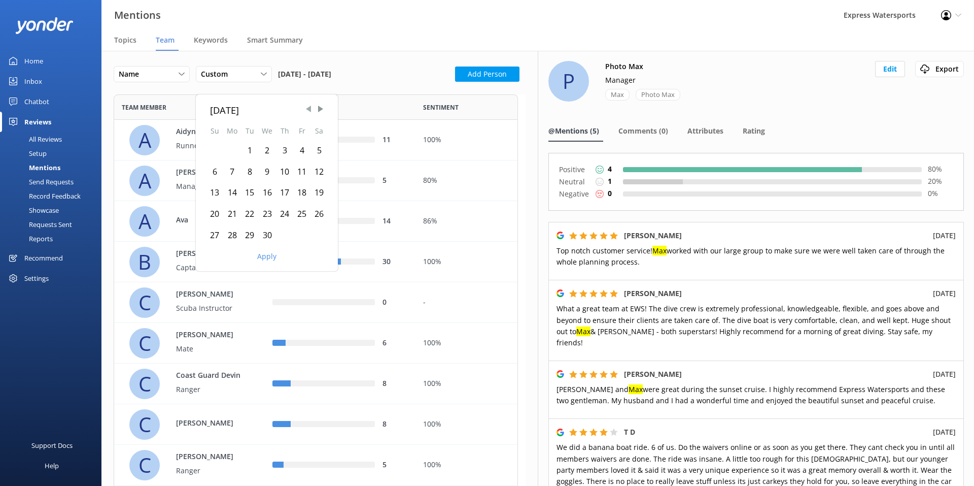
click at [305, 105] on span "Previous Month" at bounding box center [308, 109] width 10 height 10
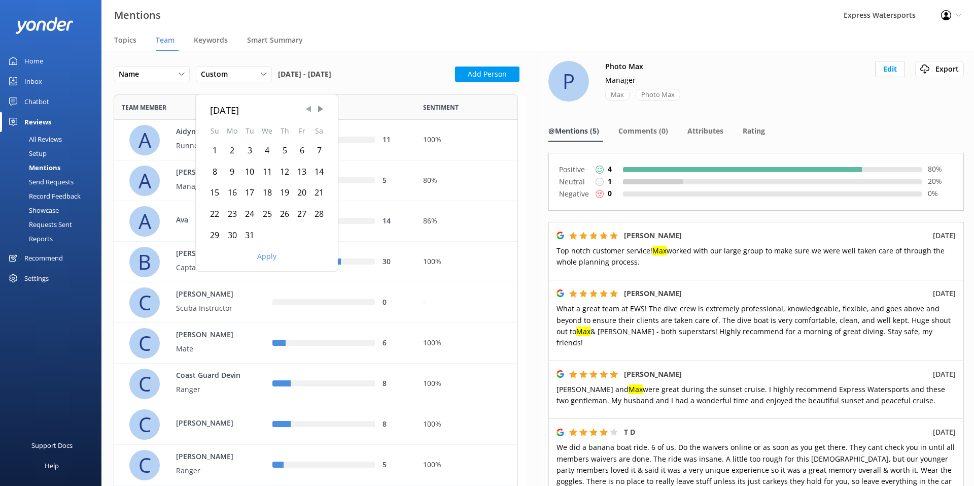
click at [305, 105] on span "Previous Month" at bounding box center [308, 109] width 10 height 10
click at [305, 104] on span "Previous Month" at bounding box center [308, 109] width 10 height 10
click at [300, 150] on div "1" at bounding box center [301, 150] width 17 height 21
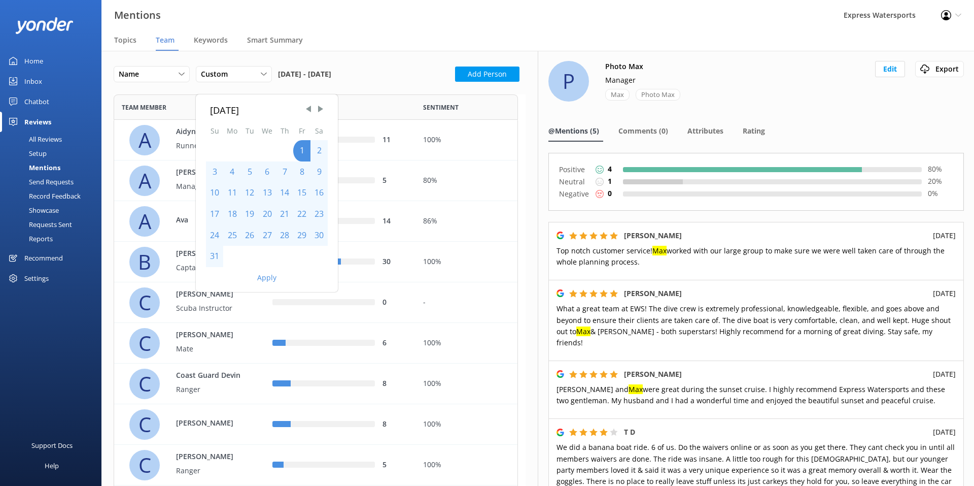
click at [269, 280] on button "Apply" at bounding box center [266, 277] width 19 height 7
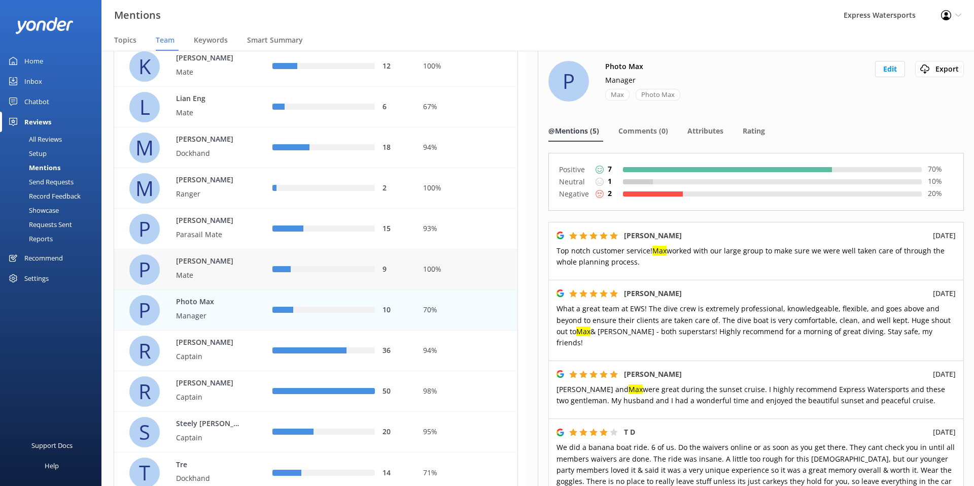
scroll to position [660, 0]
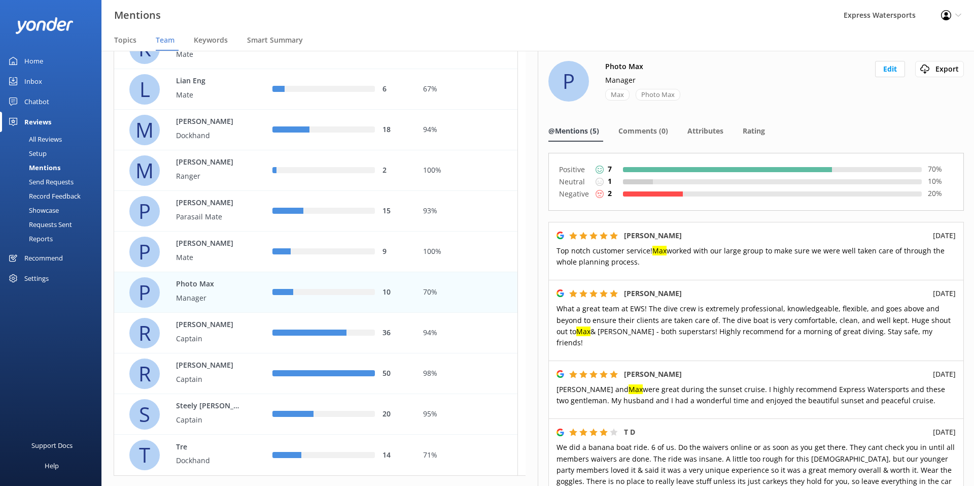
click at [323, 301] on div "10" at bounding box center [340, 292] width 151 height 41
click at [202, 285] on p "Photo Max" at bounding box center [209, 284] width 66 height 11
click at [538, 131] on span "Comments (0)" at bounding box center [644, 131] width 50 height 10
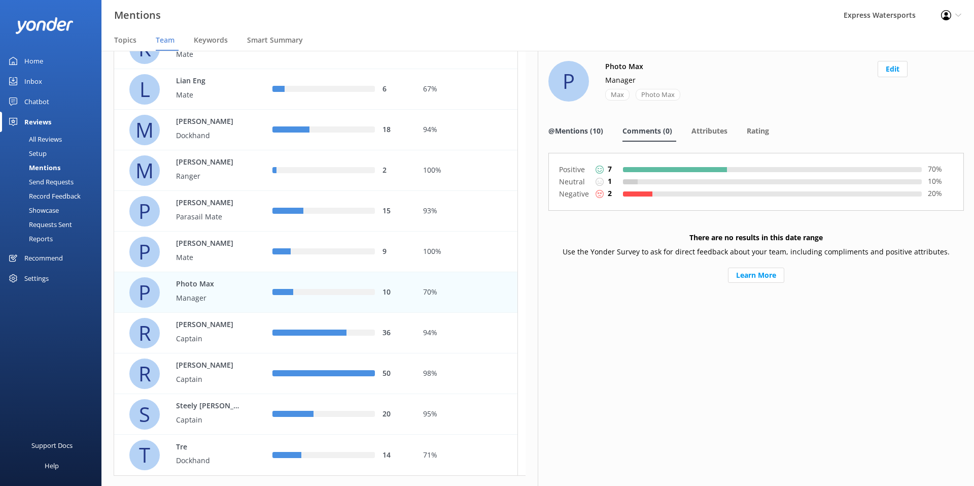
click at [538, 134] on span "@Mentions (10)" at bounding box center [576, 131] width 55 height 10
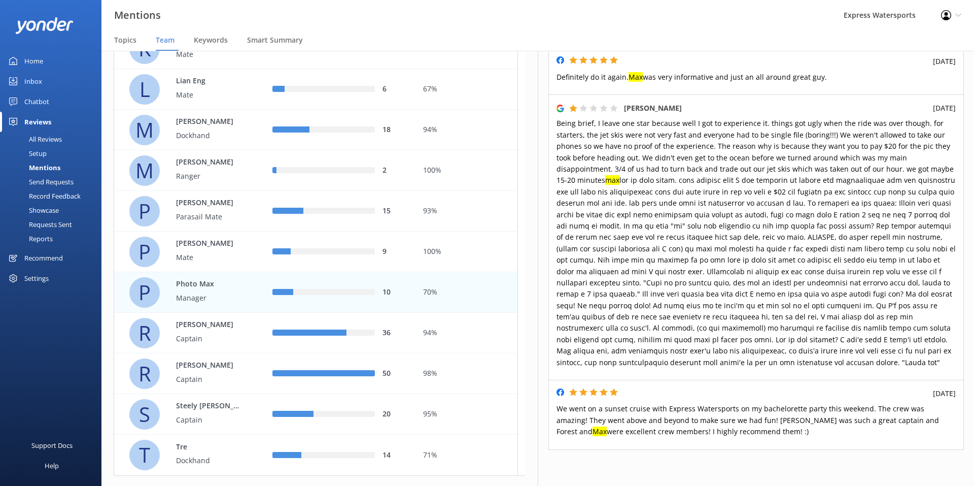
scroll to position [778, 0]
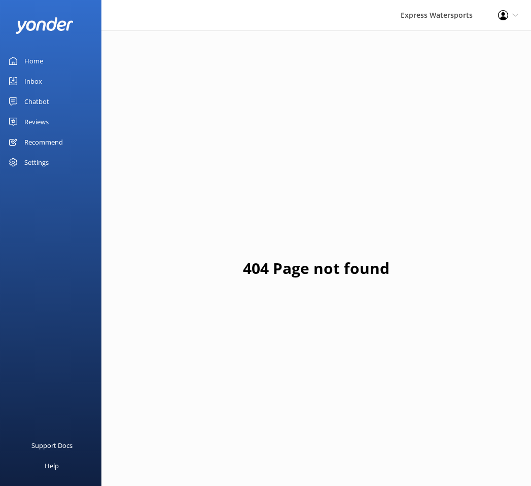
click at [33, 66] on div "Home" at bounding box center [33, 61] width 19 height 20
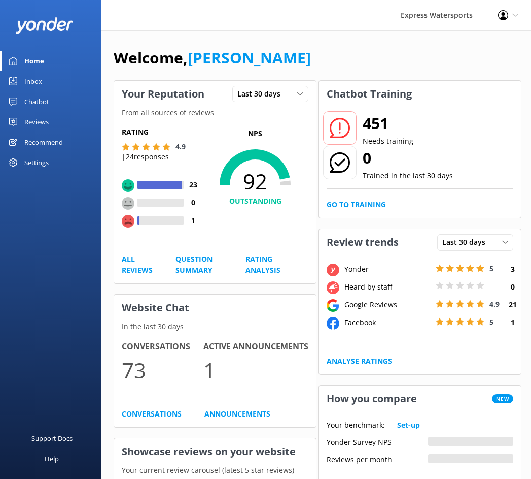
click at [356, 202] on link "Go to Training" at bounding box center [356, 204] width 59 height 11
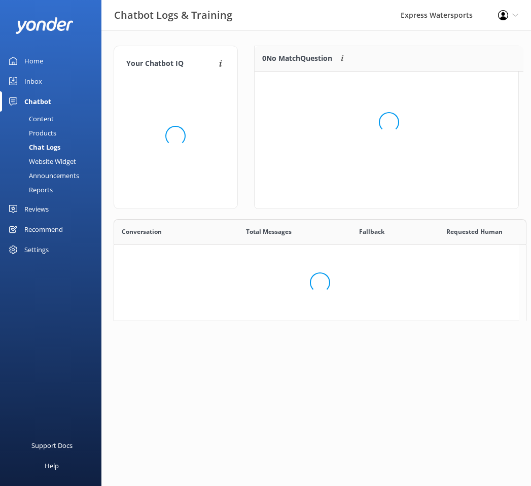
scroll to position [119, 256]
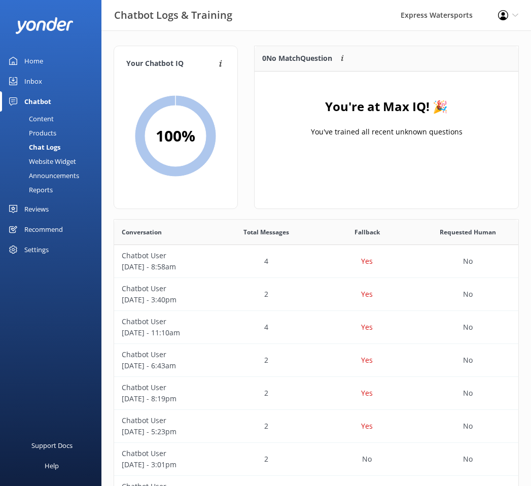
click at [45, 119] on div "Content" at bounding box center [30, 119] width 48 height 14
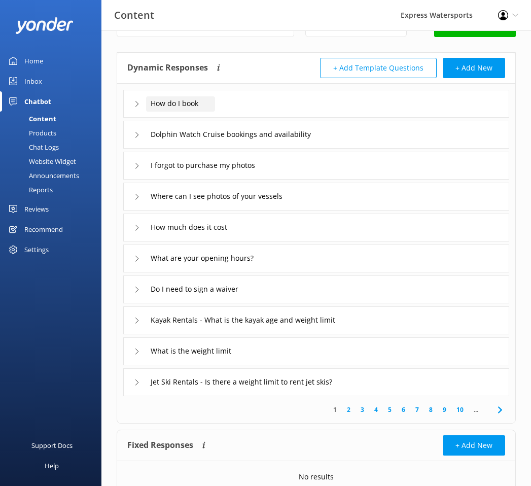
scroll to position [49, 0]
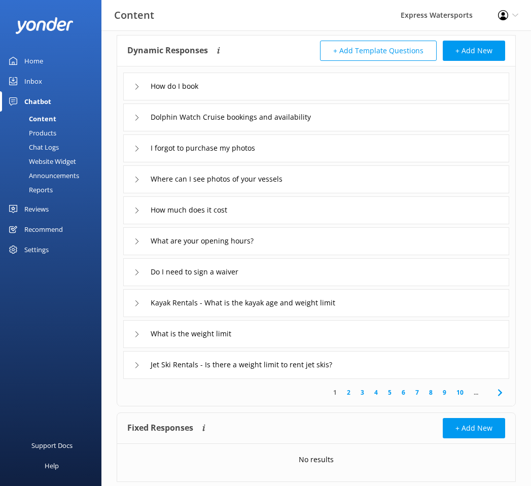
click at [34, 94] on div "Chatbot" at bounding box center [37, 101] width 27 height 20
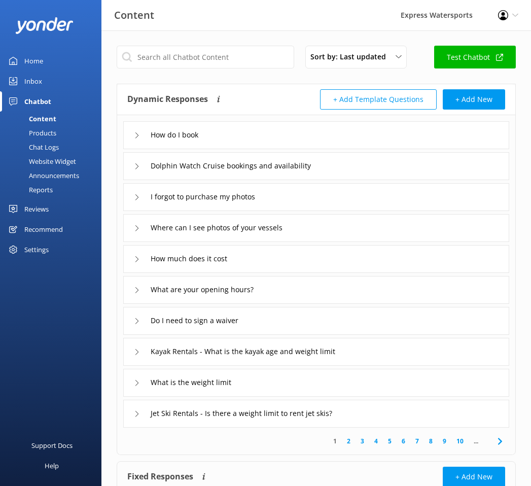
click at [33, 85] on div "Inbox" at bounding box center [33, 81] width 18 height 20
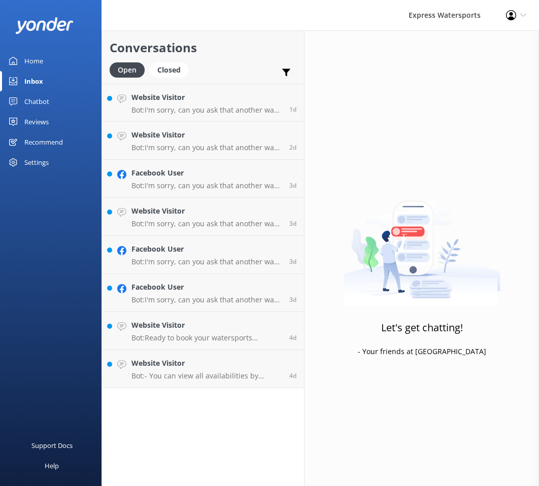
click at [39, 144] on div "Recommend" at bounding box center [43, 142] width 39 height 20
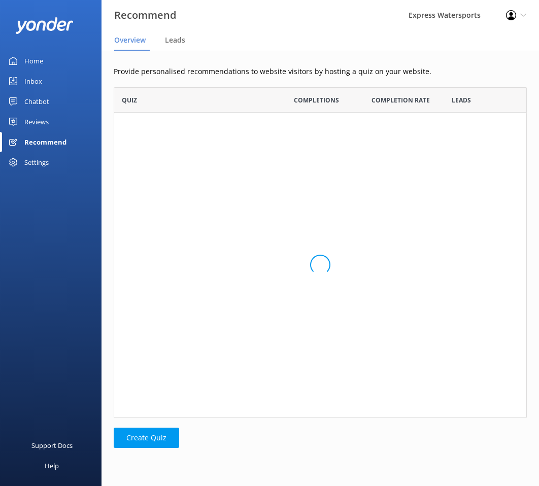
scroll to position [323, 405]
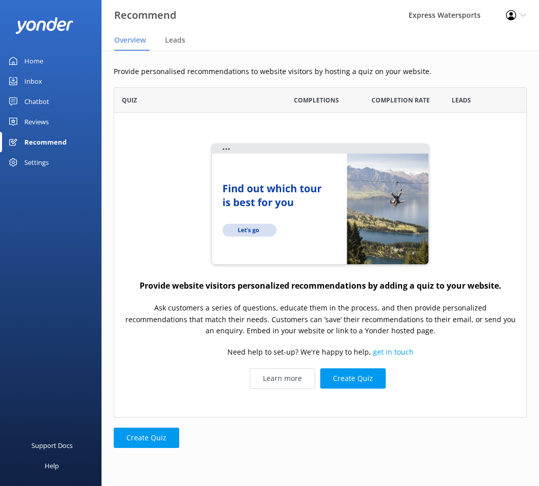
click at [38, 162] on div "Settings" at bounding box center [36, 162] width 24 height 20
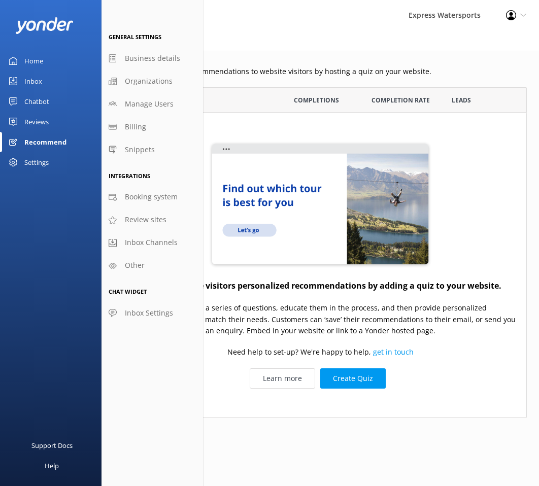
click at [42, 127] on div "Reviews" at bounding box center [36, 122] width 24 height 20
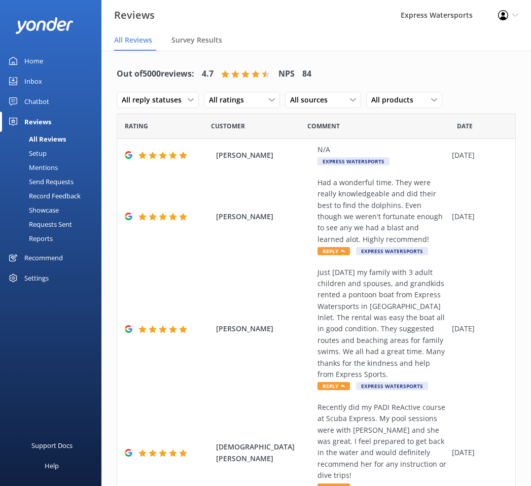
click at [52, 170] on div "Mentions" at bounding box center [32, 167] width 52 height 14
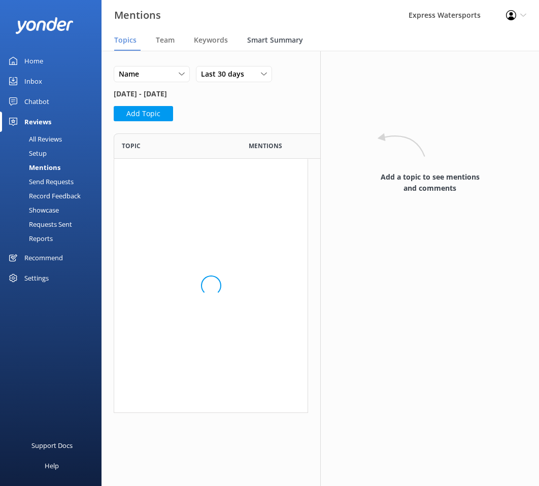
scroll to position [384, 179]
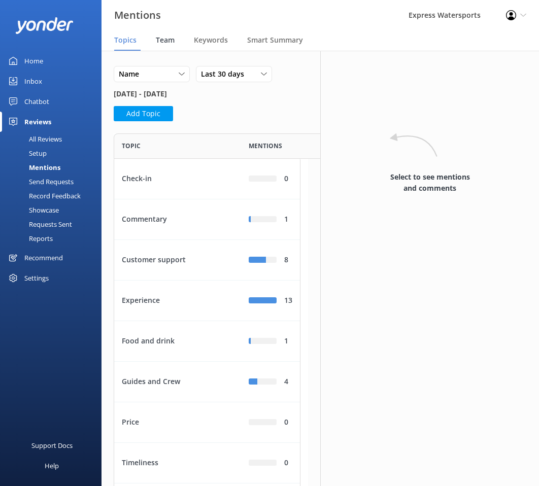
click at [171, 37] on span "Team" at bounding box center [165, 40] width 19 height 10
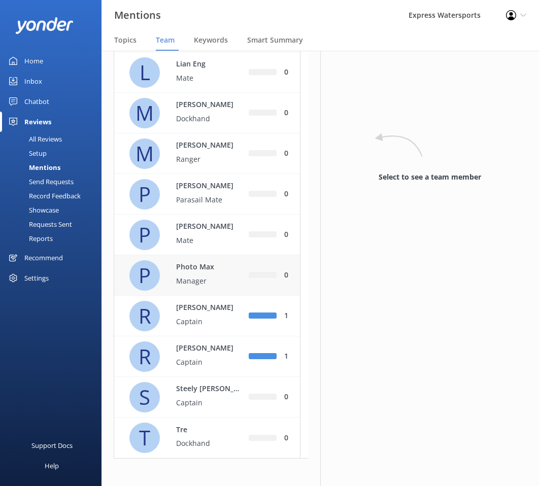
scroll to position [719, 0]
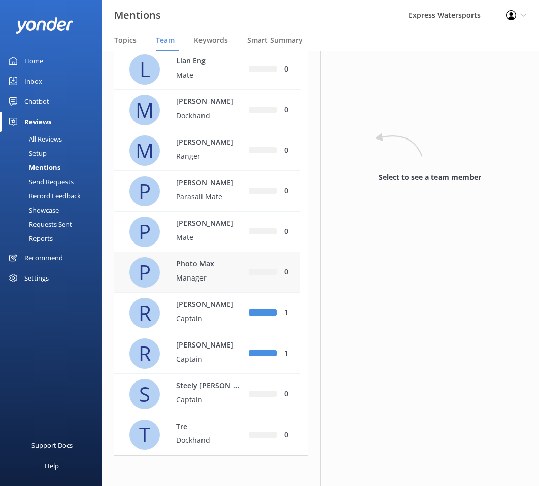
click at [212, 280] on p "Manager" at bounding box center [209, 277] width 66 height 11
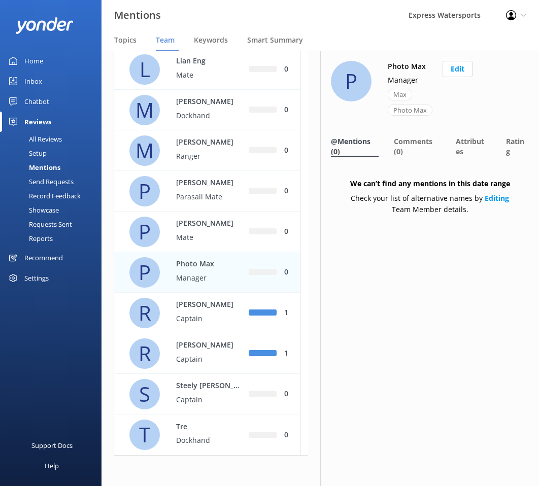
click at [215, 276] on p "Manager" at bounding box center [209, 277] width 66 height 11
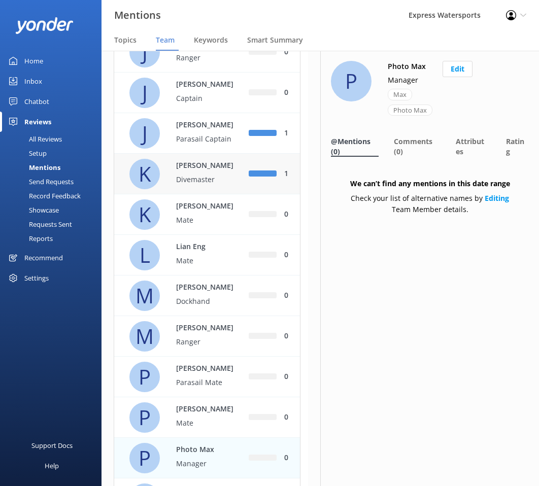
scroll to position [558, 0]
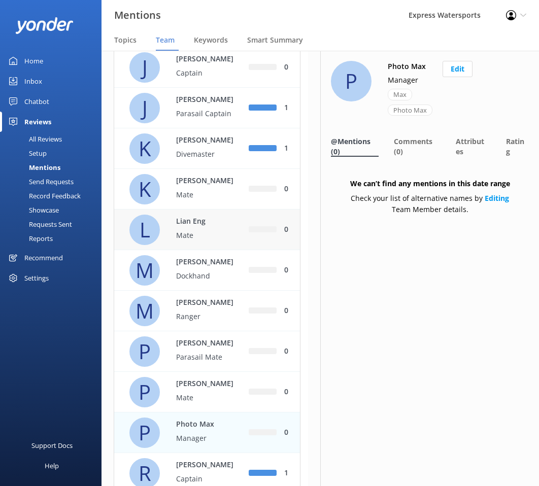
click at [191, 225] on p "Lian Eng" at bounding box center [209, 221] width 66 height 11
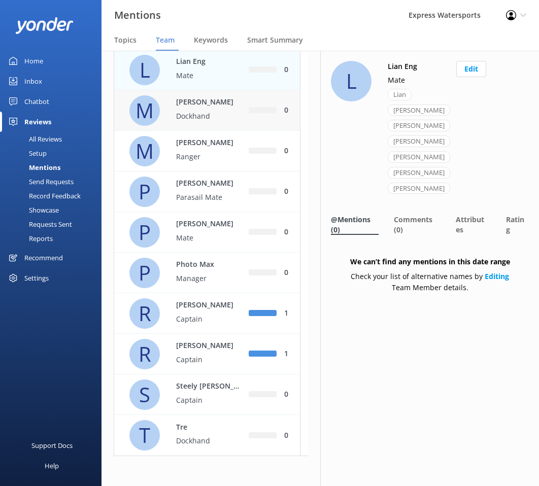
scroll to position [719, 0]
click at [456, 76] on button "Edit" at bounding box center [471, 69] width 30 height 16
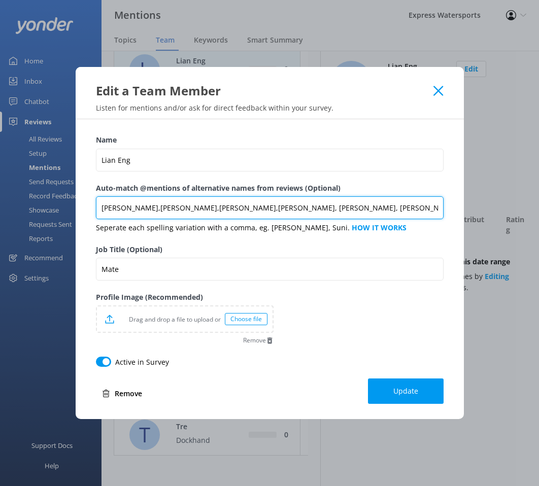
click at [302, 211] on input "Lian,Leeanne,Leeann,Leane, LeAnn, Lee Ann, Leanne" at bounding box center [270, 207] width 348 height 23
type input "Lian,Leeanne,Leeann,Leane, LeAnn, Lee Ann, Leanne, Leighanne, Leighann, Leigh a…"
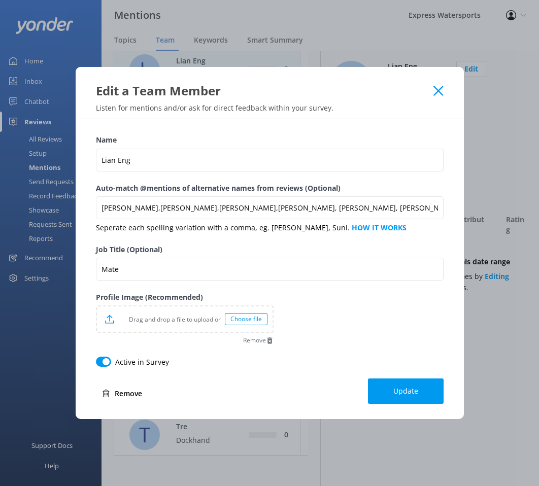
click at [399, 382] on button "Update" at bounding box center [406, 391] width 76 height 25
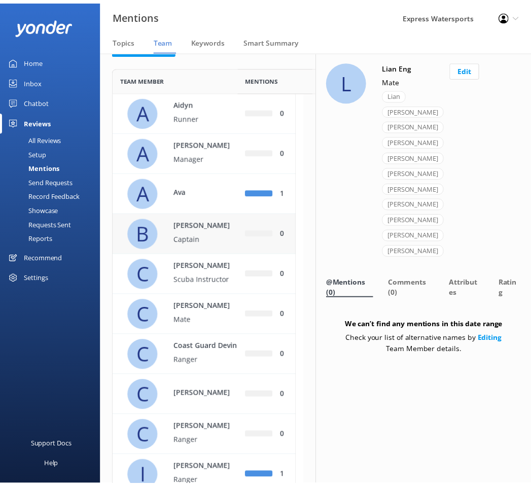
scroll to position [0, 0]
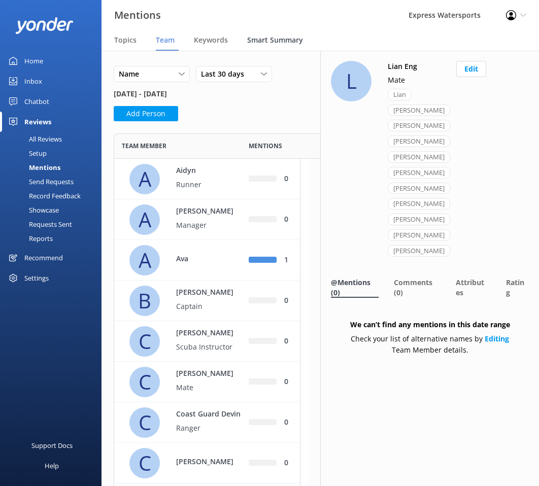
click at [281, 46] on div "Smart Summary" at bounding box center [277, 40] width 60 height 20
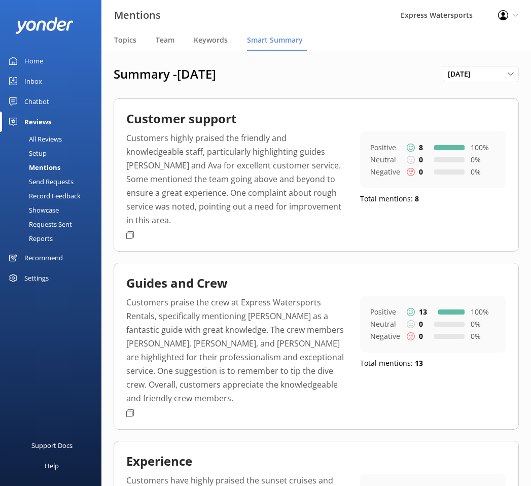
click at [321, 26] on div "Mentions Express Watersports Profile Settings Logout" at bounding box center [265, 15] width 531 height 30
